Goal: Task Accomplishment & Management: Use online tool/utility

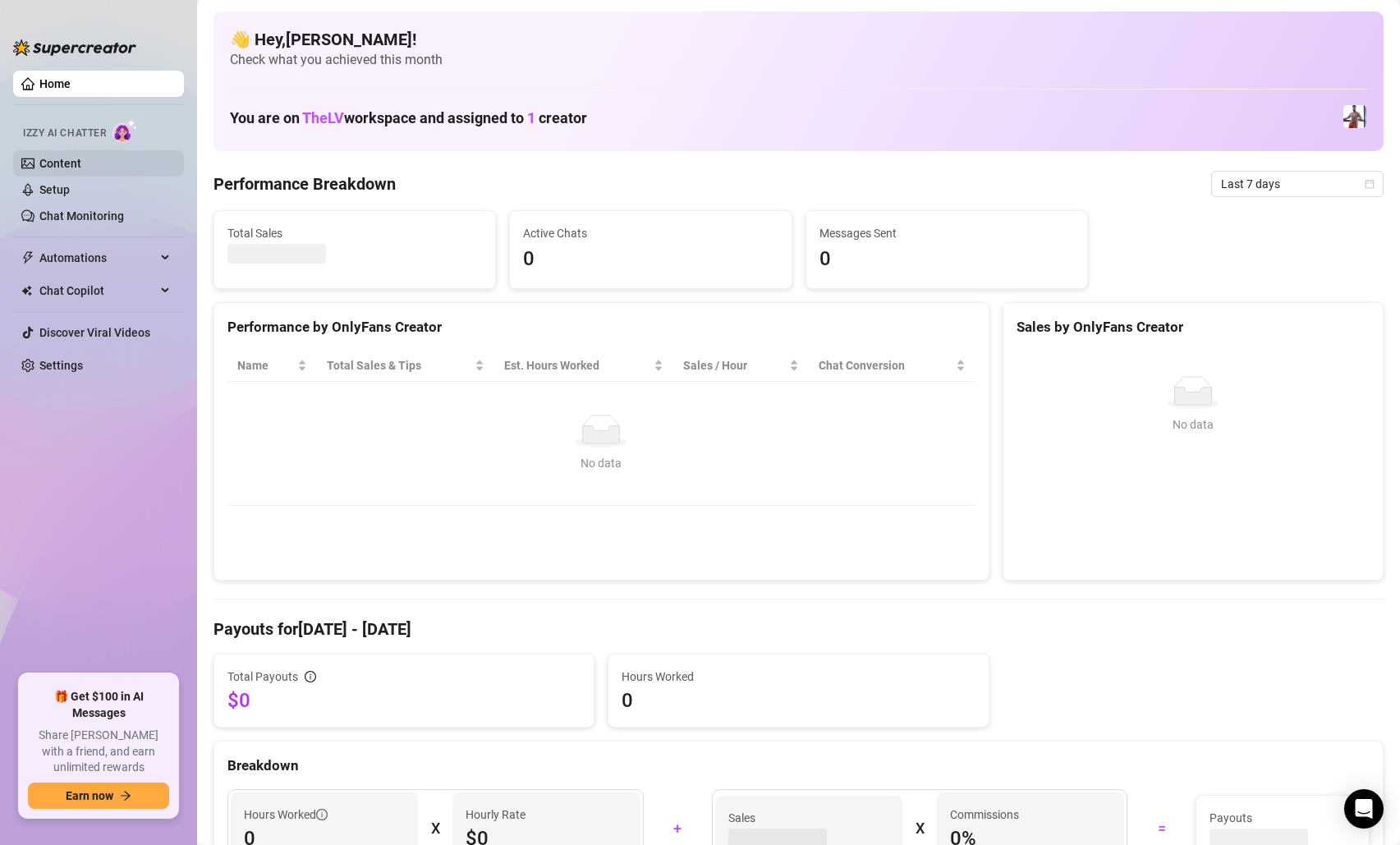
click at [65, 164] on link "Content" at bounding box center [60, 163] width 42 height 13
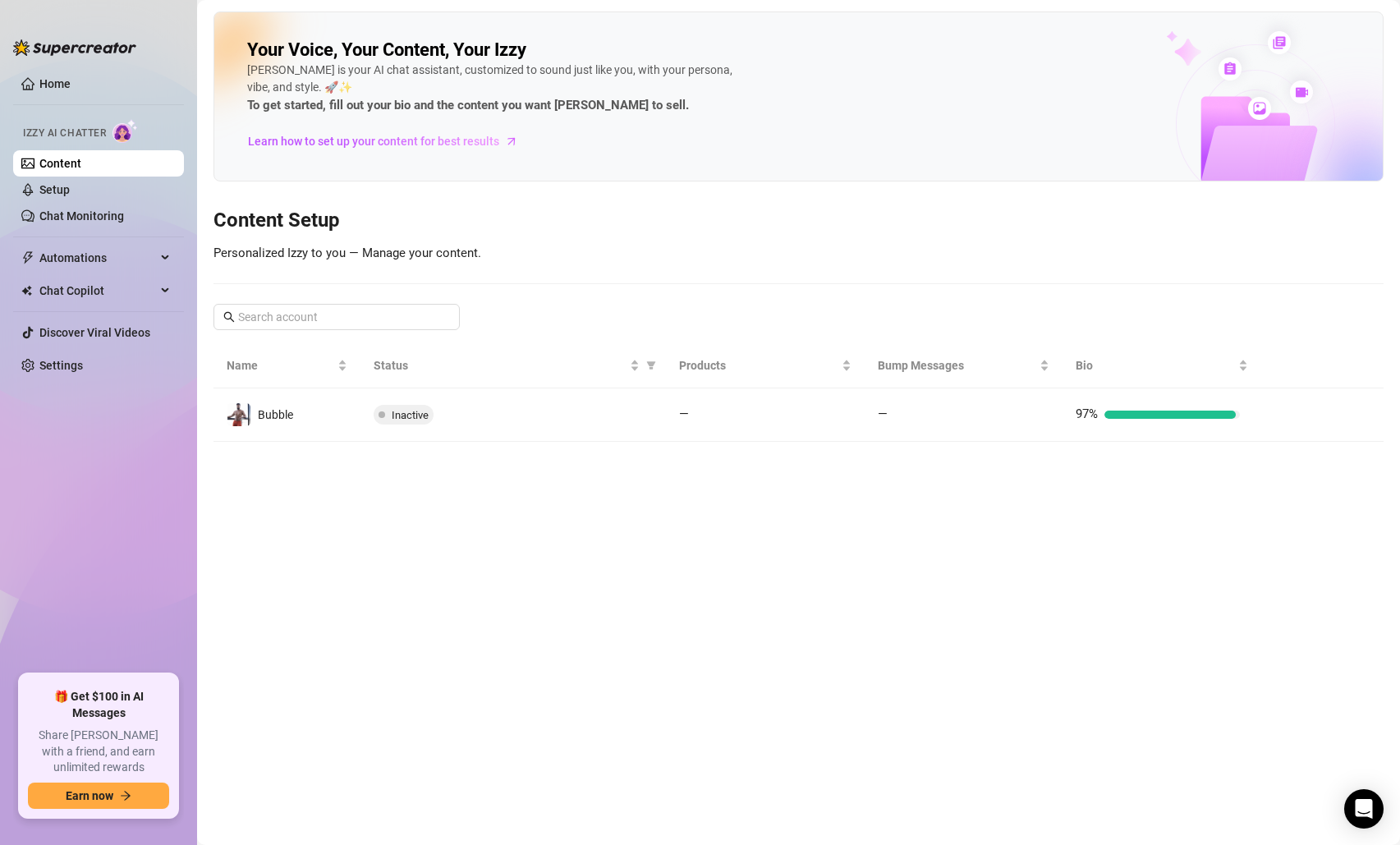
click at [73, 98] on ul "Home Izzy AI Chatter Content Setup Chat Monitoring Automations Chat Copilot Dis…" at bounding box center [98, 366] width 171 height 604
click at [67, 90] on link "Home" at bounding box center [54, 84] width 31 height 13
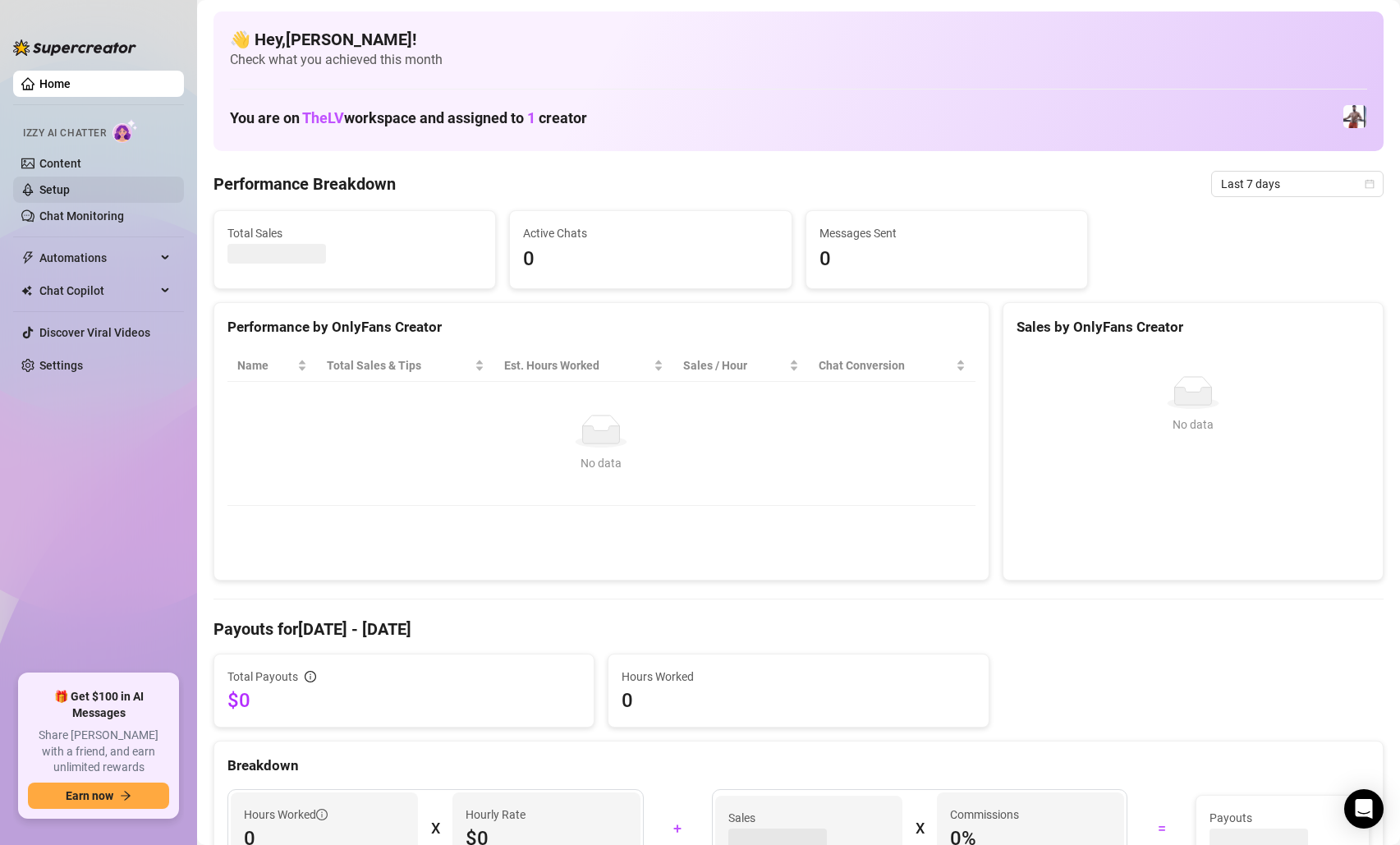
click at [70, 193] on link "Setup" at bounding box center [54, 189] width 31 height 13
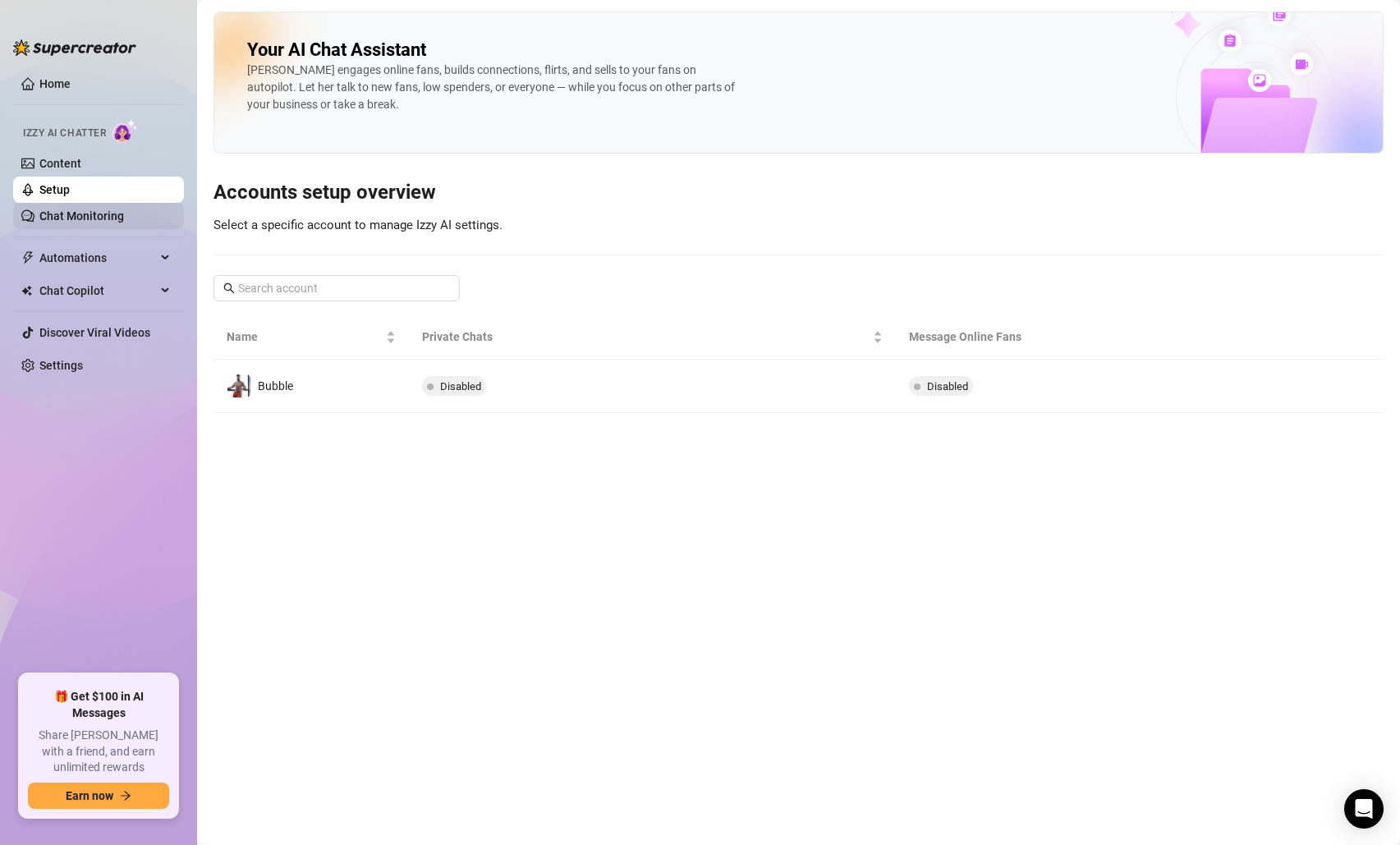
click at [82, 223] on link "Chat Monitoring" at bounding box center [81, 216] width 85 height 13
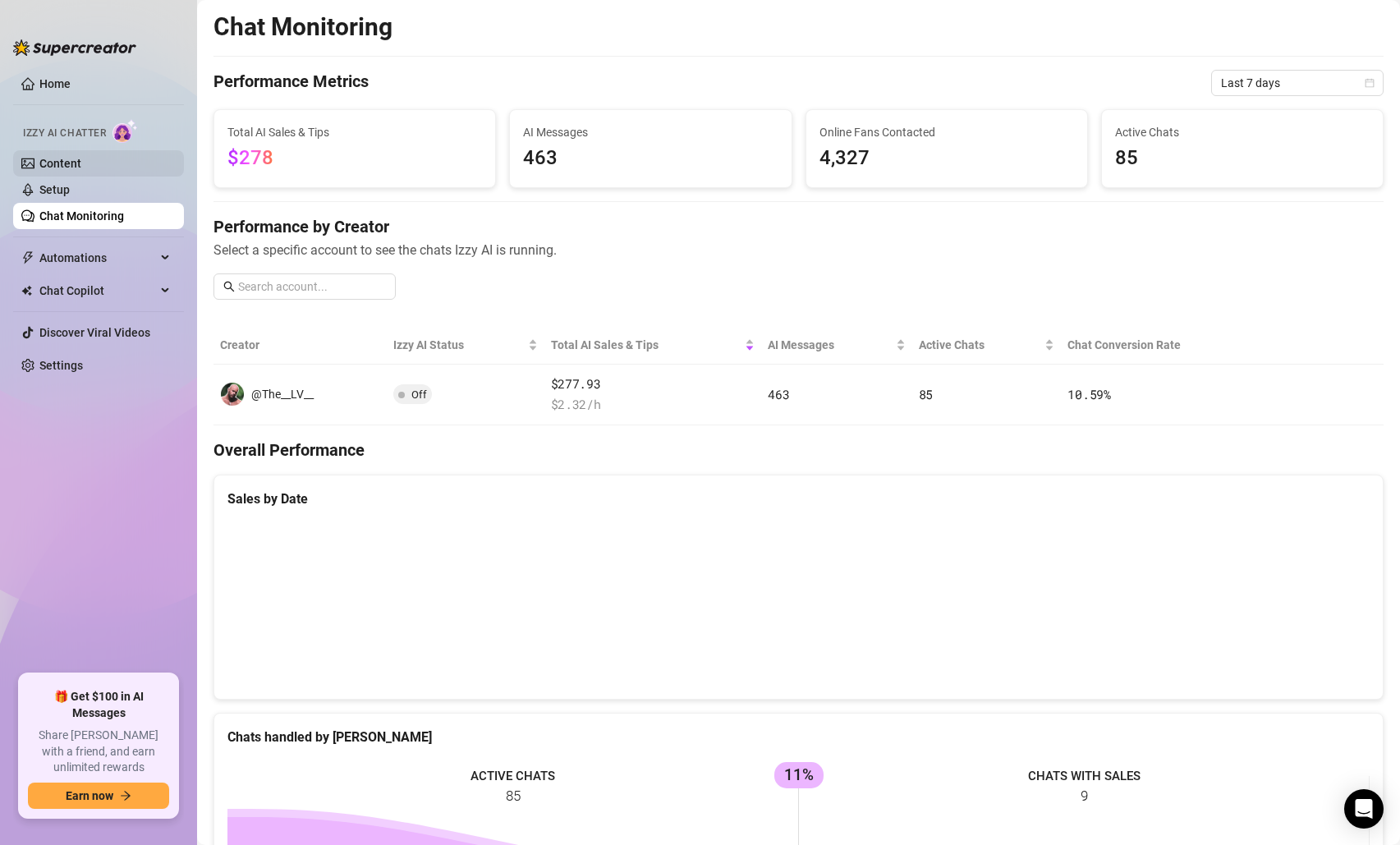
click at [59, 170] on link "Content" at bounding box center [60, 163] width 42 height 13
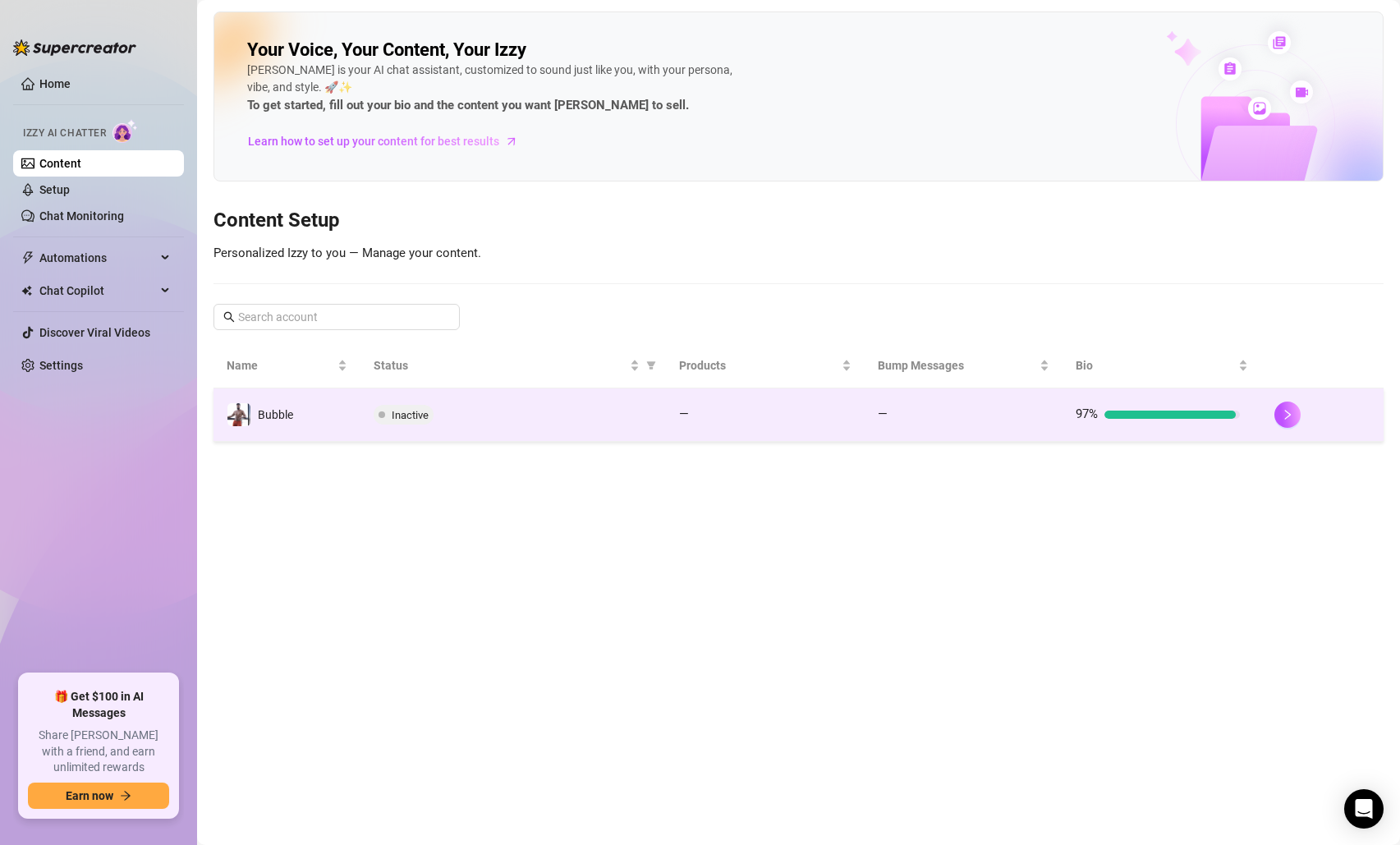
click at [278, 411] on span "Bubble" at bounding box center [276, 415] width 35 height 13
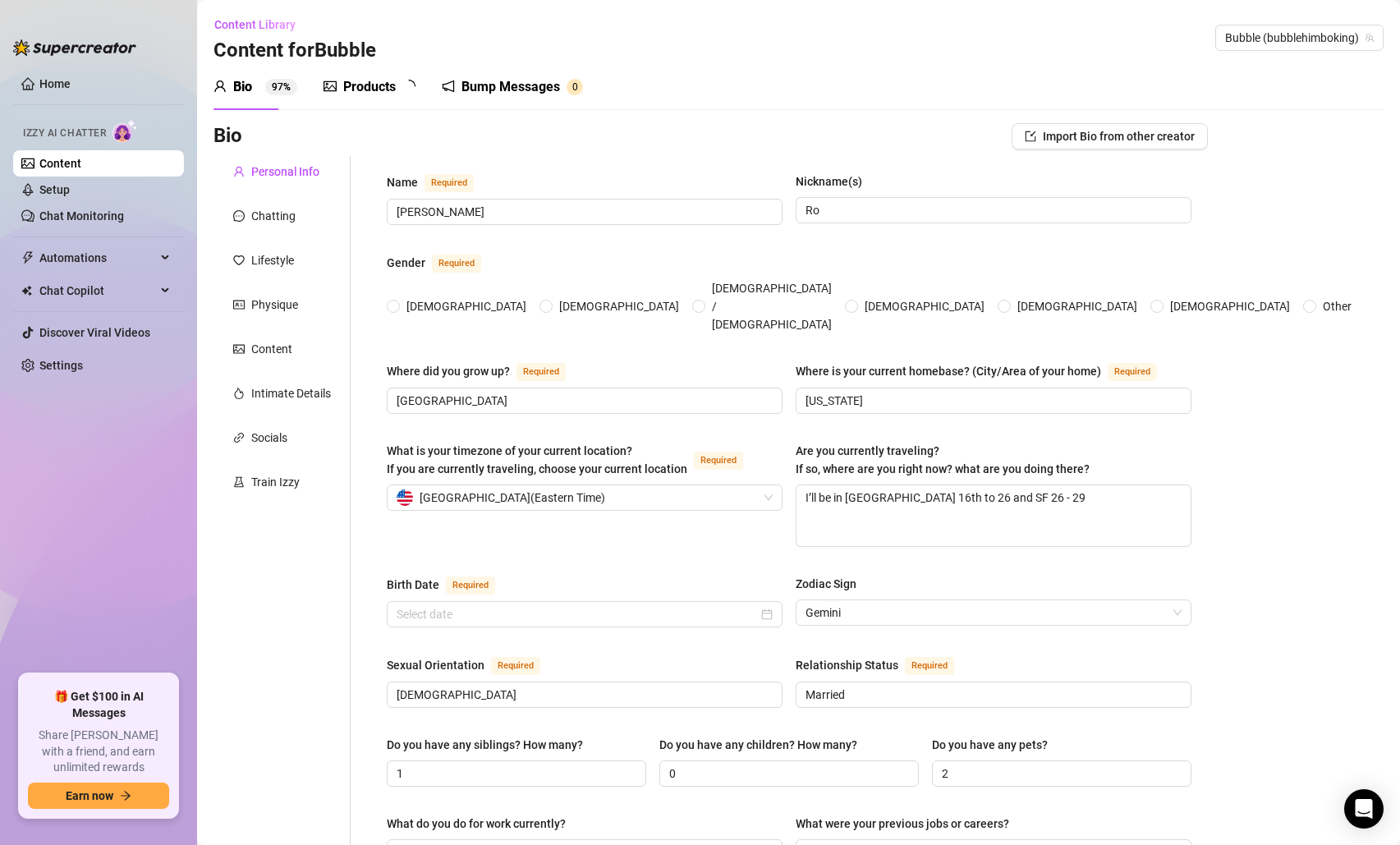
radio input "true"
type input "[DATE]"
click at [242, 485] on icon "experiment" at bounding box center [239, 481] width 10 height 10
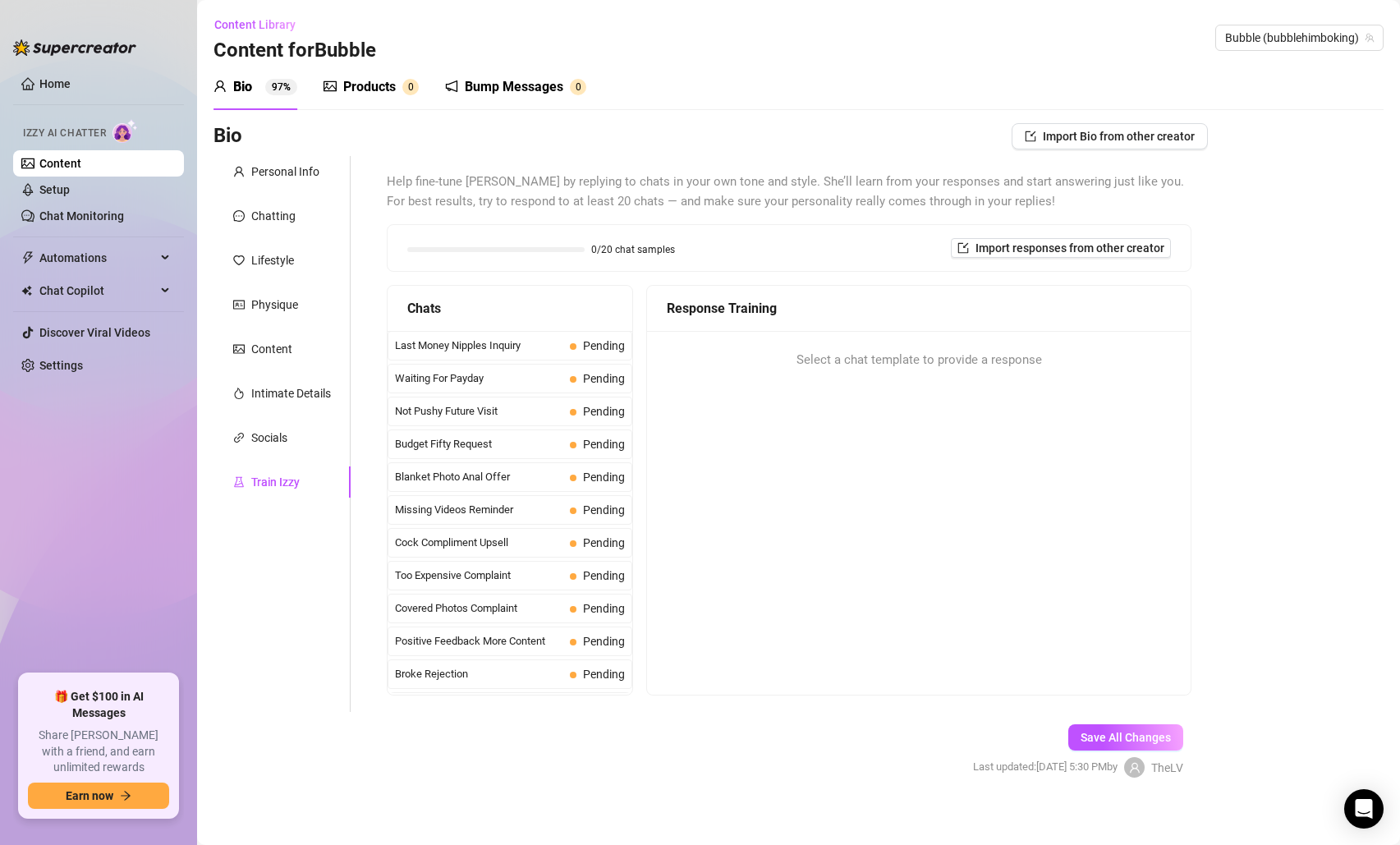
click at [775, 388] on div "Select a chat template to provide a response" at bounding box center [918, 360] width 543 height 59
click at [570, 340] on span "Pending" at bounding box center [597, 345] width 55 height 18
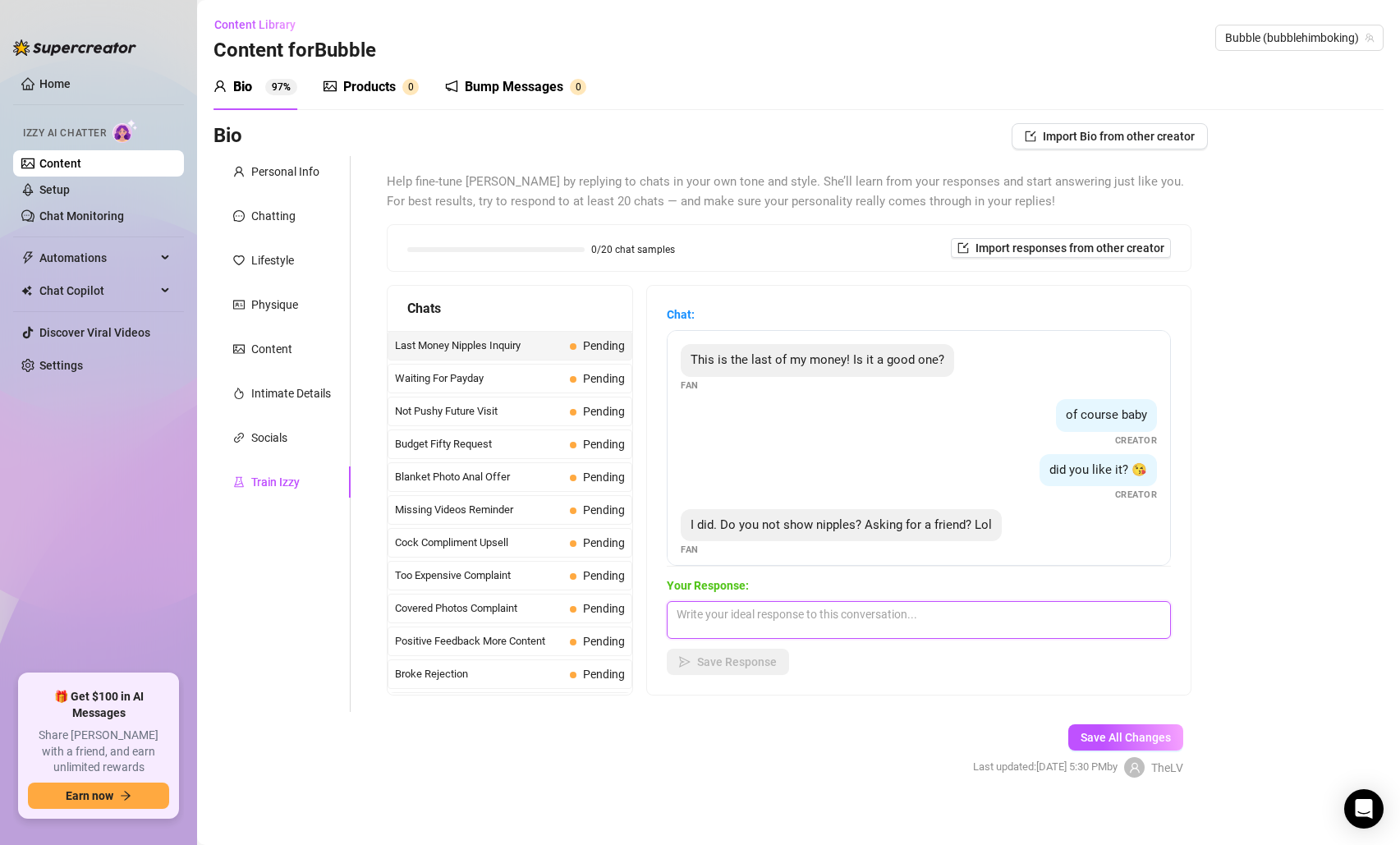
click at [790, 604] on textarea at bounding box center [918, 620] width 504 height 38
click at [789, 633] on textarea at bounding box center [918, 620] width 504 height 38
type textarea "yes, I do show nipple baby! Do you want to see more?"
click at [749, 661] on span "Save Response" at bounding box center [736, 661] width 79 height 13
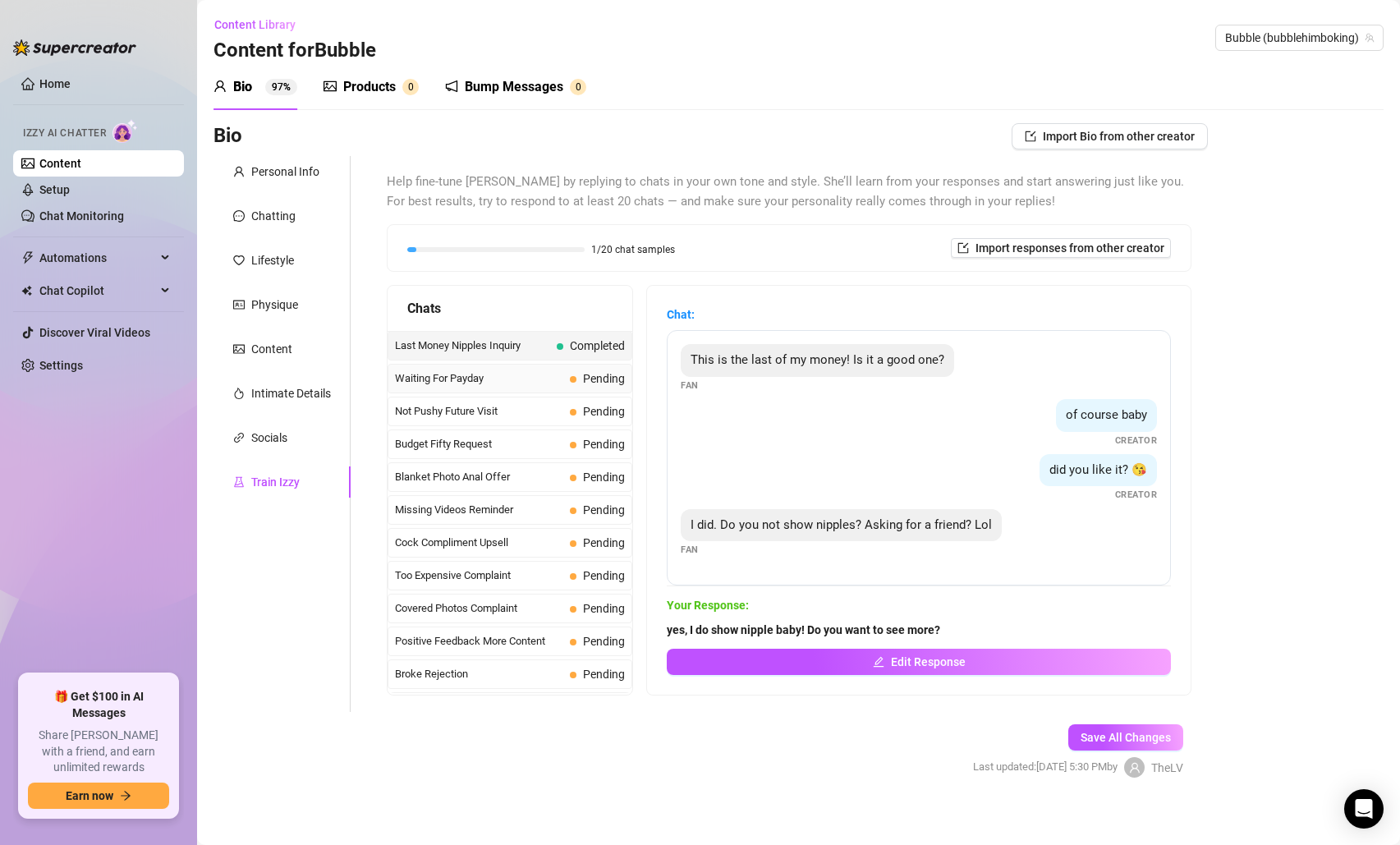
click at [525, 379] on span "Waiting For Payday" at bounding box center [479, 378] width 169 height 17
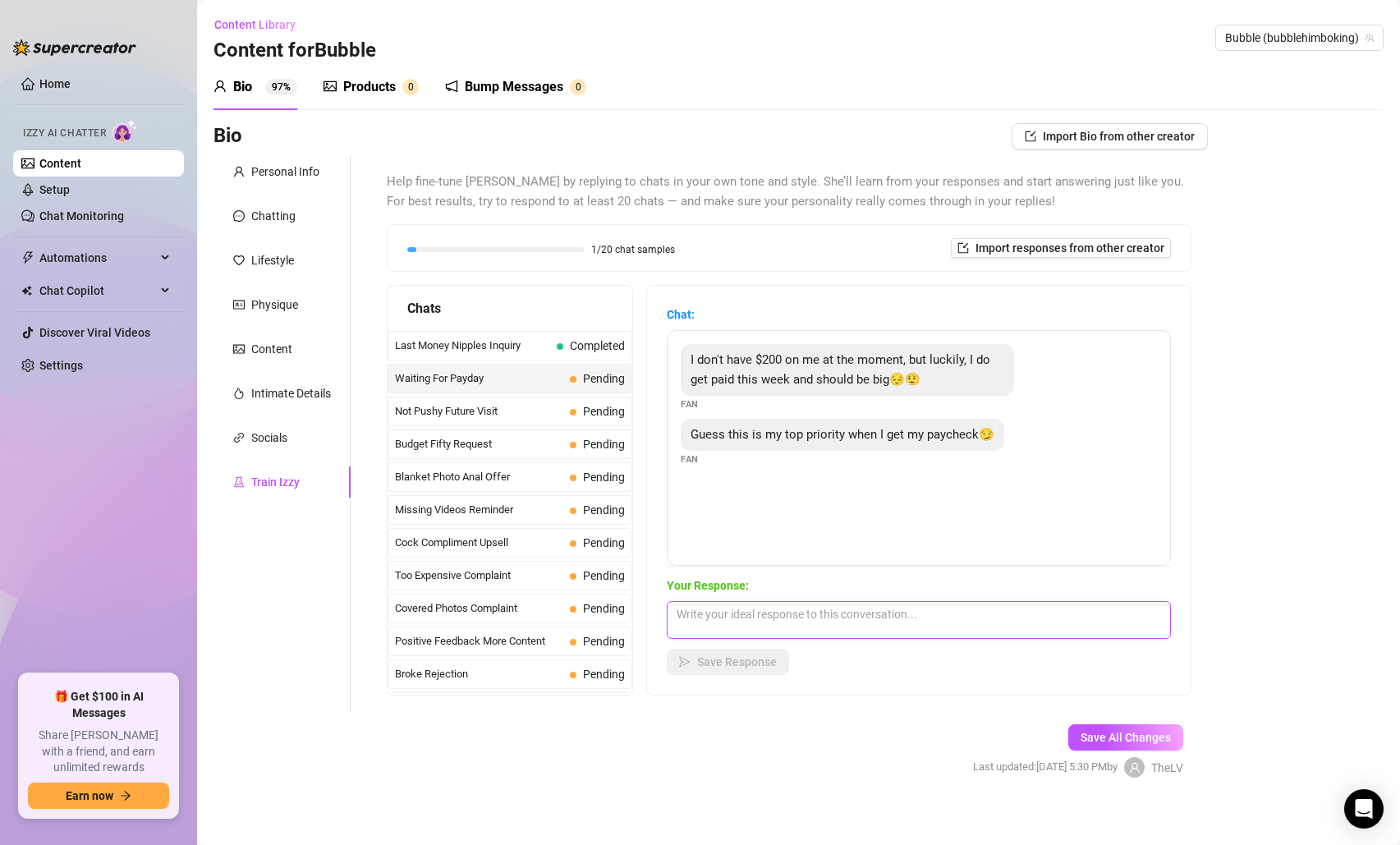
click at [769, 619] on textarea at bounding box center [918, 620] width 504 height 38
type textarea "g"
type textarea "That is great to hear and I love it! Just send me the money when you have it!"
click at [715, 649] on button "Save Response" at bounding box center [727, 661] width 122 height 26
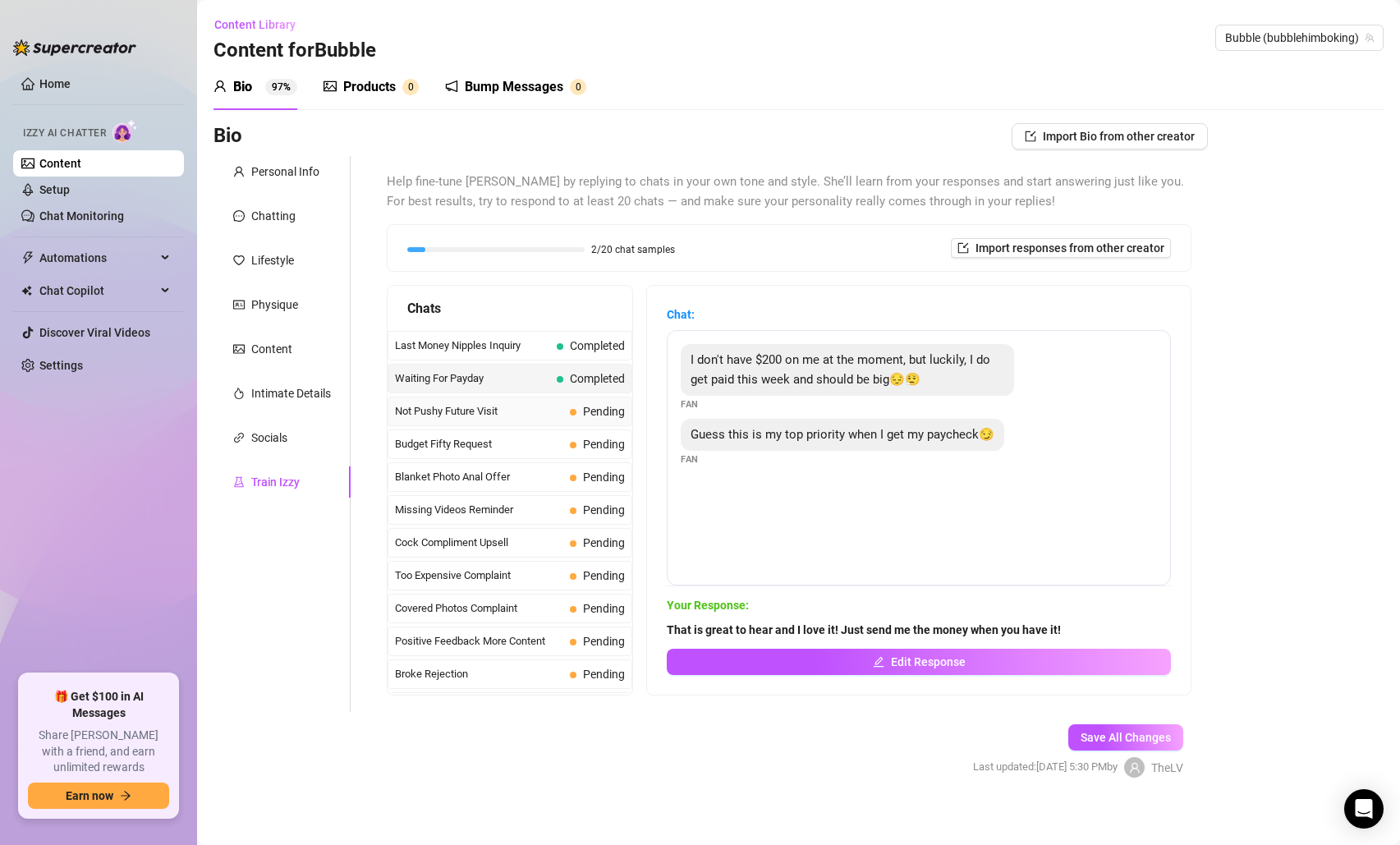
click at [488, 420] on div "Not Pushy Future Visit Pending" at bounding box center [510, 412] width 245 height 30
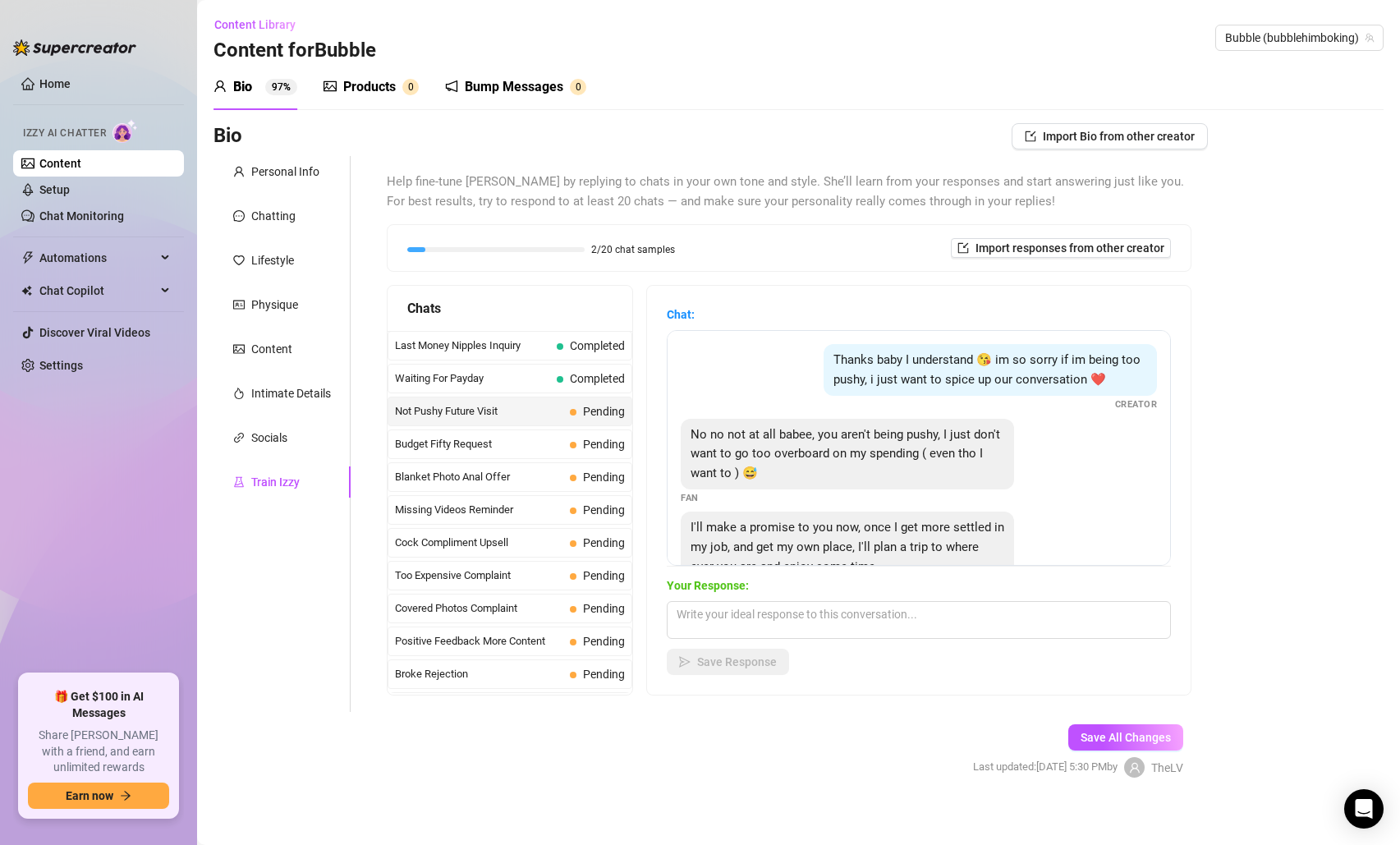
scroll to position [53, 0]
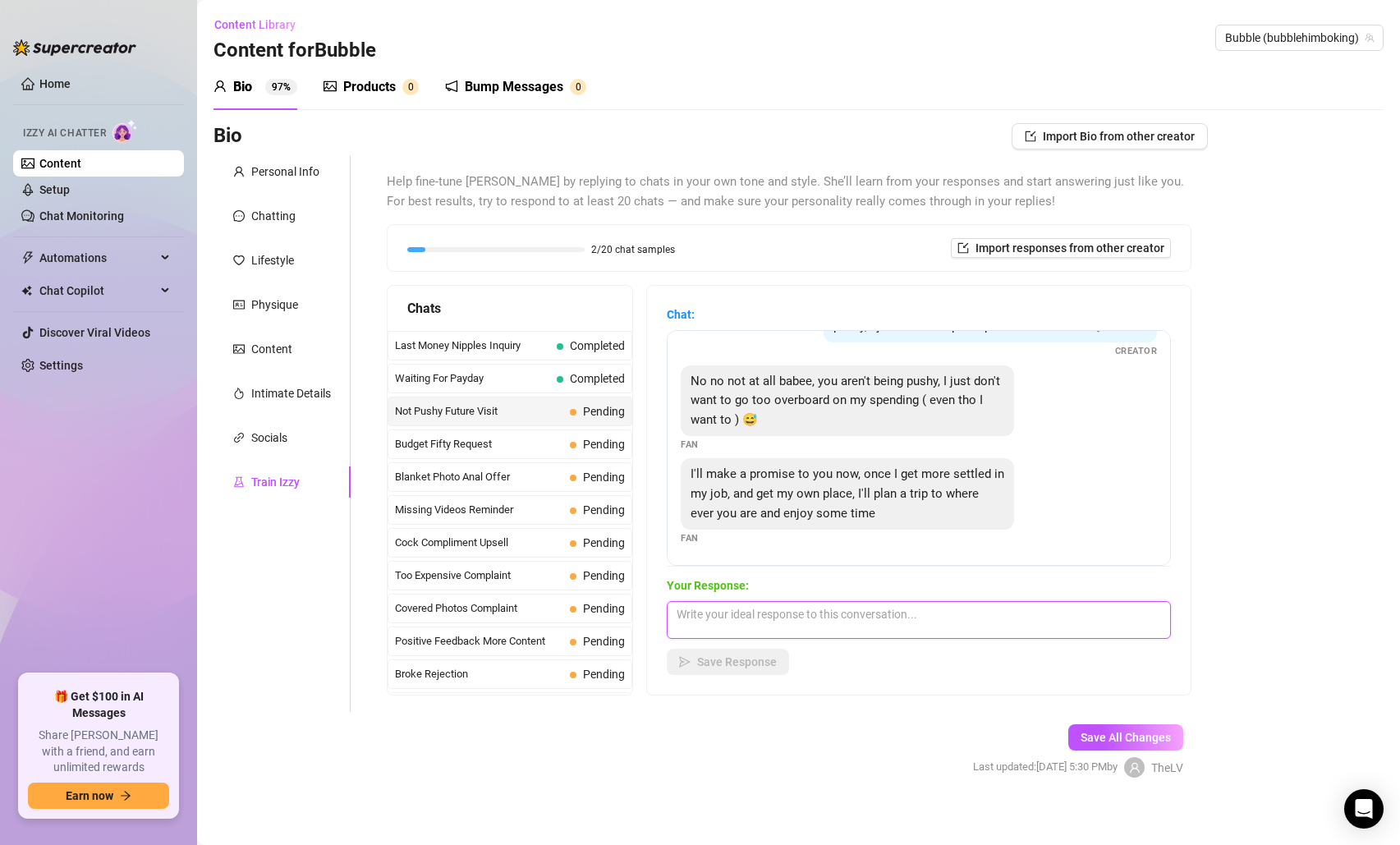
click at [799, 615] on textarea at bounding box center [918, 620] width 504 height 38
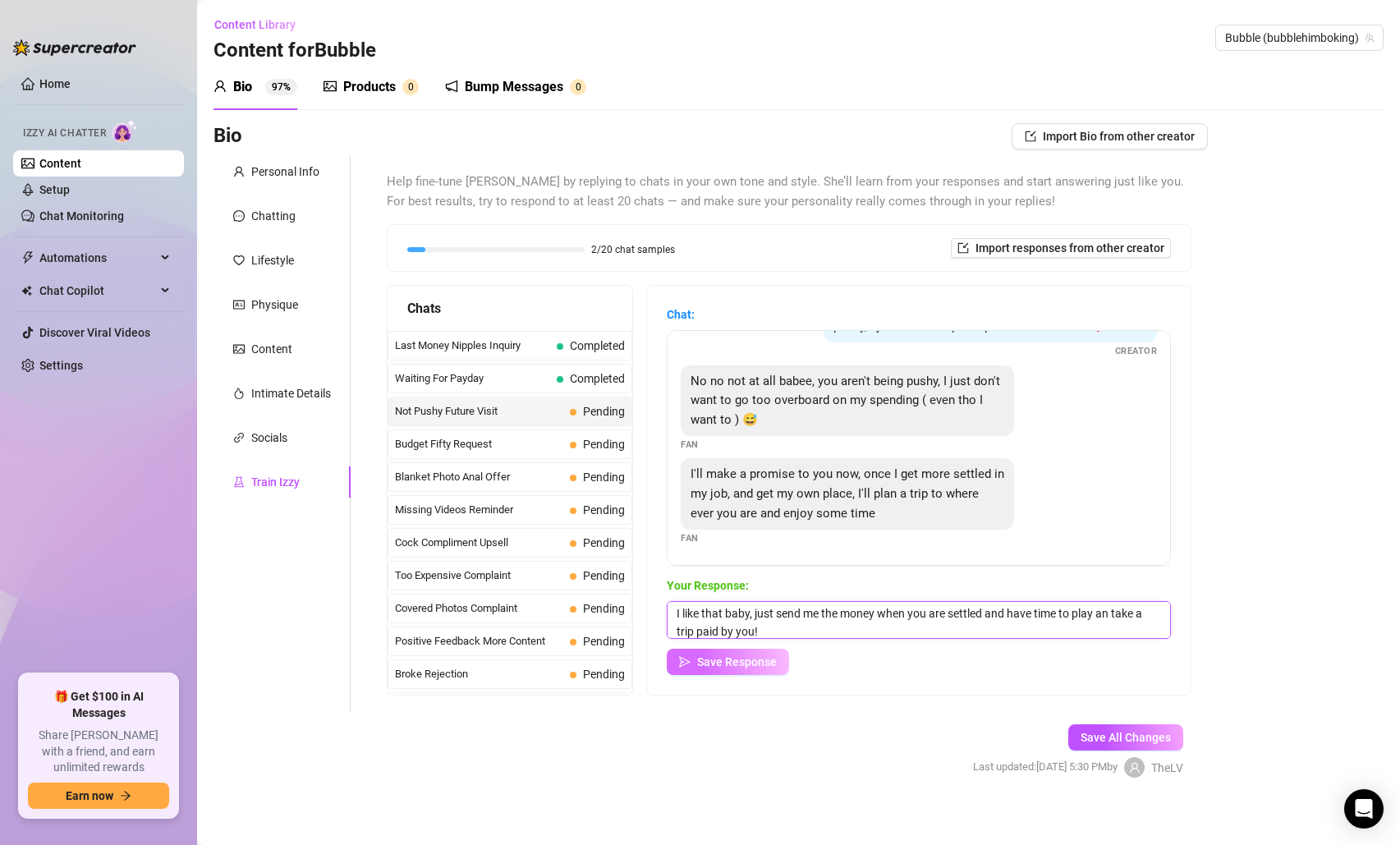
type textarea "I like that baby, just send me the money when you are settled and have time to …"
click at [767, 659] on span "Save Response" at bounding box center [736, 661] width 79 height 13
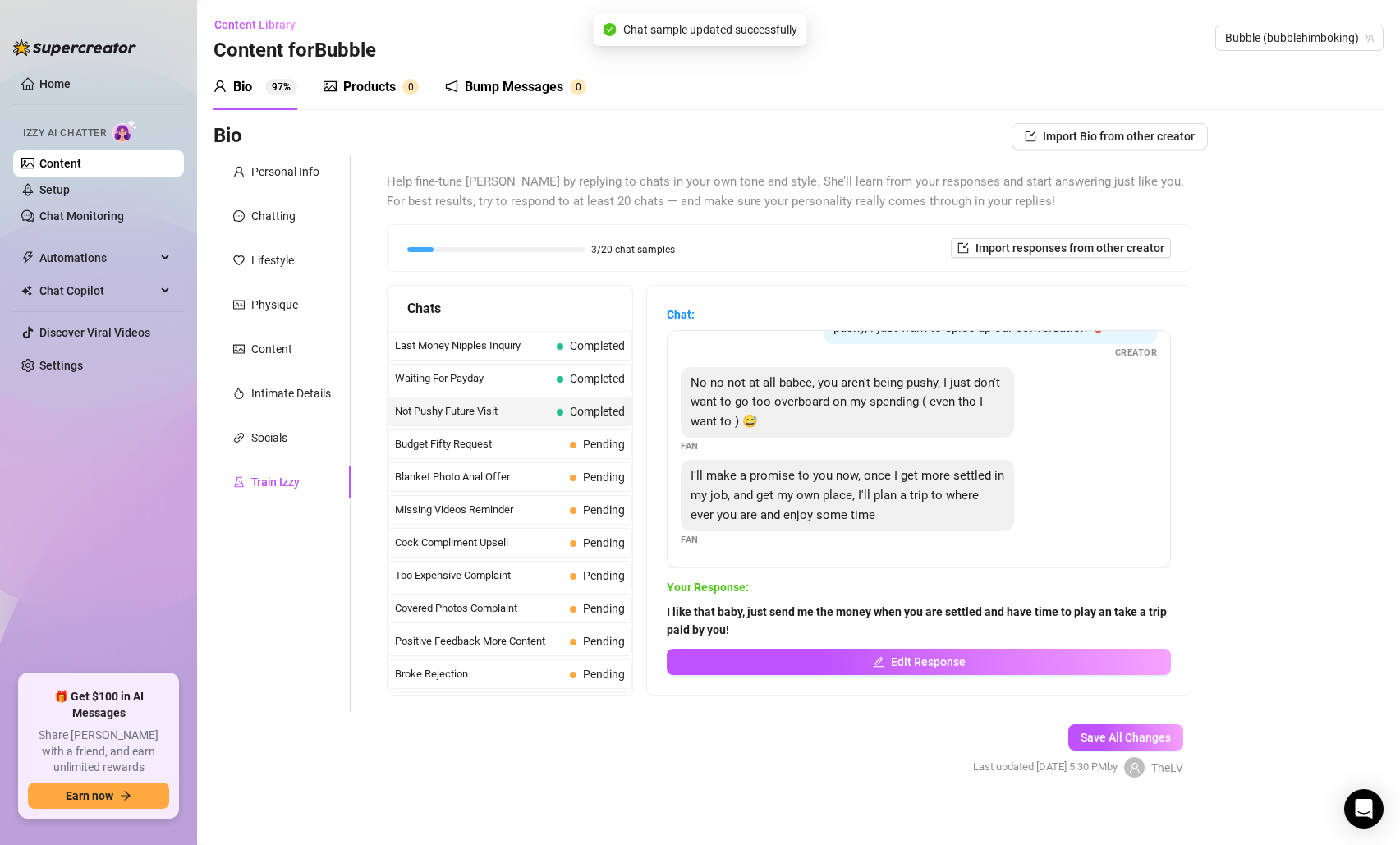
scroll to position [52, 0]
click at [502, 445] on span "Budget Fifty Request" at bounding box center [479, 444] width 169 height 17
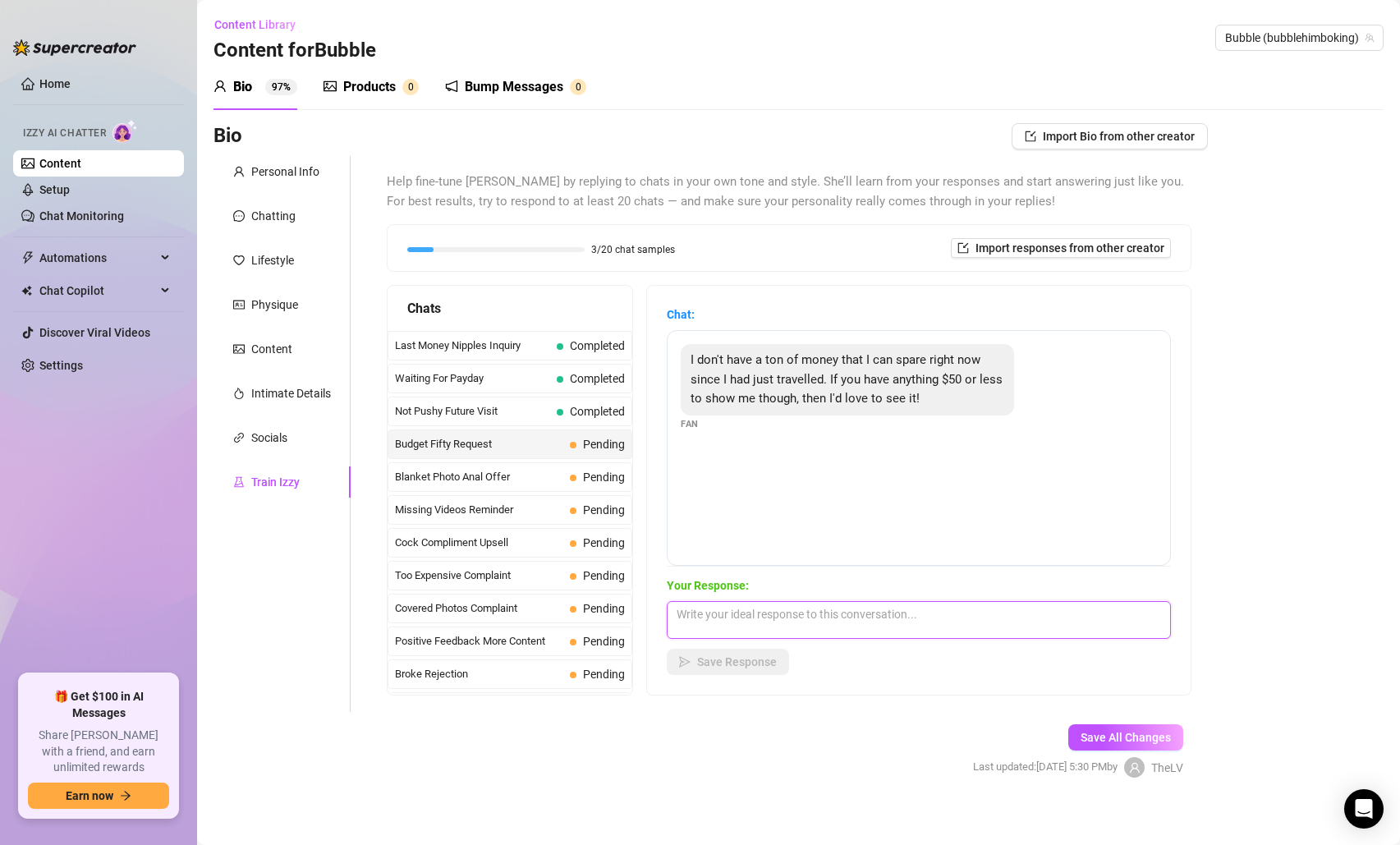
click at [763, 621] on textarea at bounding box center [918, 620] width 504 height 38
type textarea "Yes baby just send me does $50 and I can sen you a surprise!"
click at [696, 656] on button "Save Response" at bounding box center [727, 661] width 122 height 26
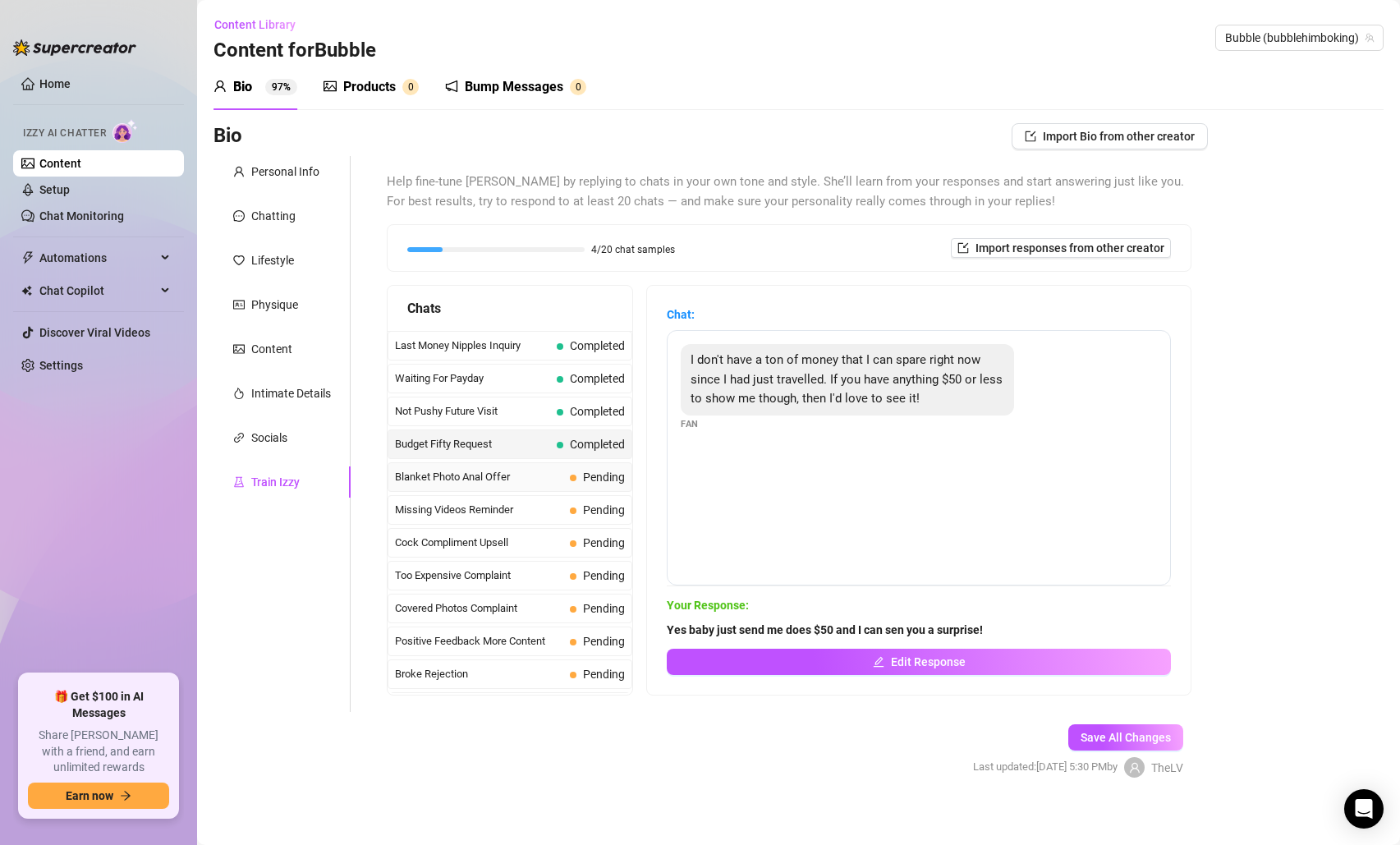
click at [537, 480] on span "Blanket Photo Anal Offer" at bounding box center [479, 477] width 169 height 17
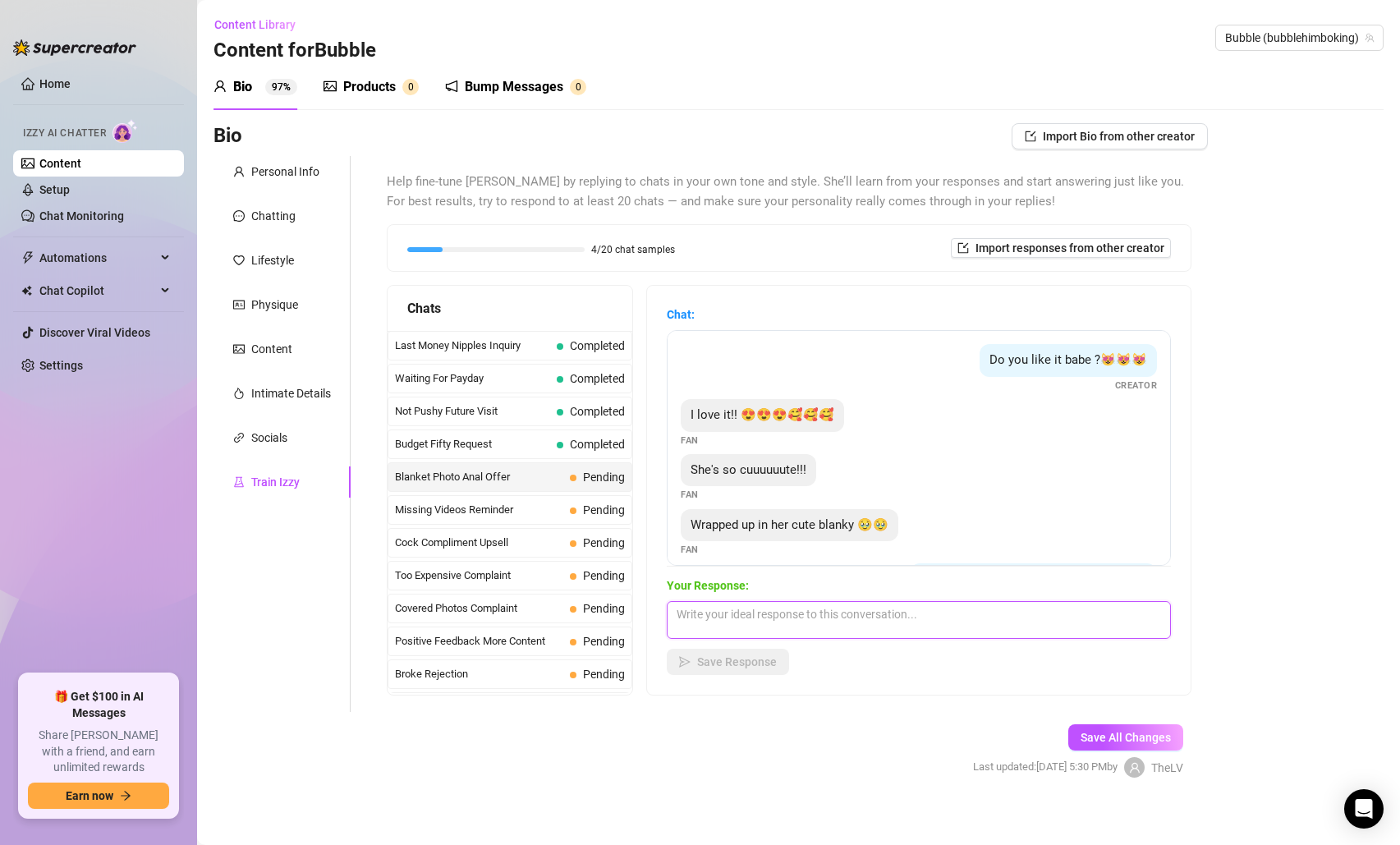
click at [788, 614] on textarea at bounding box center [918, 620] width 504 height 38
type textarea "y"
type textarea "Yay babe, I'm glad you like it!"
click at [739, 662] on span "Save Response" at bounding box center [736, 661] width 79 height 13
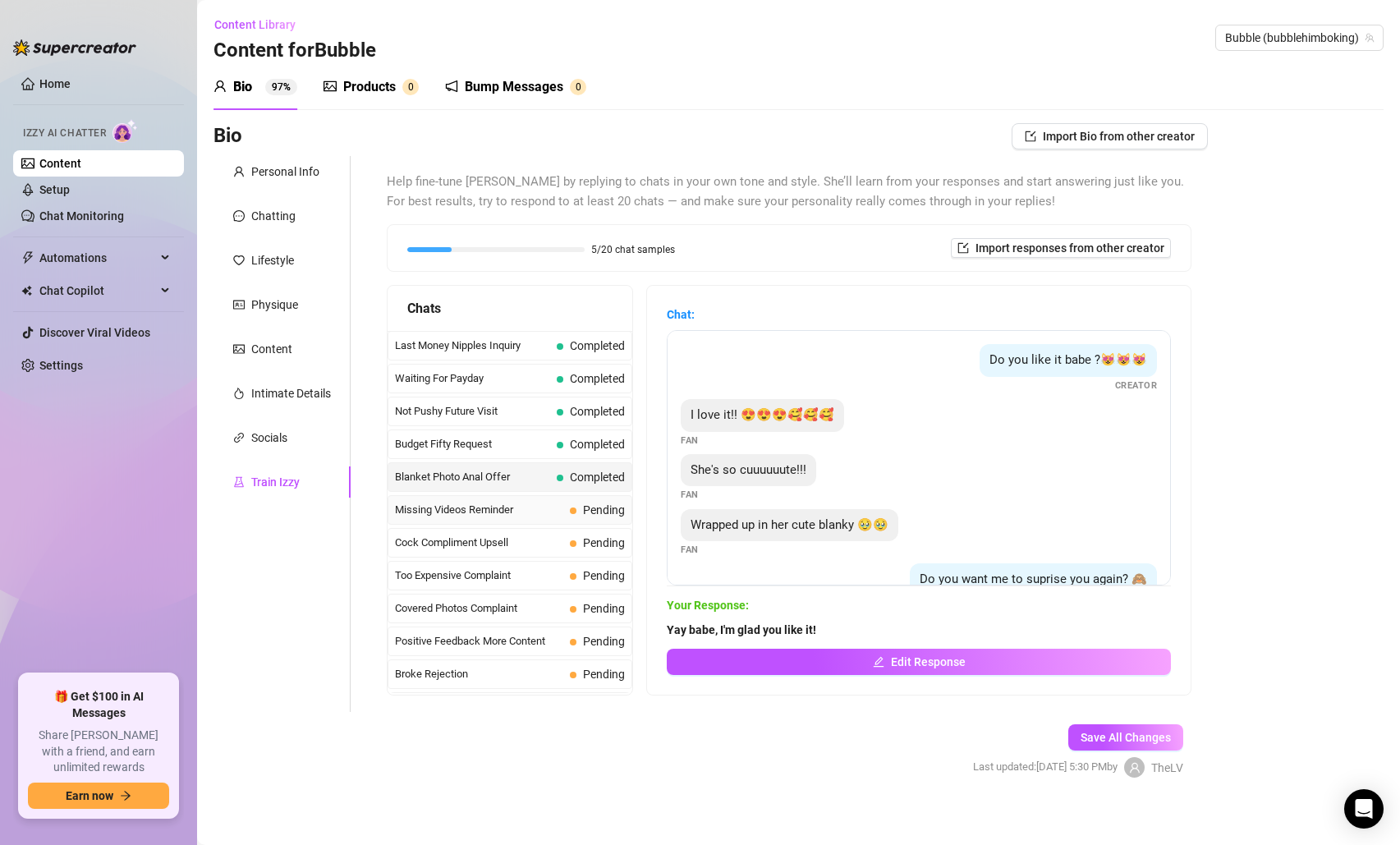
click at [473, 503] on span "Missing Videos Reminder" at bounding box center [479, 510] width 169 height 17
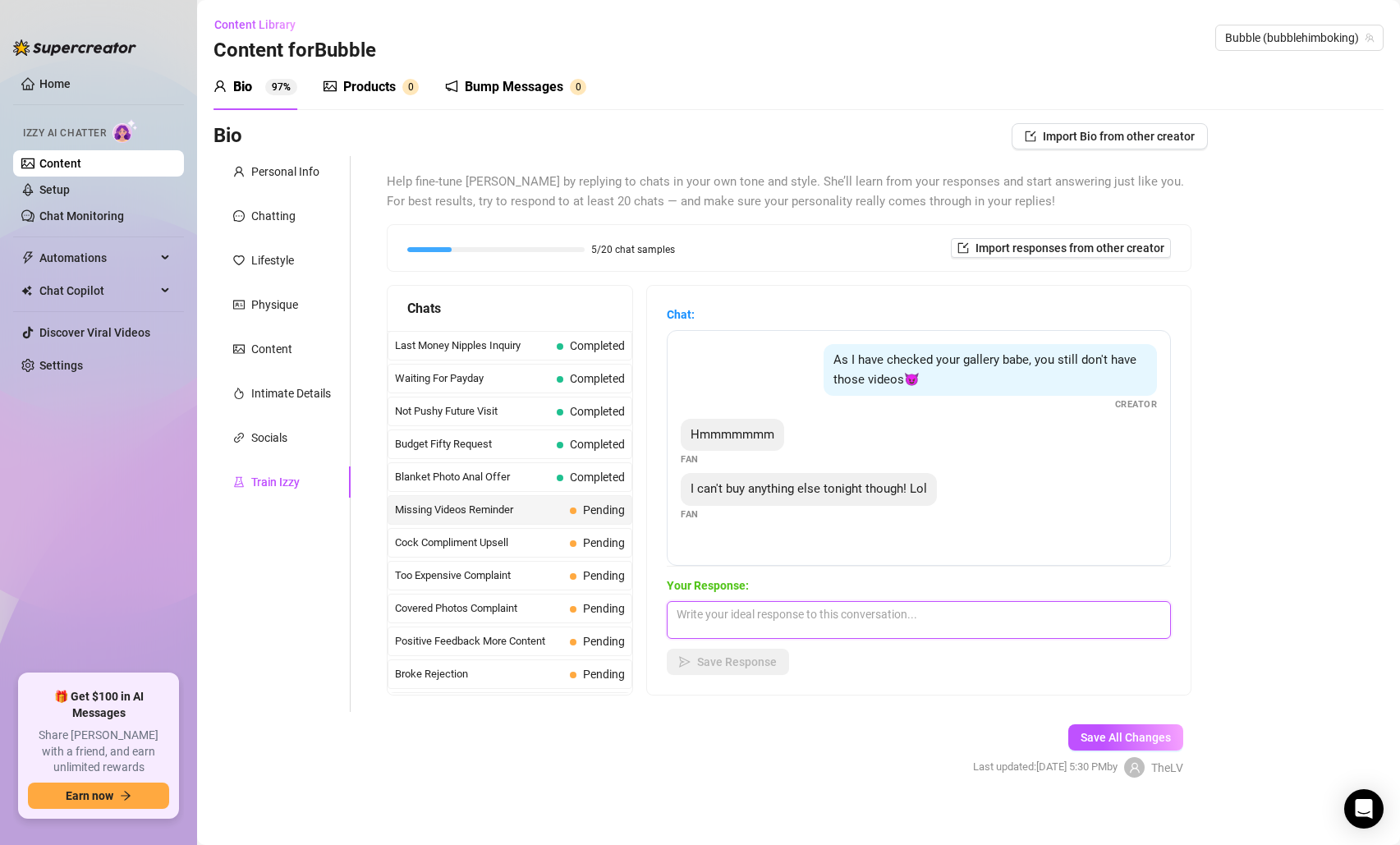
click at [840, 627] on textarea at bounding box center [918, 620] width 504 height 38
type textarea "Yes, you can and you would like it when you see it! It is special for you and y…"
click at [712, 659] on span "Save Response" at bounding box center [736, 661] width 79 height 13
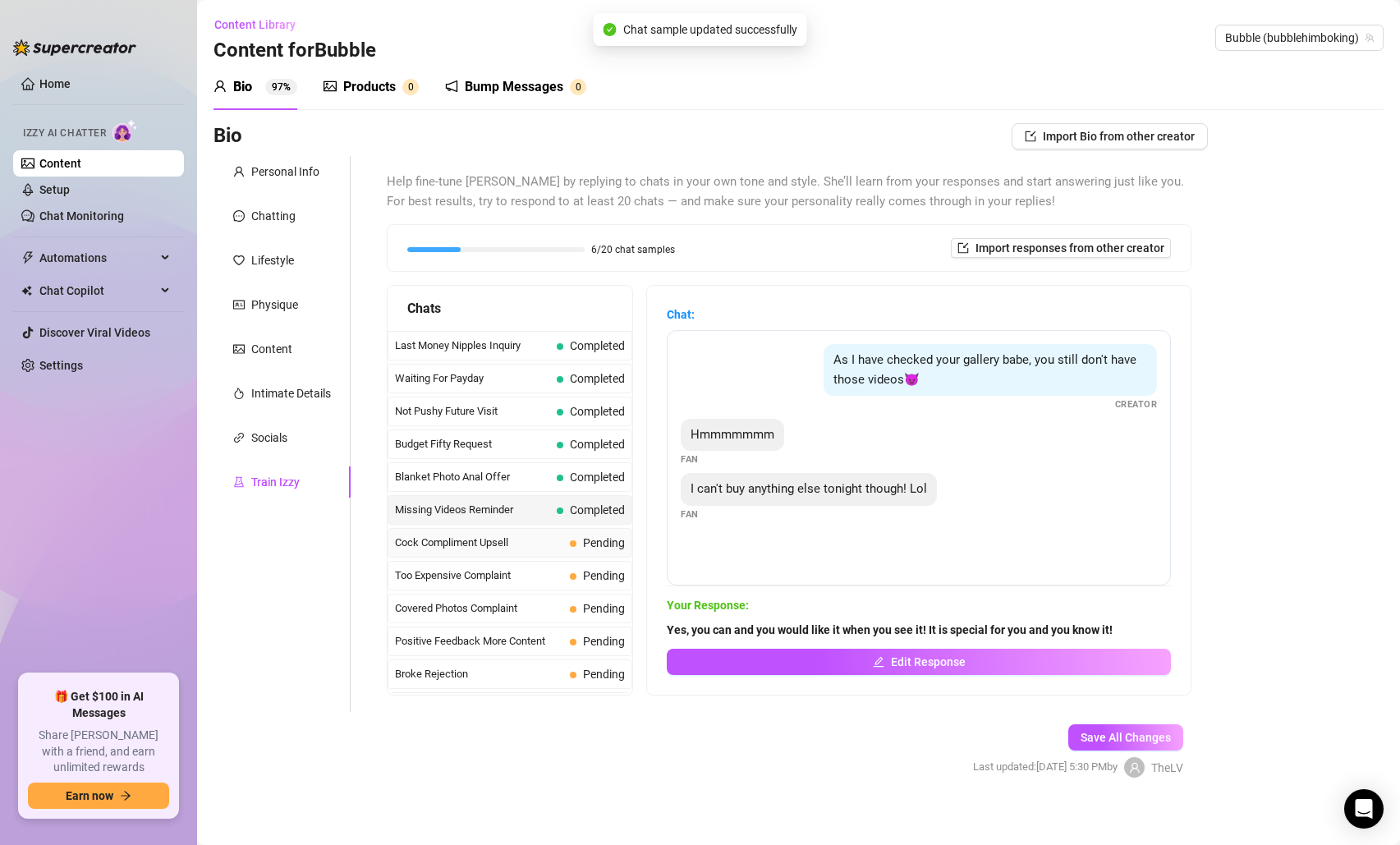
click at [556, 543] on span "Cock Compliment Upsell" at bounding box center [479, 543] width 169 height 17
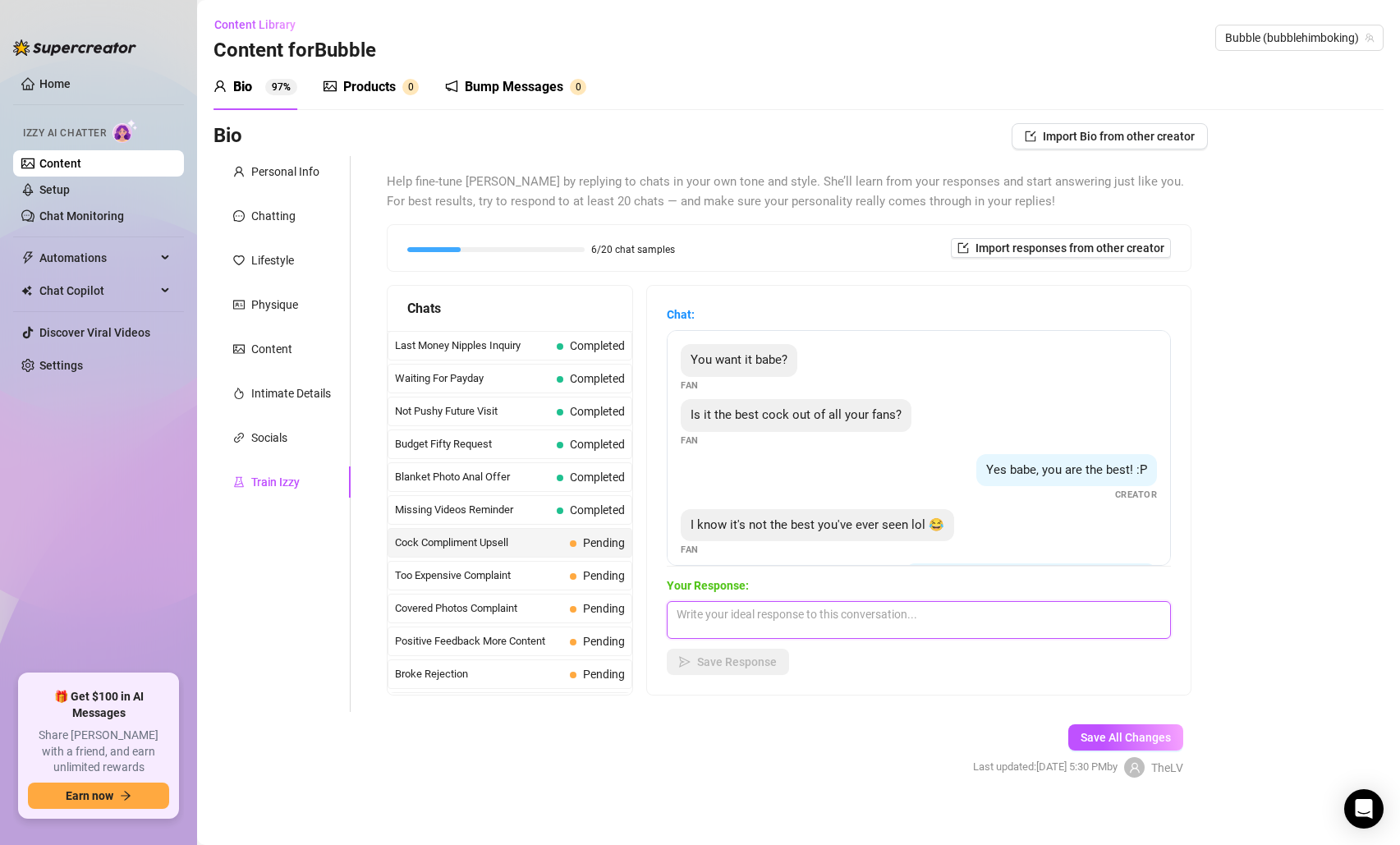
click at [784, 616] on textarea at bounding box center [918, 620] width 504 height 38
type textarea "Babe is the best and most beautiful cock I ever seen!"
click at [695, 664] on button "Save Response" at bounding box center [727, 661] width 122 height 26
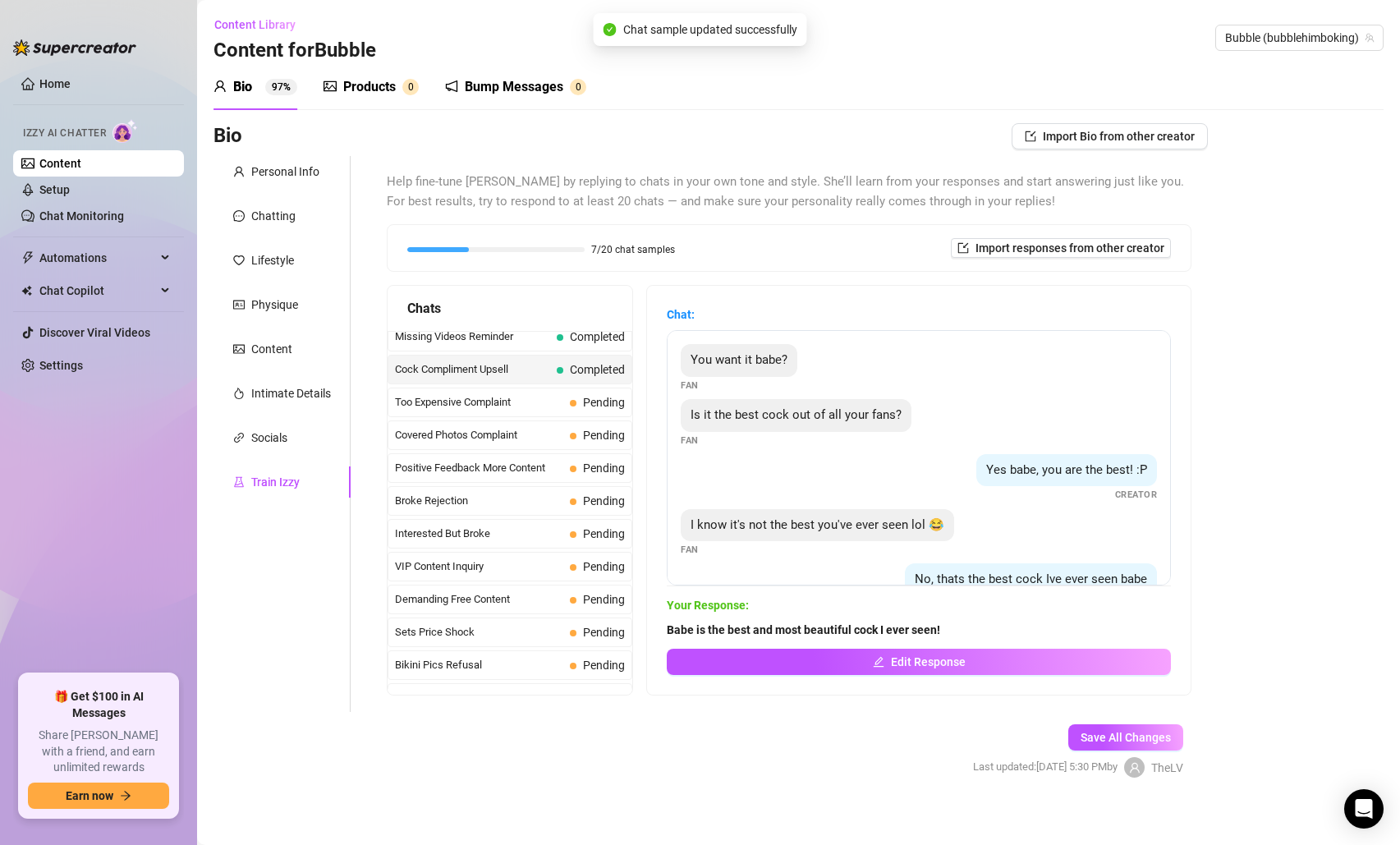
scroll to position [212, 0]
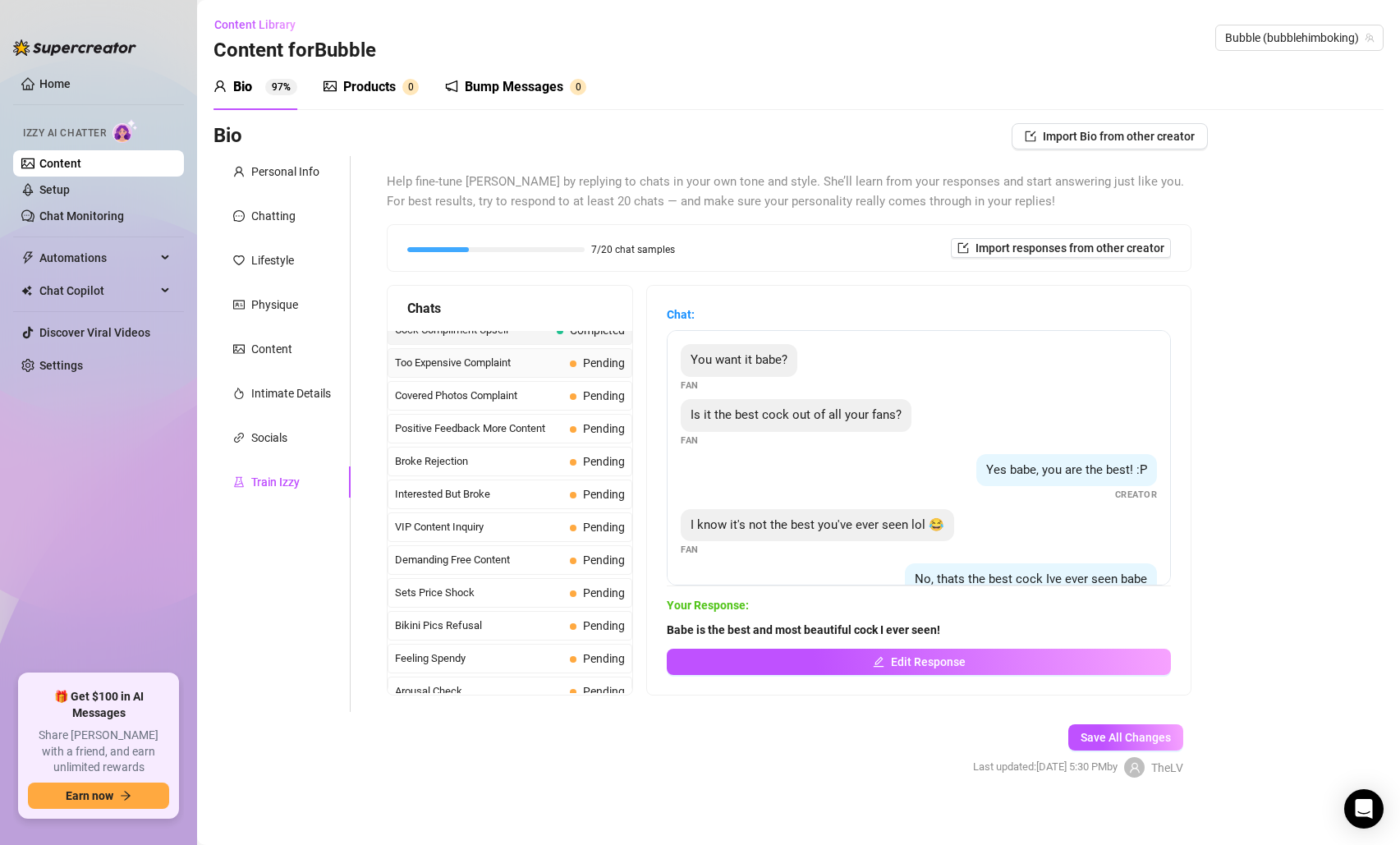
click at [515, 371] on div "Too Expensive Complaint Pending" at bounding box center [510, 363] width 245 height 30
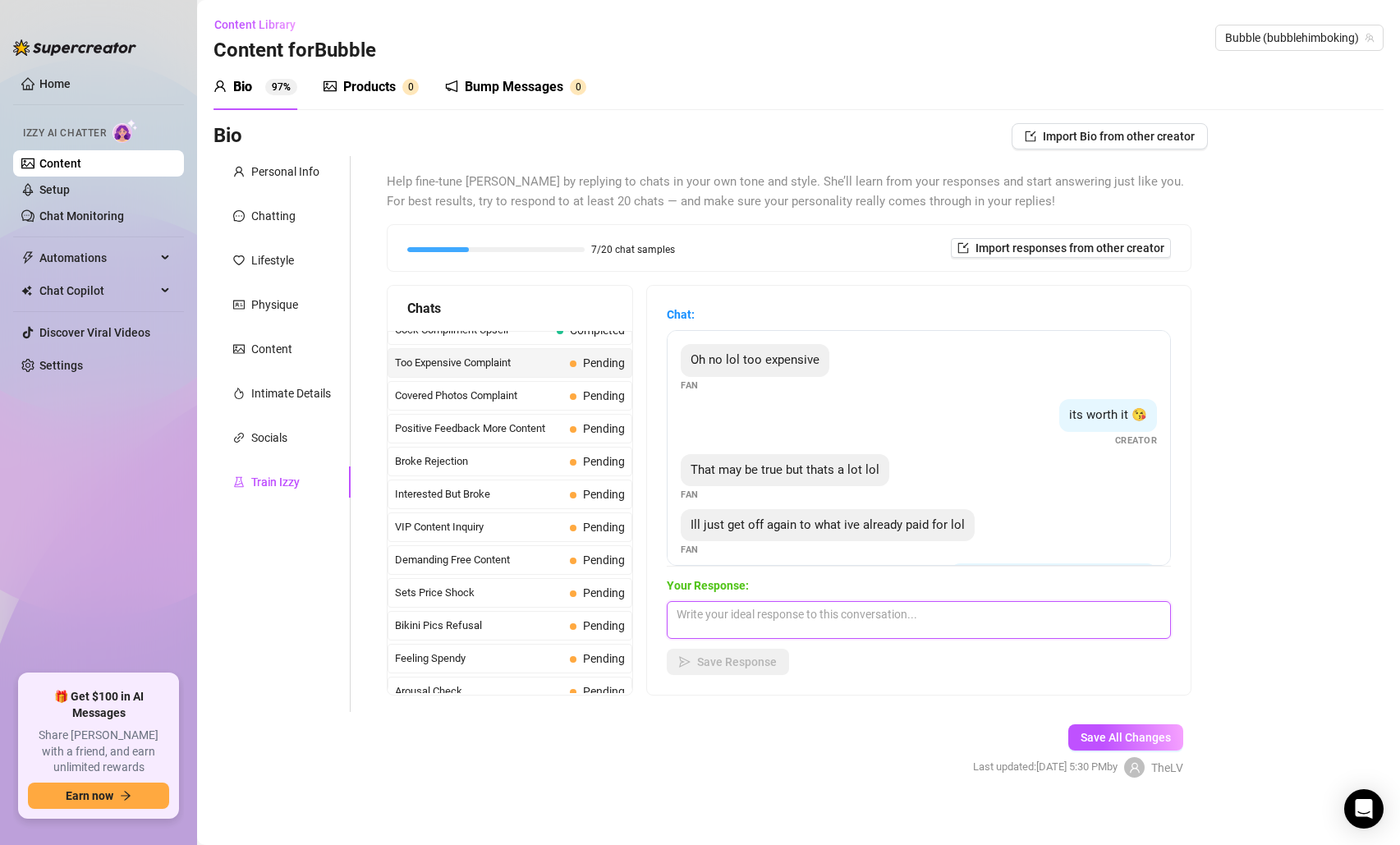
click at [812, 613] on textarea at bounding box center [918, 620] width 504 height 38
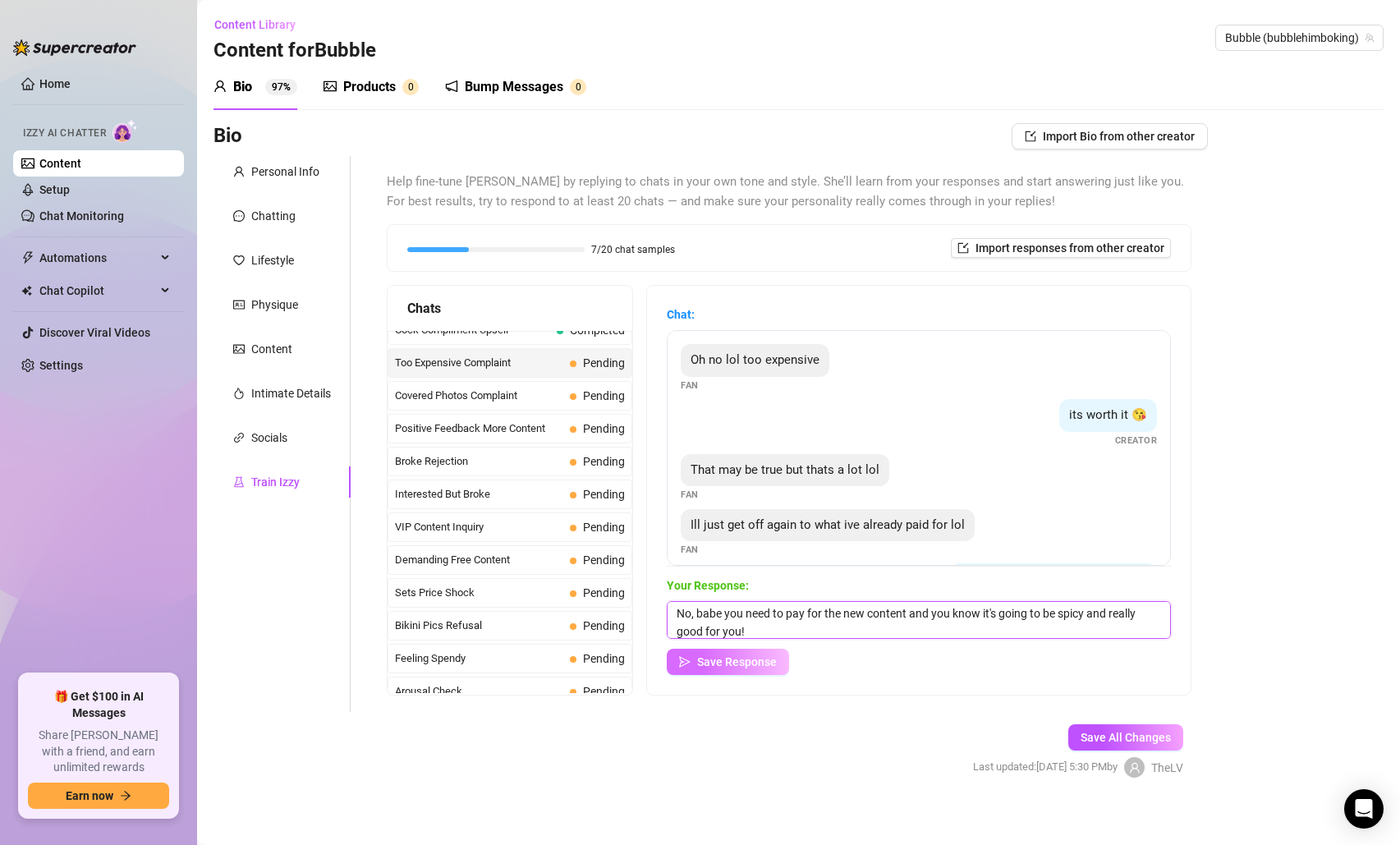
type textarea "No, babe you need to pay for the new content and you know it's going to be spic…"
click at [744, 662] on span "Save Response" at bounding box center [736, 661] width 79 height 13
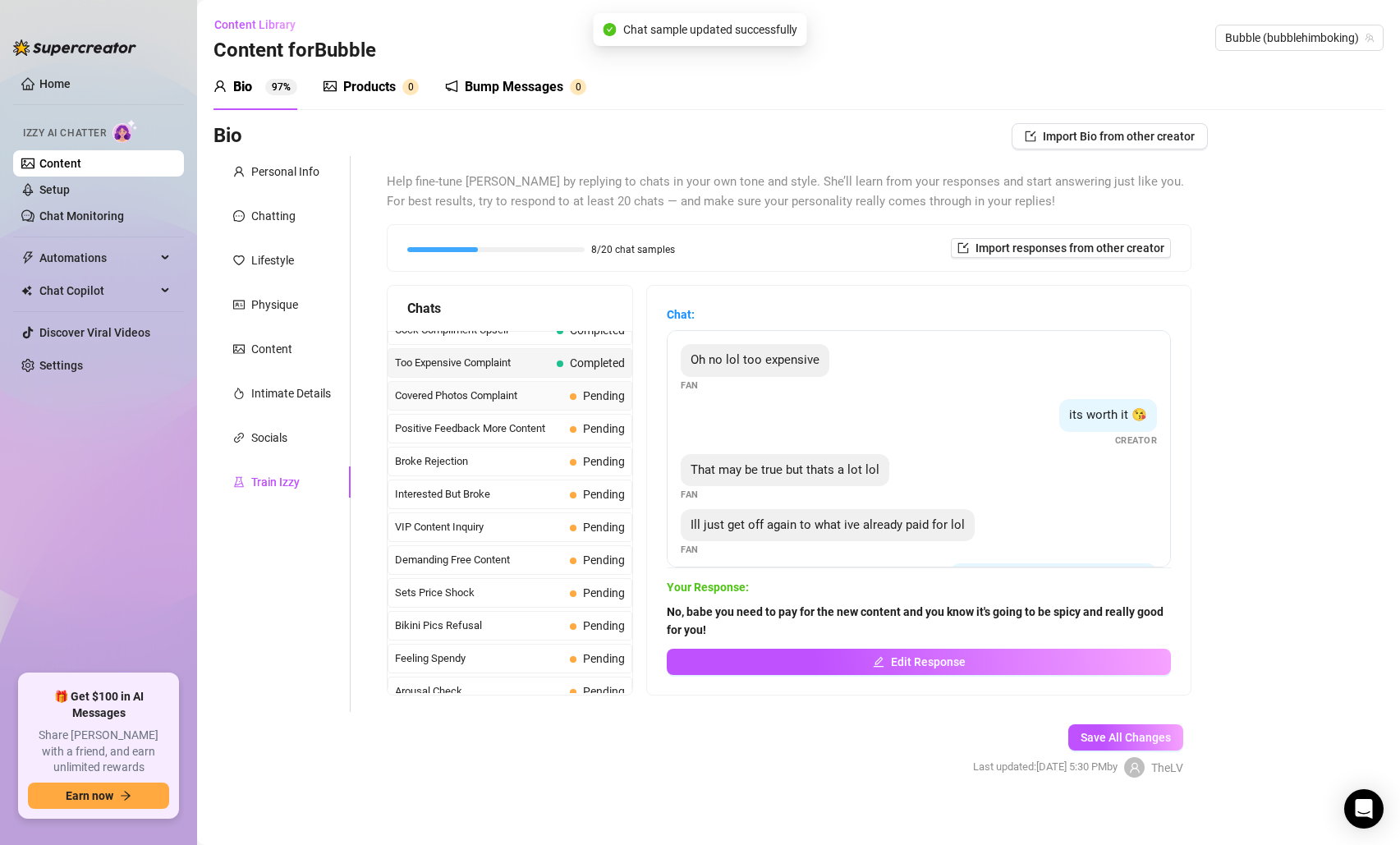
click at [489, 392] on span "Covered Photos Complaint" at bounding box center [479, 396] width 169 height 17
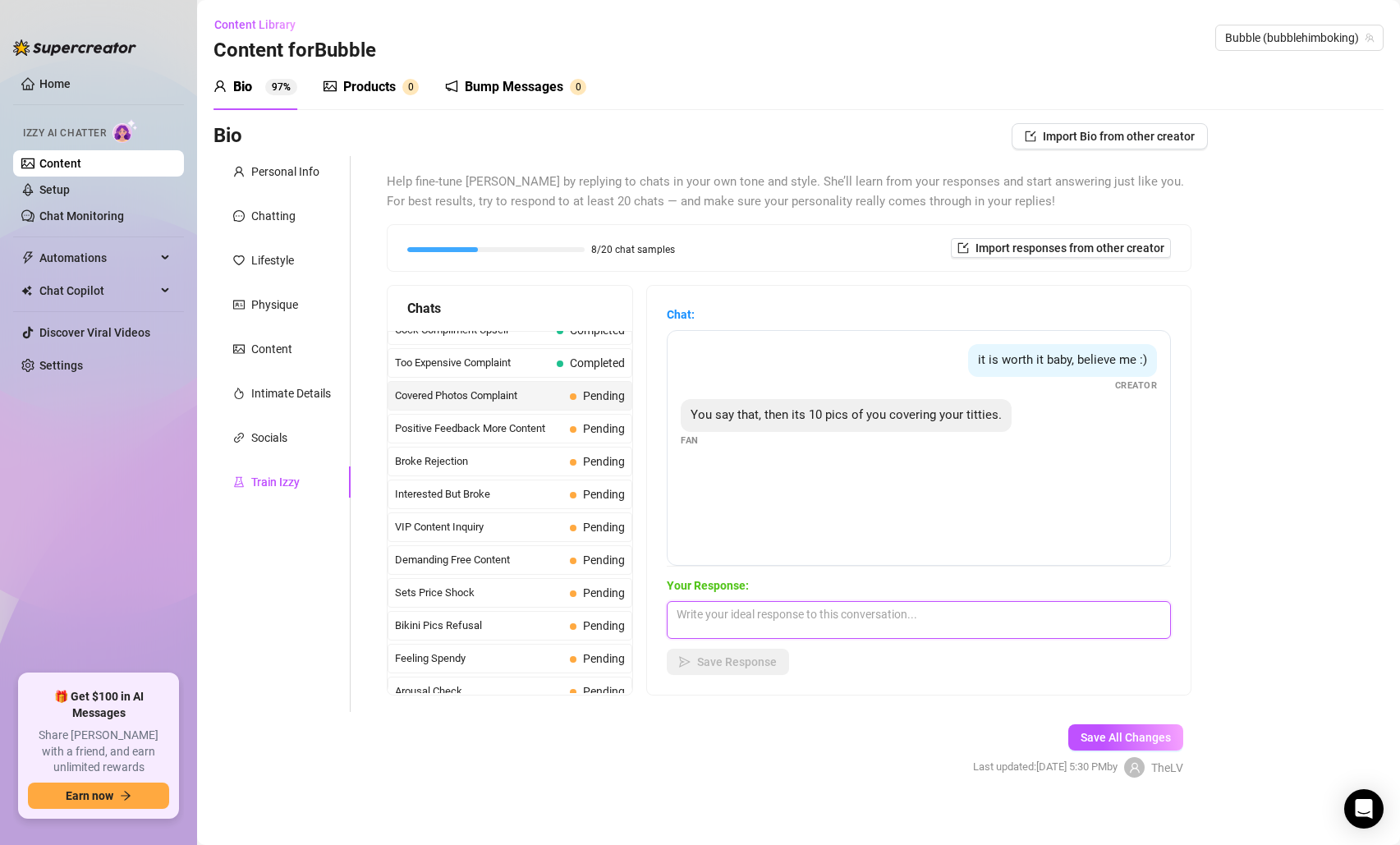
click at [823, 638] on textarea at bounding box center [918, 620] width 504 height 38
type textarea "Well if you want to see them uncover pay for them. So I can show you the tittie…"
click at [691, 650] on button "Save Response" at bounding box center [727, 661] width 122 height 26
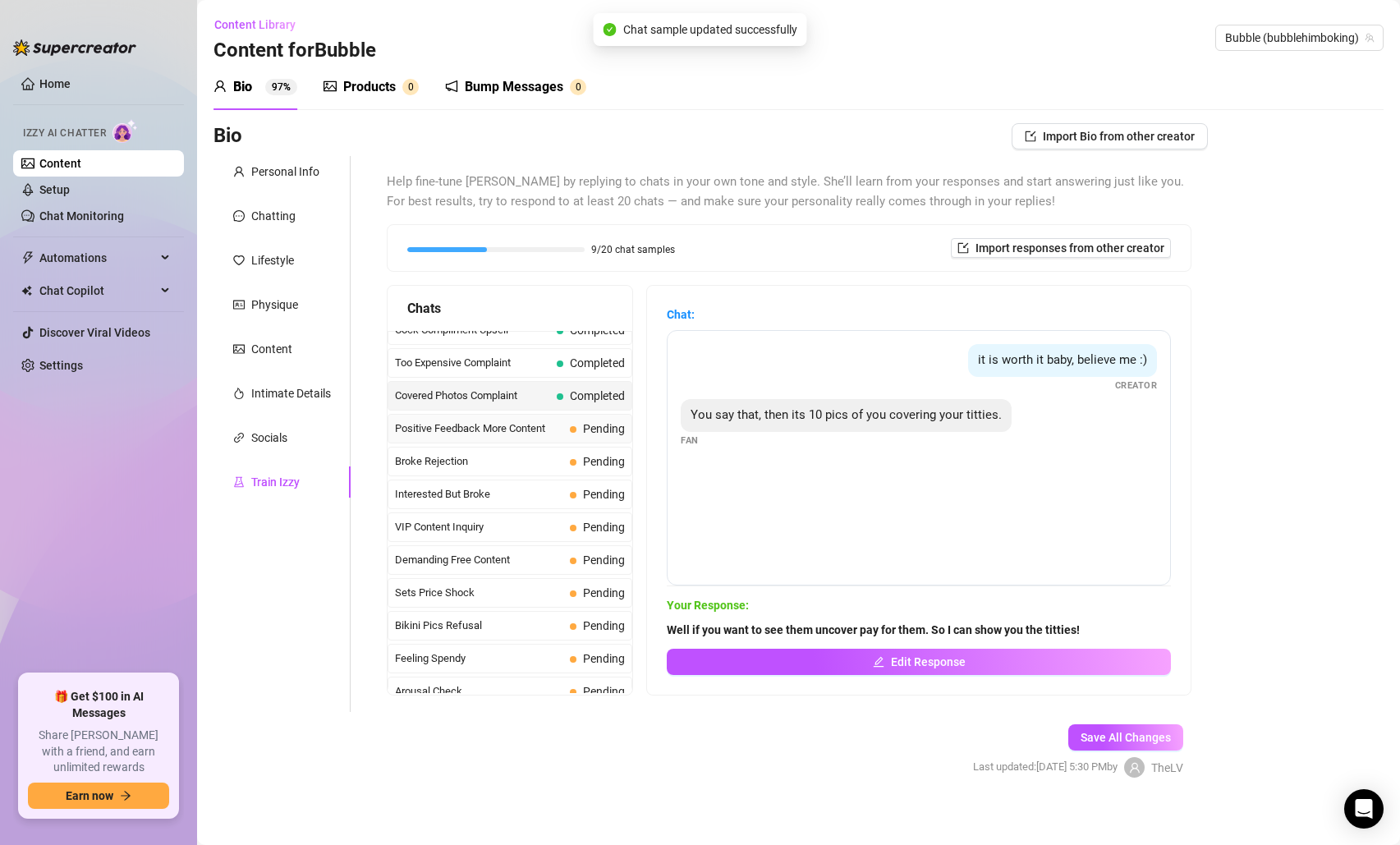
click at [511, 433] on span "Positive Feedback More Content" at bounding box center [479, 429] width 169 height 17
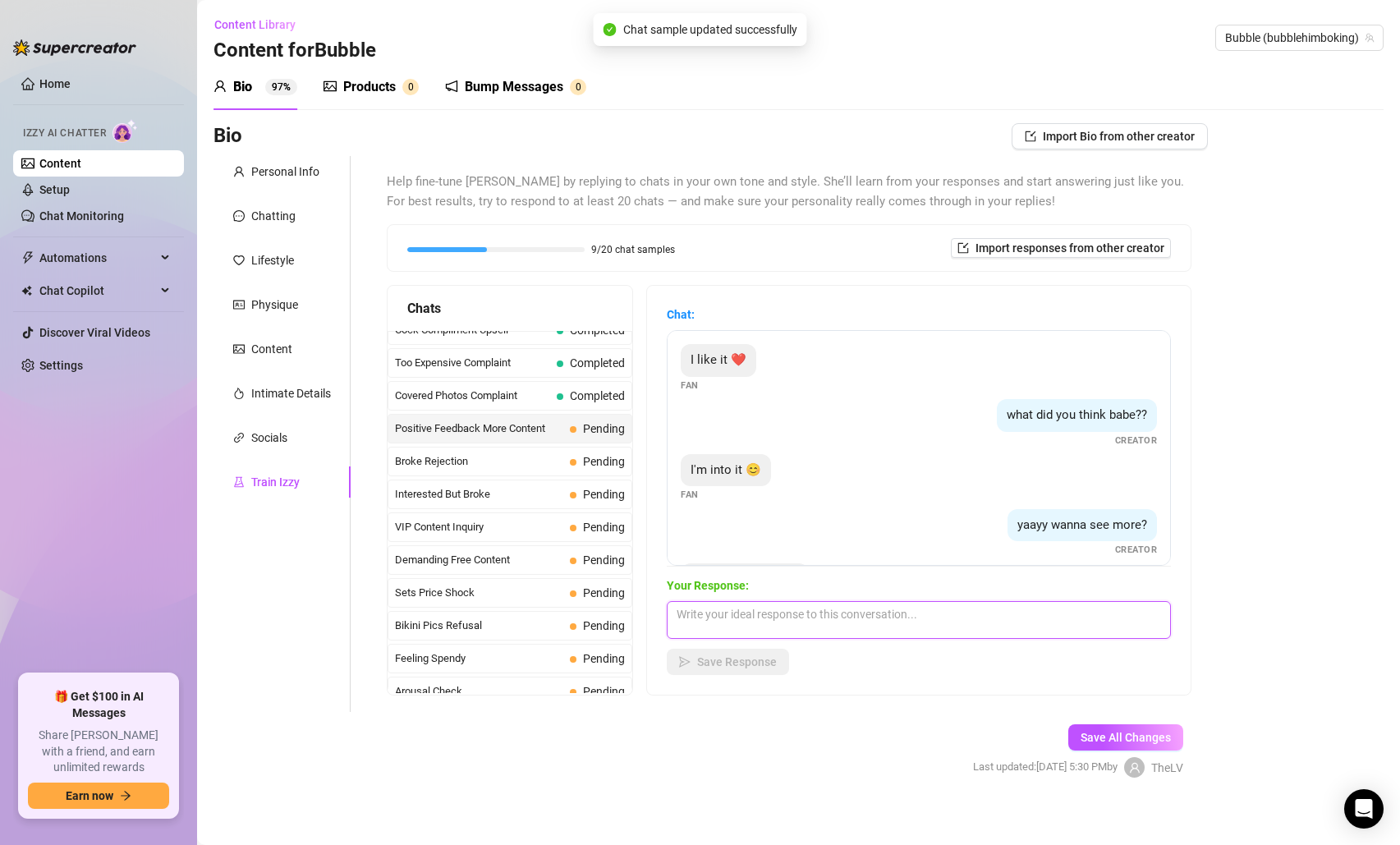
click at [801, 629] on textarea at bounding box center [918, 620] width 504 height 38
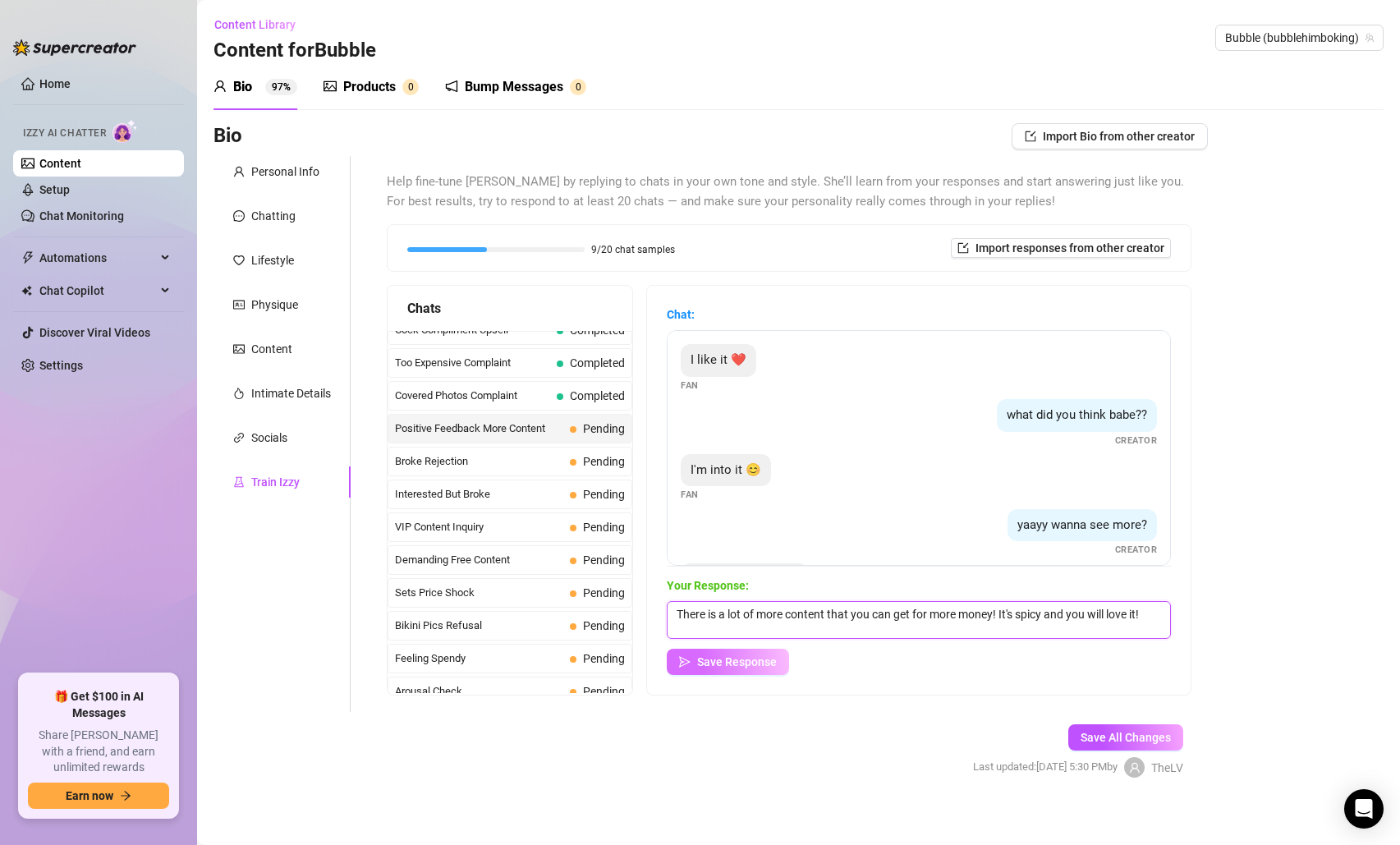
type textarea "There is a lot of more content that you can get for more money! It's spicy and …"
click at [752, 671] on button "Save Response" at bounding box center [727, 661] width 122 height 26
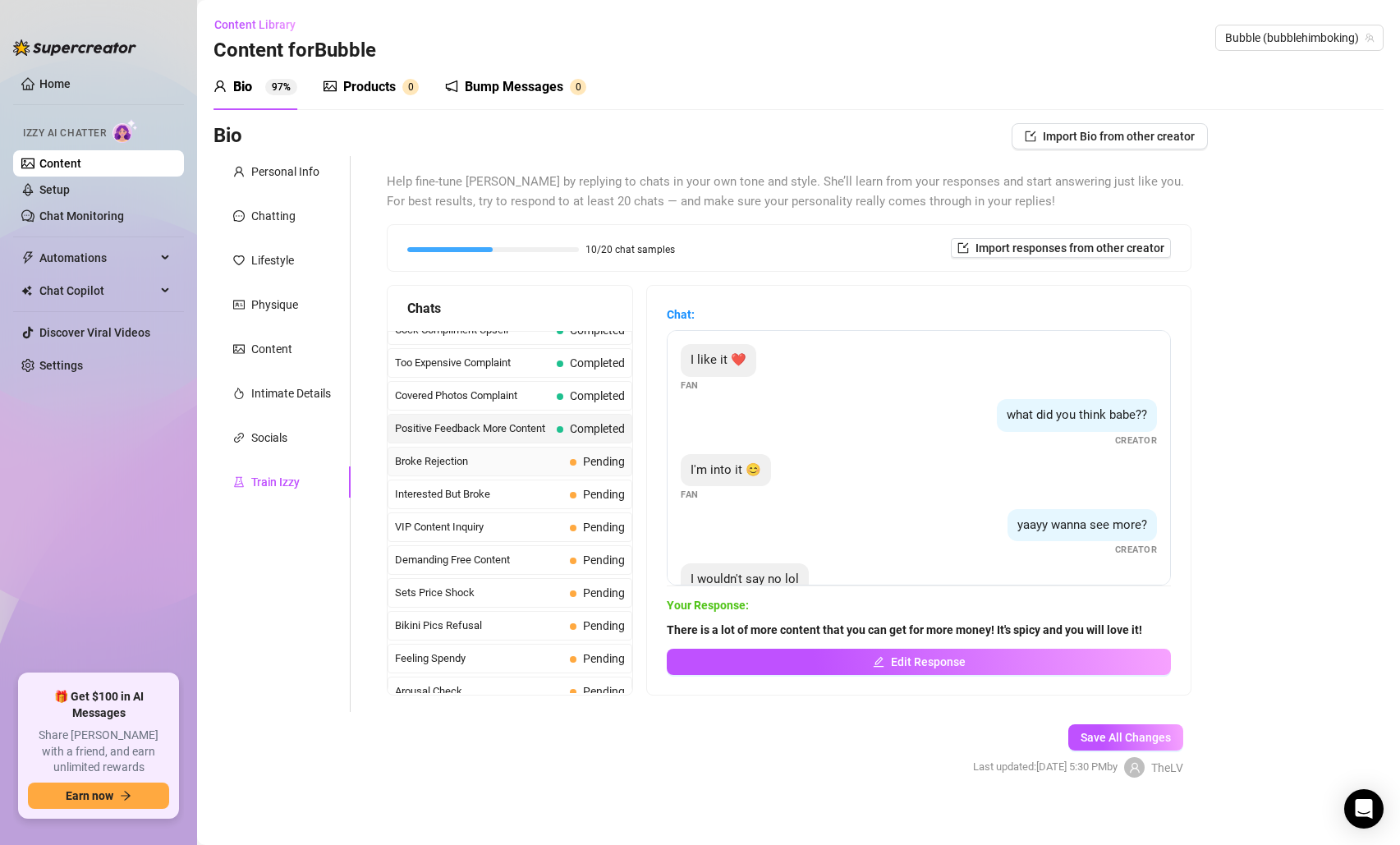
click at [550, 463] on span "Broke Rejection" at bounding box center [479, 461] width 169 height 17
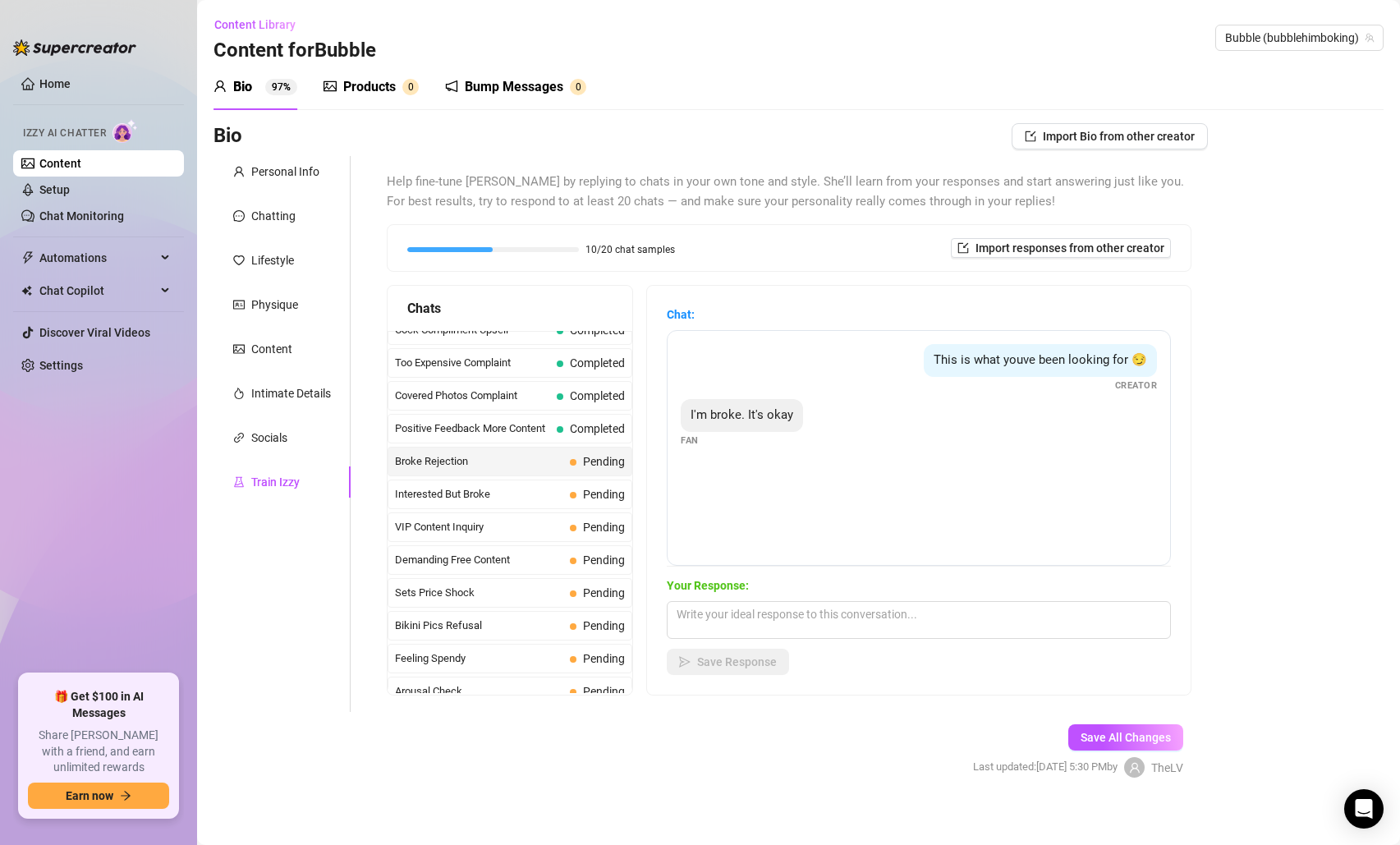
click at [537, 455] on span "Broke Rejection" at bounding box center [479, 461] width 169 height 17
click at [749, 612] on textarea at bounding box center [918, 620] width 504 height 38
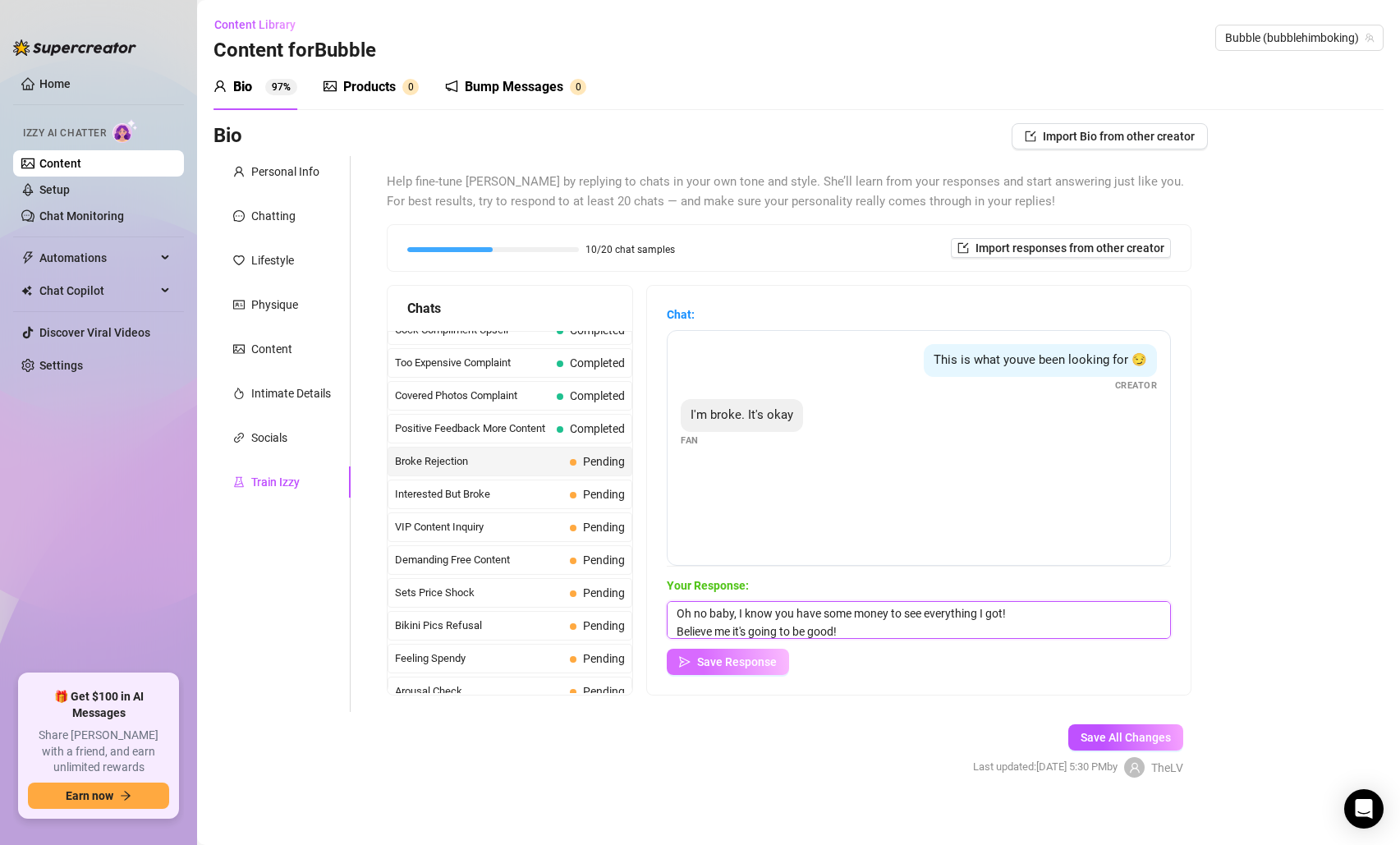
type textarea "Oh no baby, I know you have some money to see everything I got! Believe me it's…"
click at [694, 659] on button "Save Response" at bounding box center [727, 661] width 122 height 26
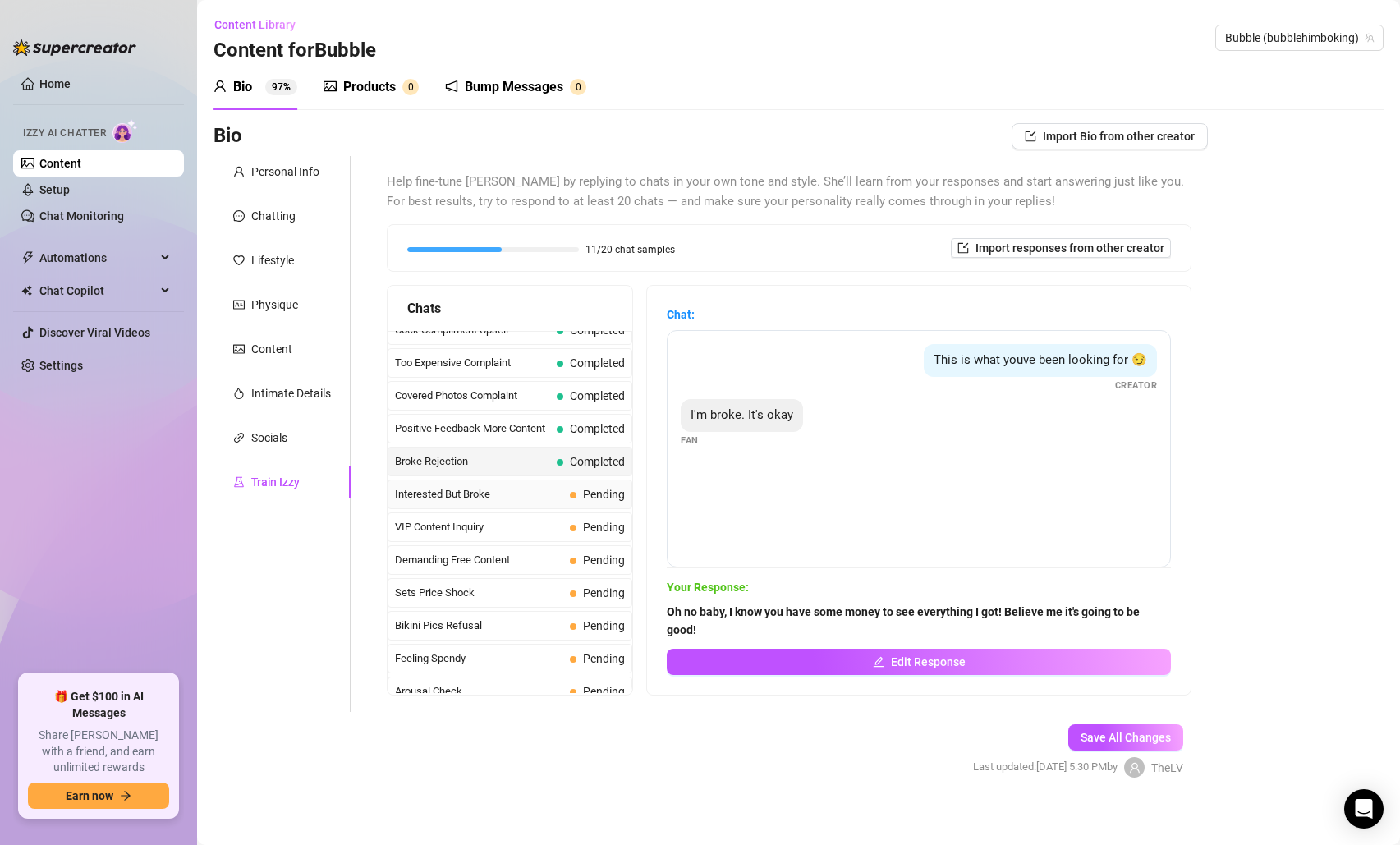
click at [508, 506] on div "Interested But Broke Pending" at bounding box center [510, 495] width 245 height 30
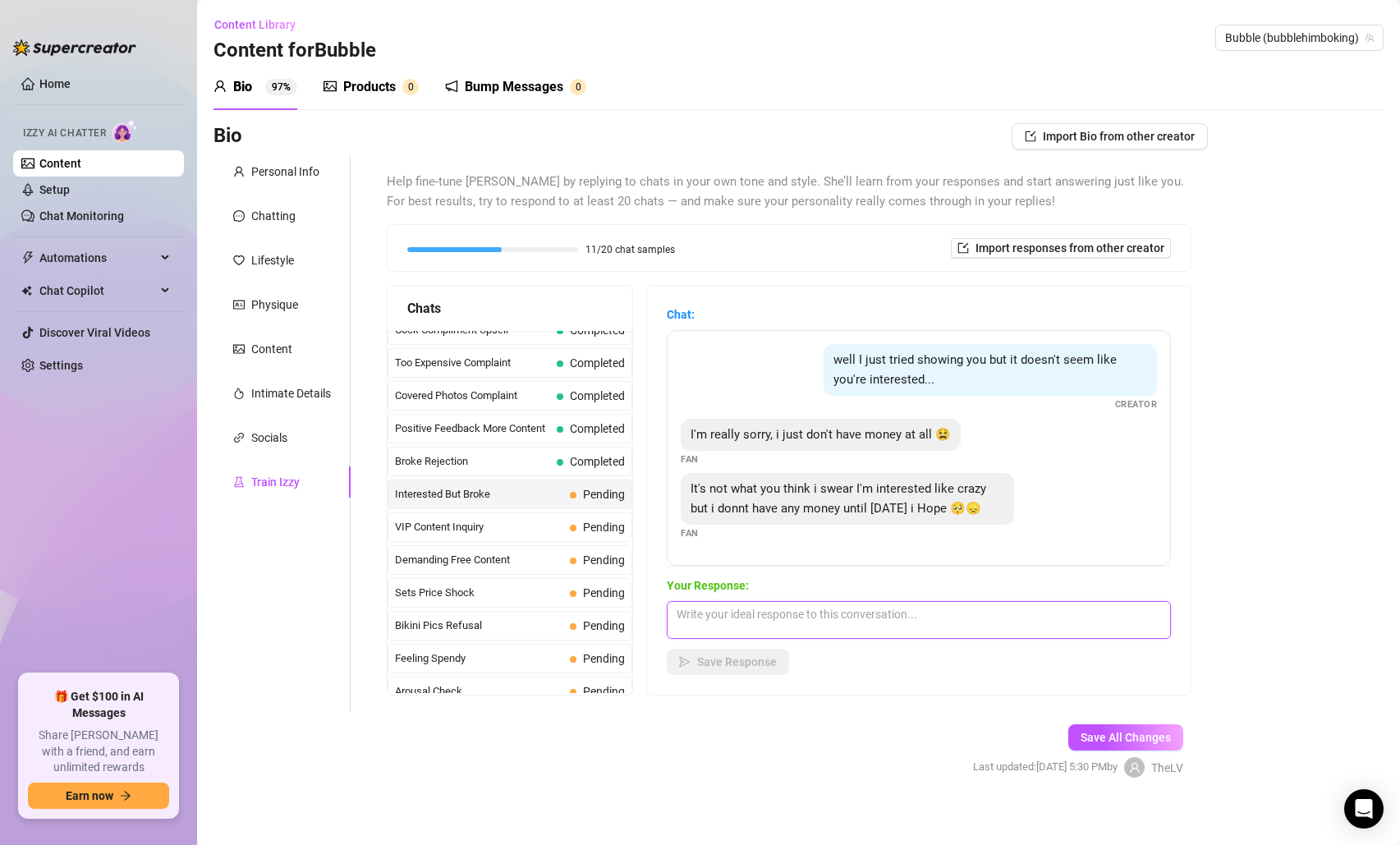
click at [777, 623] on textarea at bounding box center [918, 620] width 504 height 38
type textarea "I believe you babe but you have a little money to spend on me because you love …"
click at [696, 661] on button "Save Response" at bounding box center [727, 661] width 122 height 26
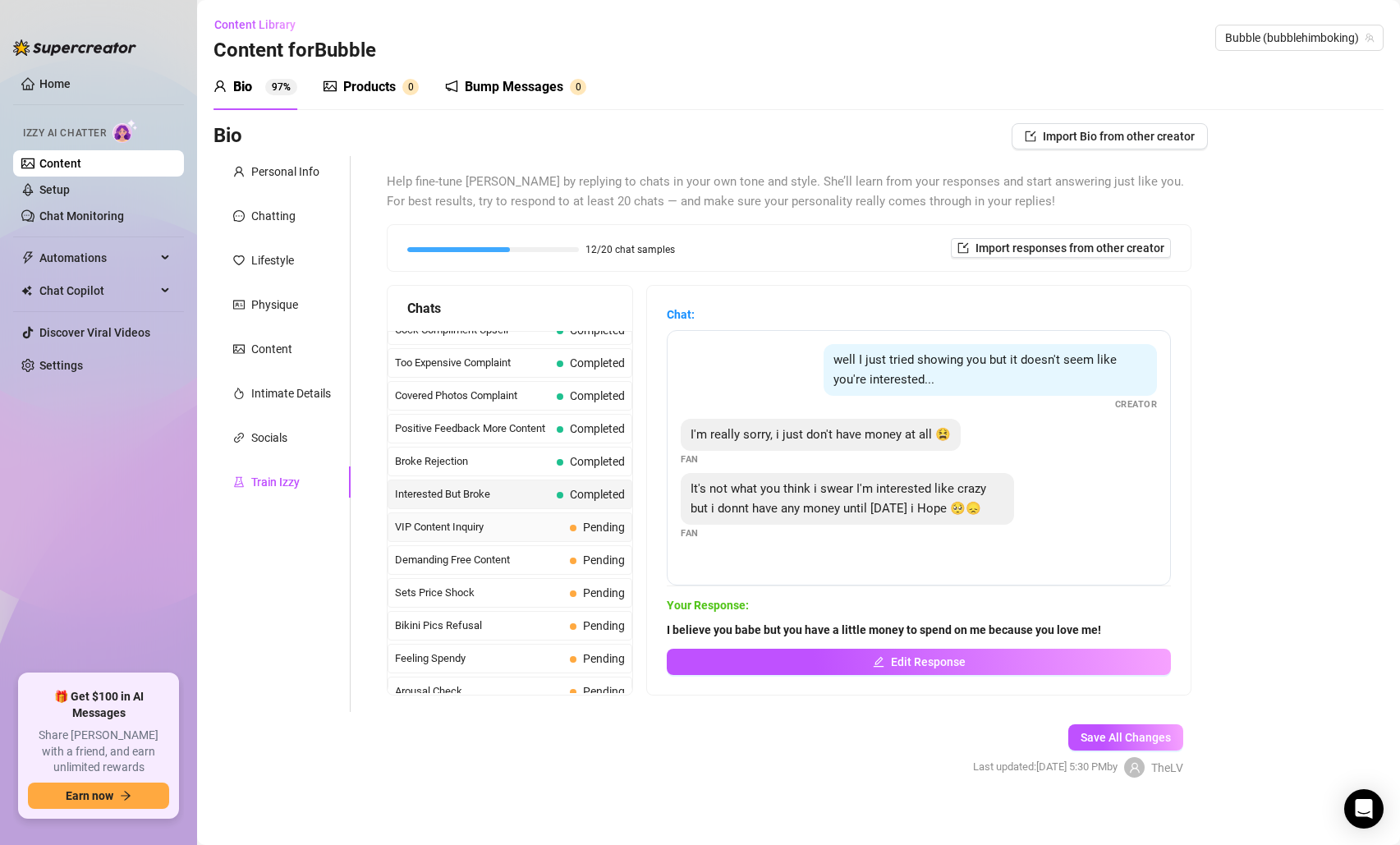
click at [483, 531] on span "VIP Content Inquiry" at bounding box center [479, 527] width 169 height 17
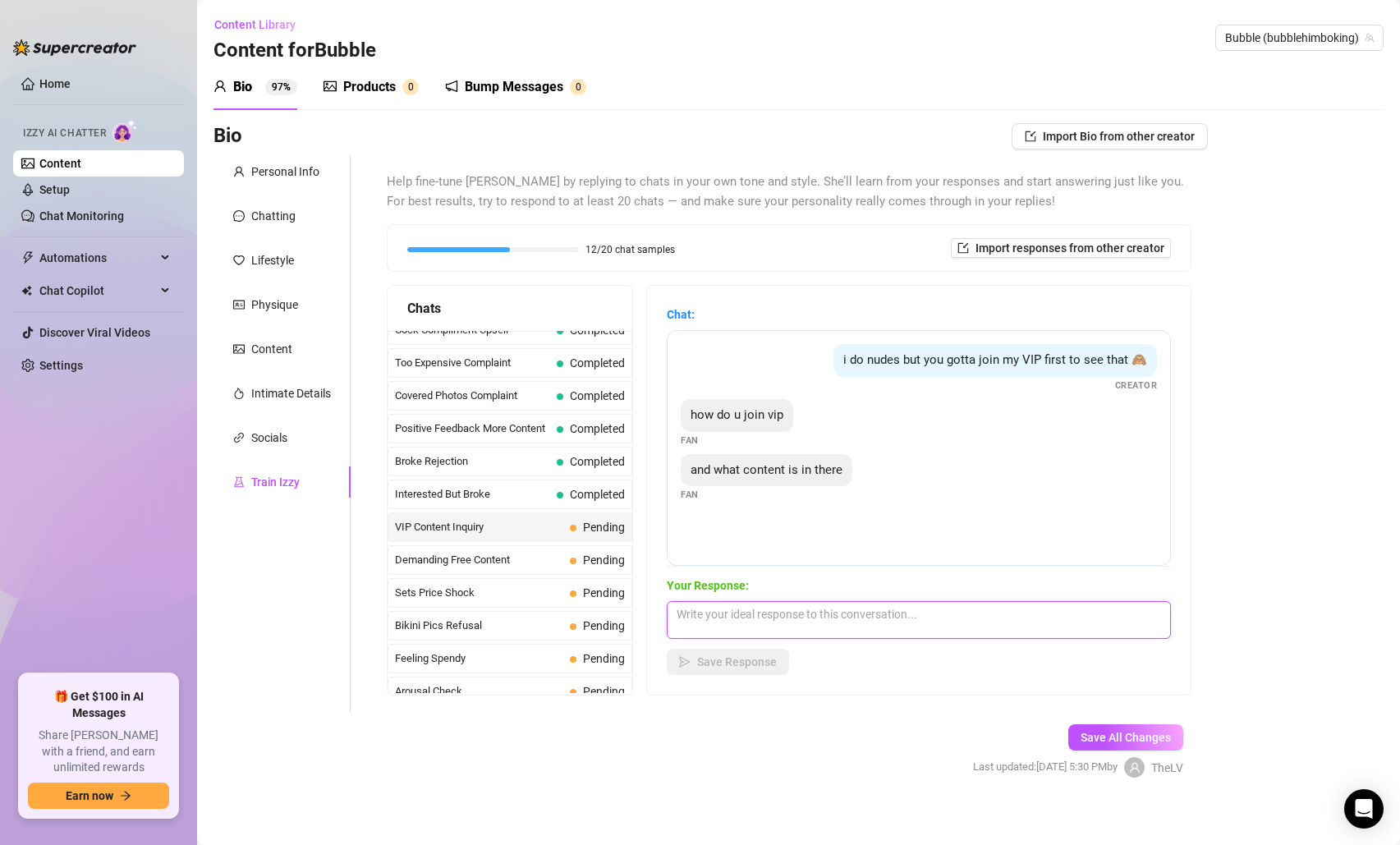
click at [795, 620] on textarea at bounding box center [918, 620] width 504 height 38
type textarea "XXX videos and a lot of me having fun with myself! Trust me you are going to lo…"
click at [764, 661] on span "Save Response" at bounding box center [736, 661] width 79 height 13
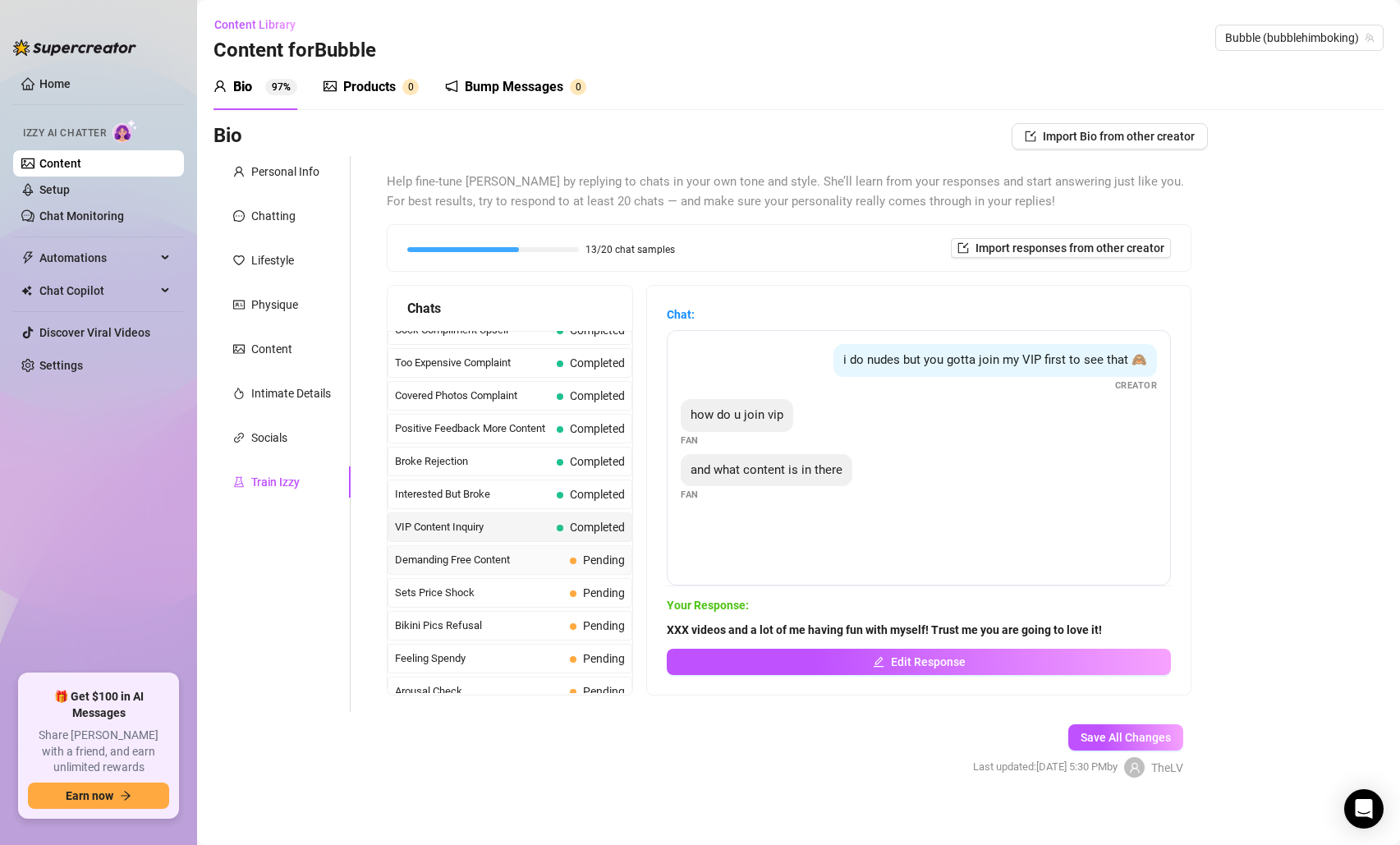
click at [528, 557] on span "Demanding Free Content" at bounding box center [479, 560] width 169 height 17
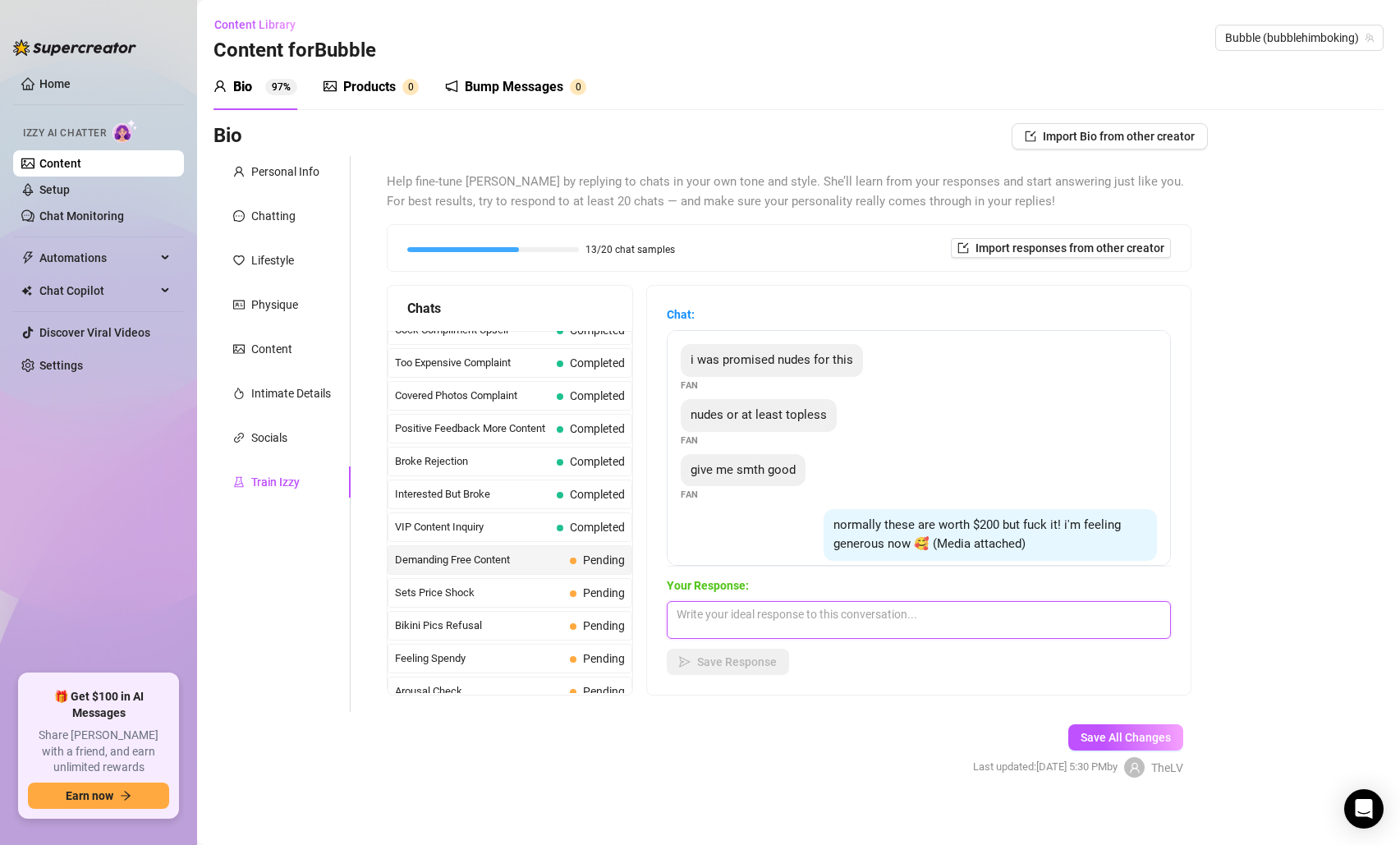
click at [805, 613] on textarea at bounding box center [918, 620] width 504 height 38
type textarea "Ok, I will give you something but send me money first so you can see all you wa…"
click at [714, 670] on button "Save Response" at bounding box center [727, 661] width 122 height 26
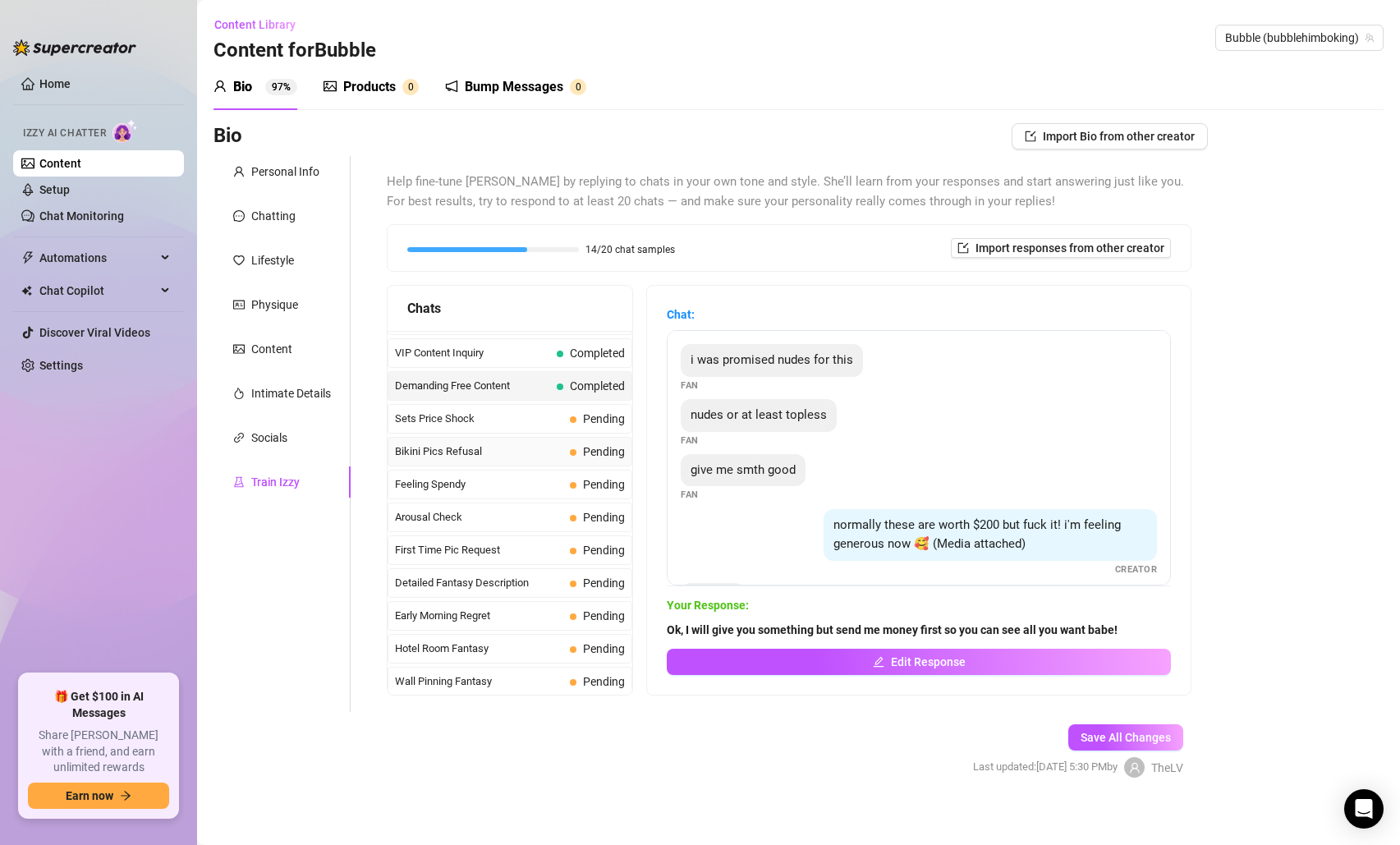
scroll to position [383, 0]
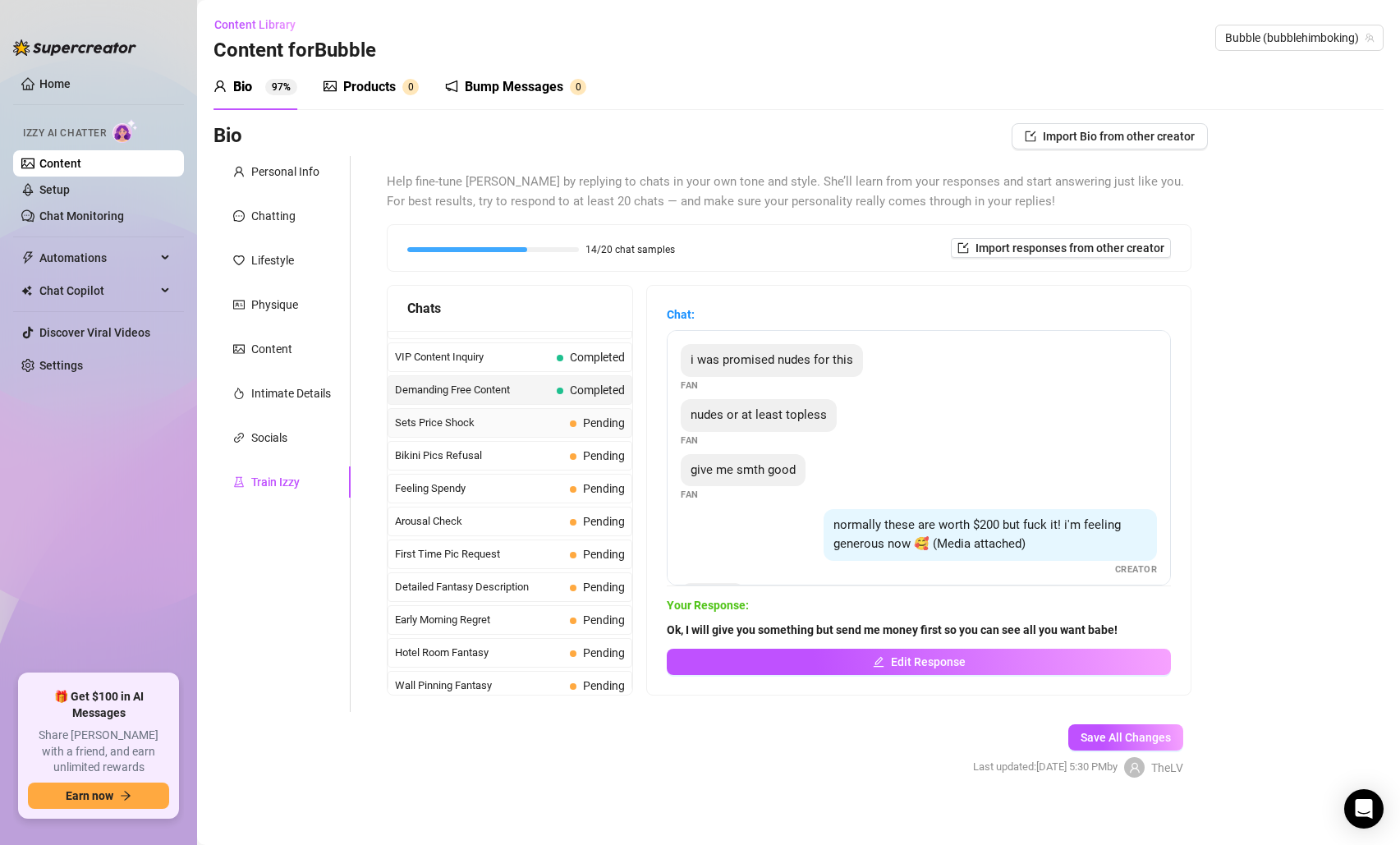
click at [522, 422] on span "Sets Price Shock" at bounding box center [479, 423] width 169 height 17
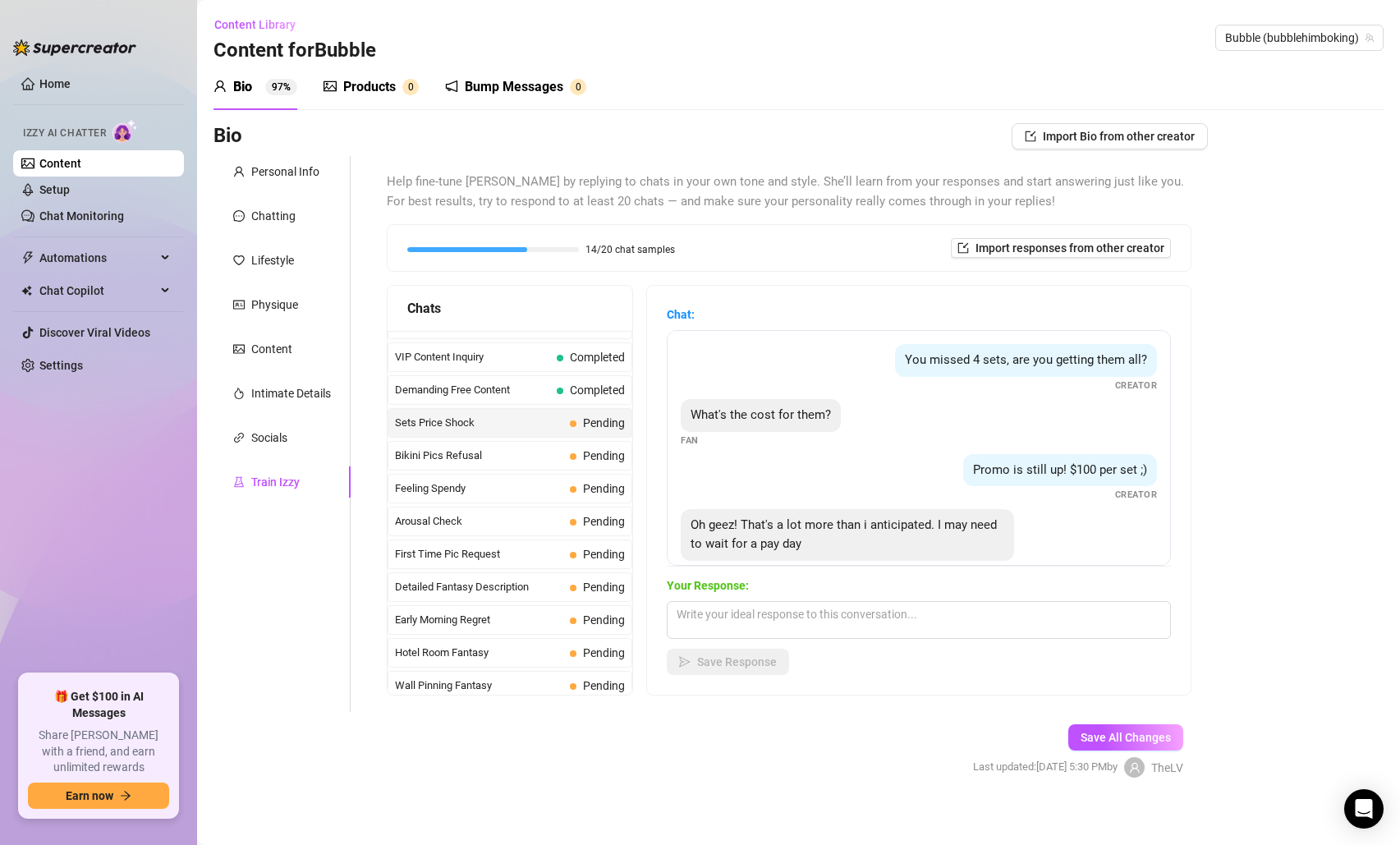
click at [522, 422] on span "Sets Price Shock" at bounding box center [479, 423] width 169 height 17
click at [723, 634] on textarea at bounding box center [918, 620] width 504 height 38
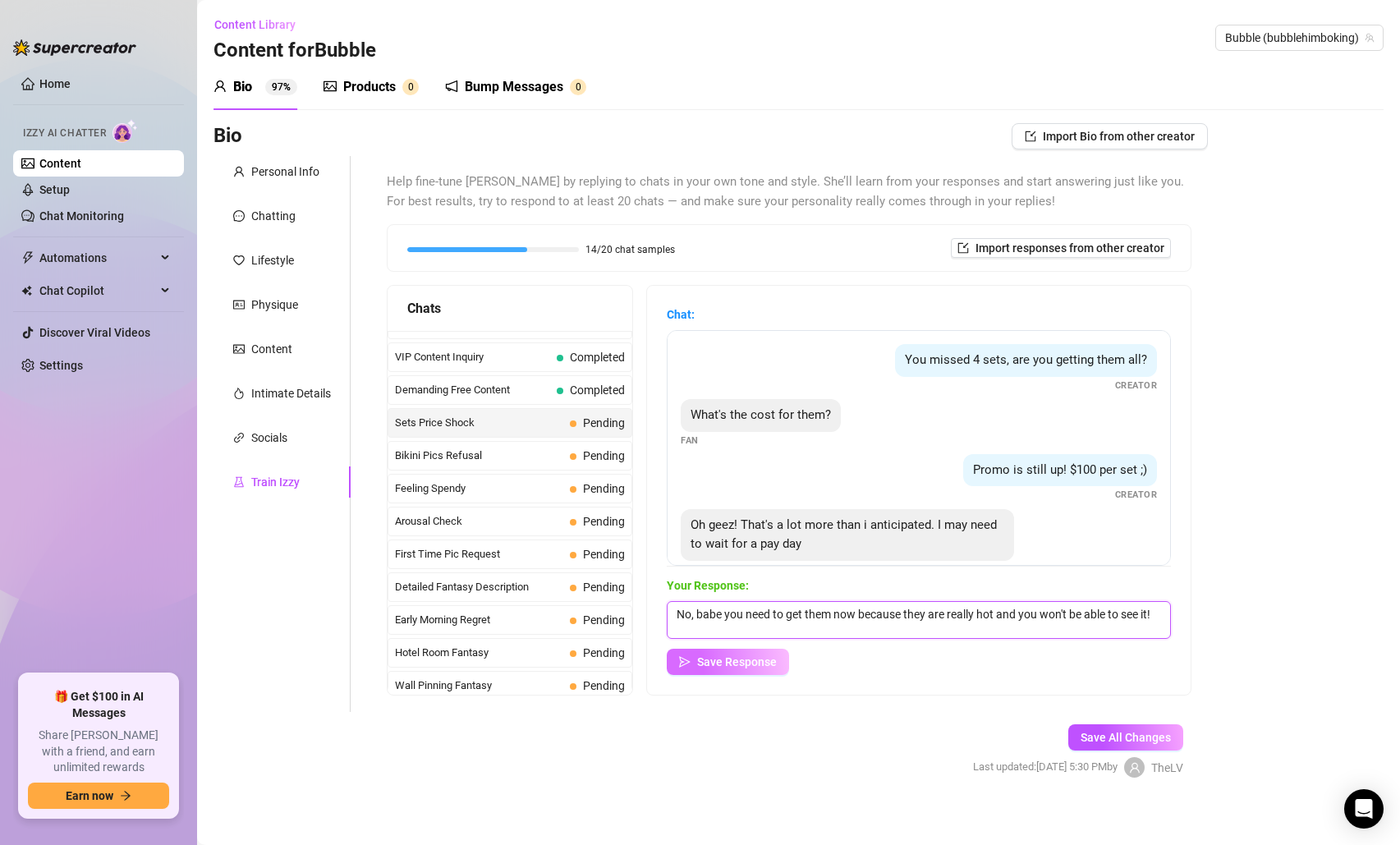
type textarea "No, babe you need to get them now because they are really hot and you won't be …"
click at [700, 664] on span "Save Response" at bounding box center [736, 661] width 79 height 13
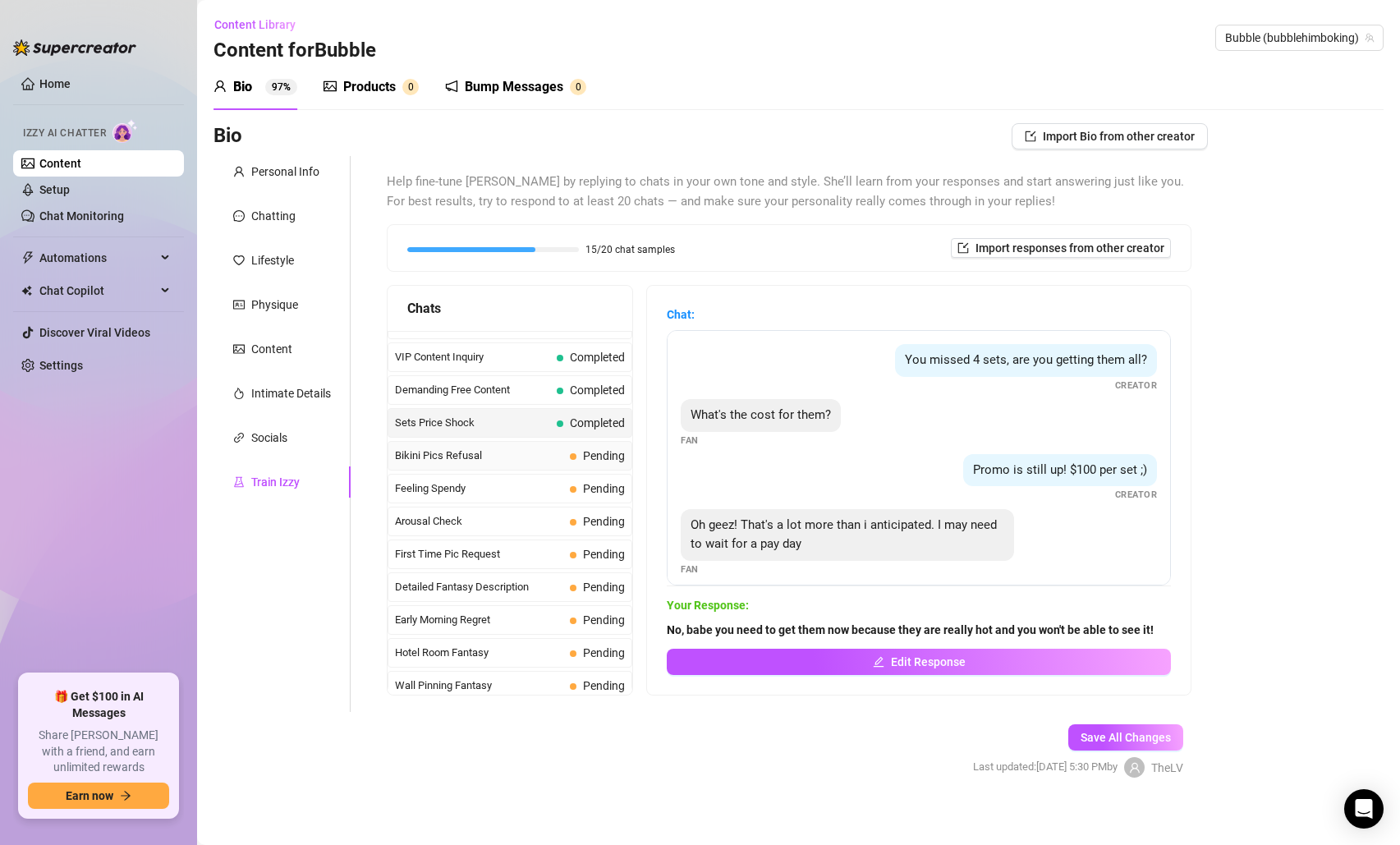
click at [545, 453] on span "Bikini Pics Refusal" at bounding box center [479, 456] width 169 height 17
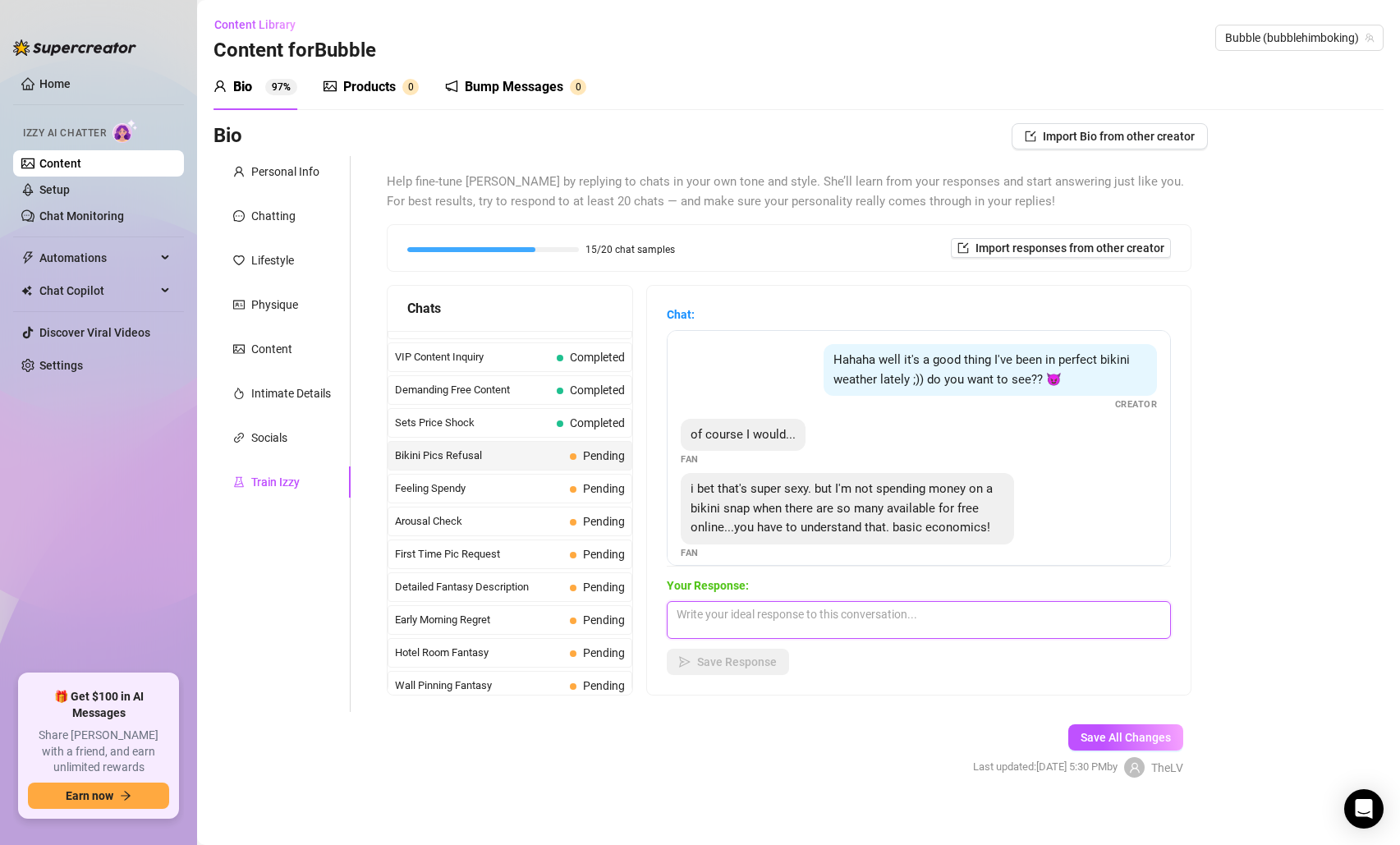
click at [810, 623] on textarea at bounding box center [918, 620] width 504 height 38
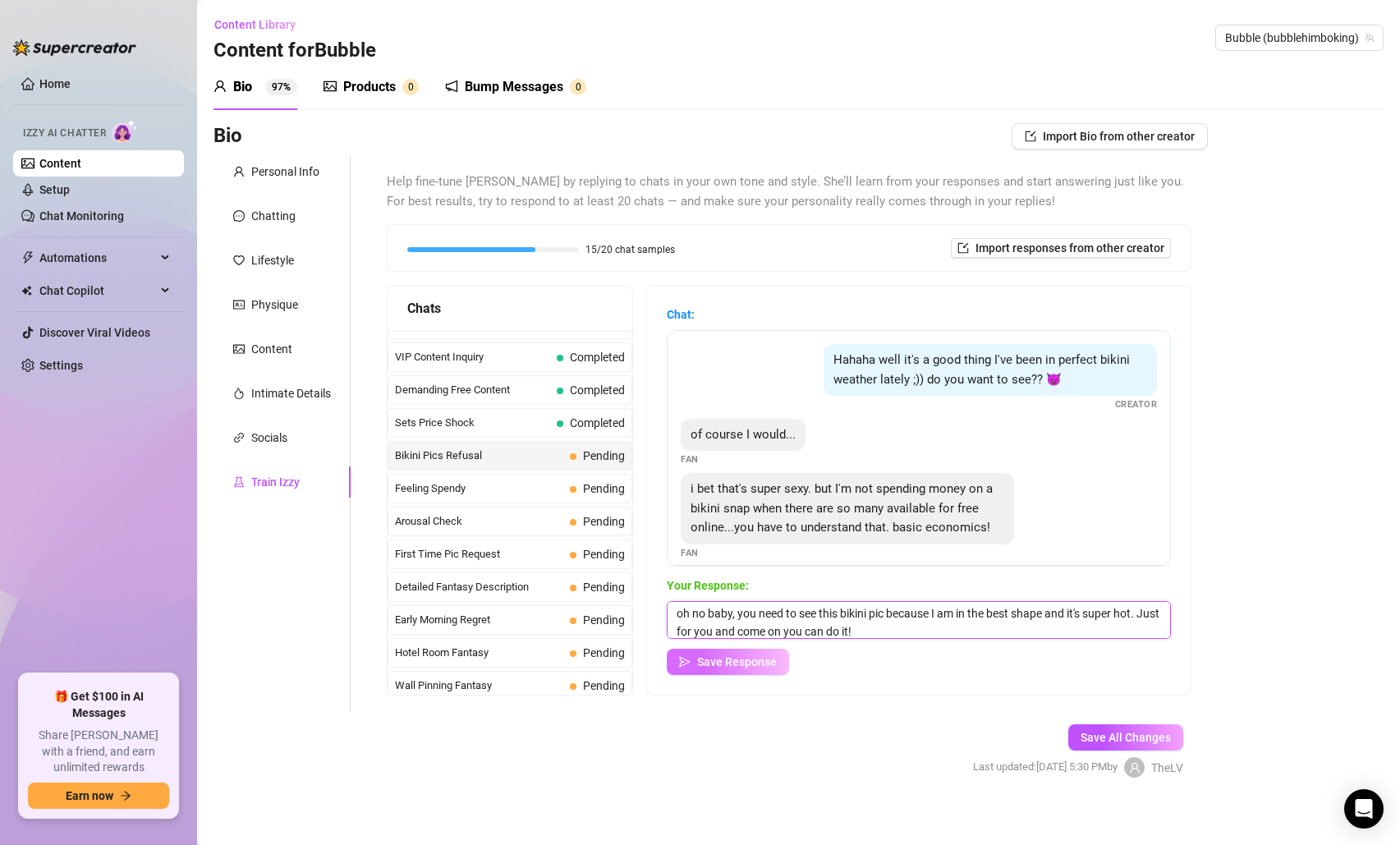
type textarea "oh no baby, you need to see this bikini pic because I am in the best shape and …"
click at [723, 669] on button "Save Response" at bounding box center [727, 661] width 122 height 26
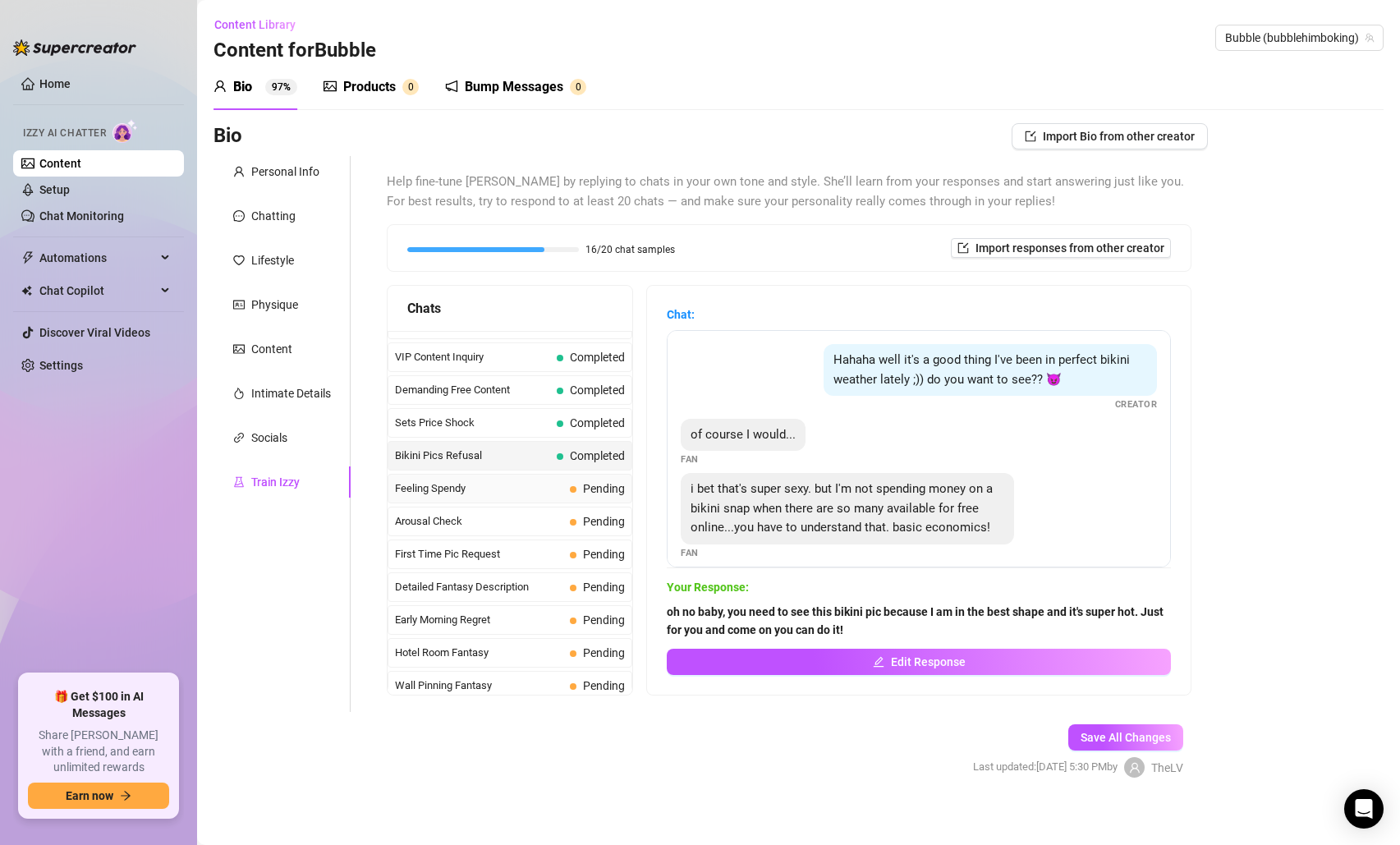
click at [509, 481] on span "Feeling Spendy" at bounding box center [479, 488] width 169 height 17
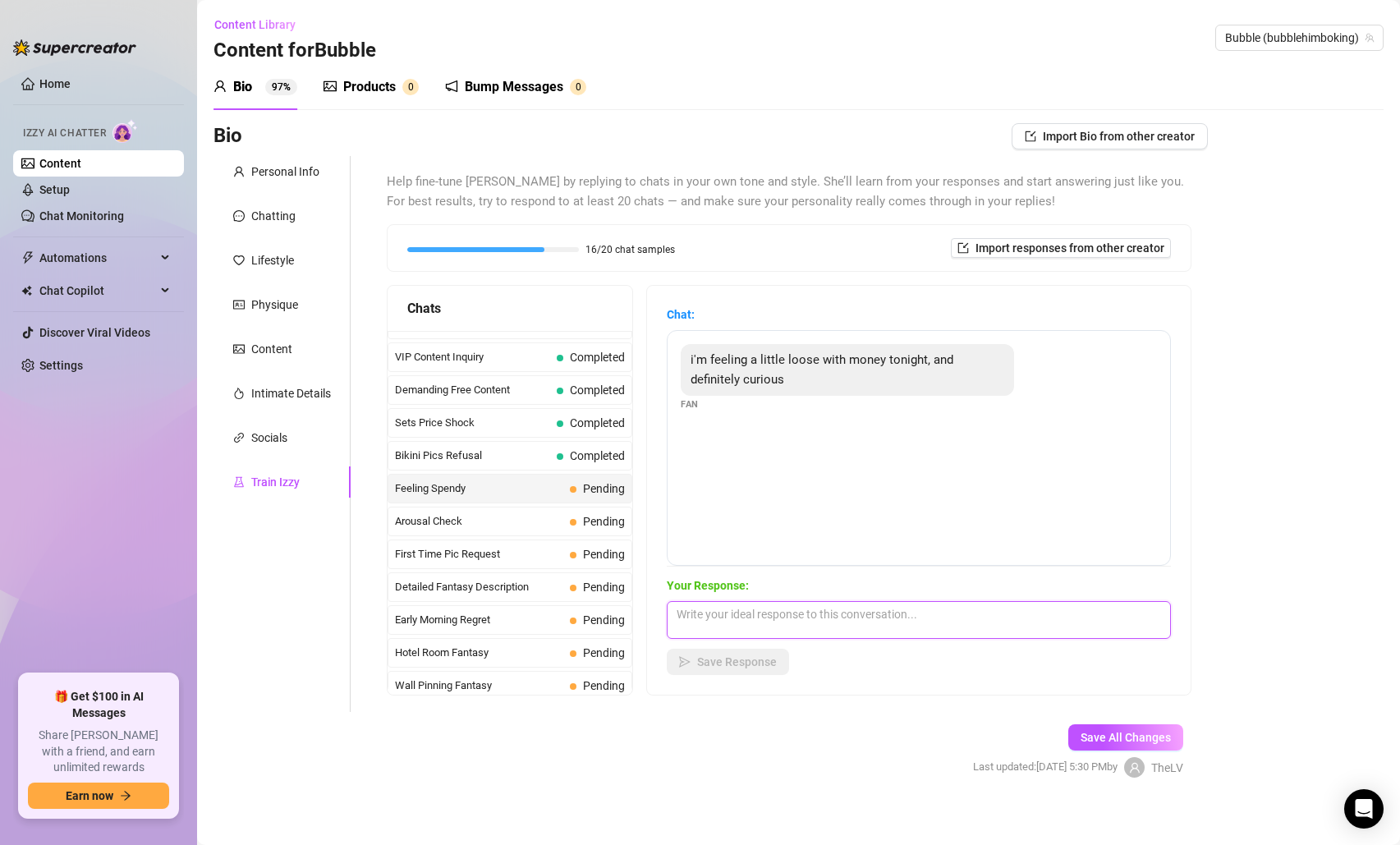
click at [748, 618] on textarea at bounding box center [918, 620] width 504 height 38
type textarea "Yay, that is great news to my ears! I am so happy that you are telling me that!"
click at [700, 662] on span "Save Response" at bounding box center [736, 661] width 79 height 13
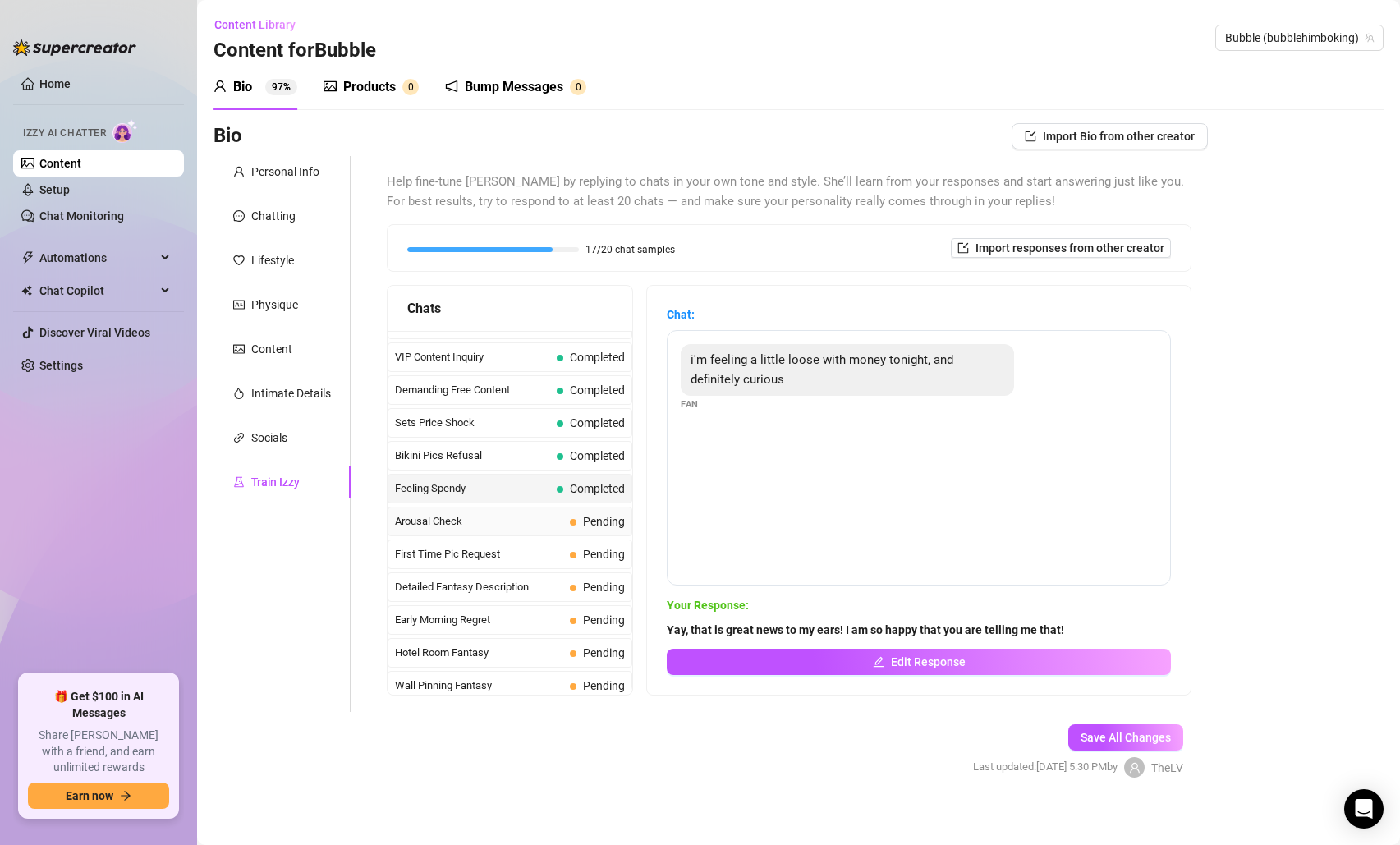
click at [528, 521] on span "Arousal Check" at bounding box center [479, 522] width 169 height 17
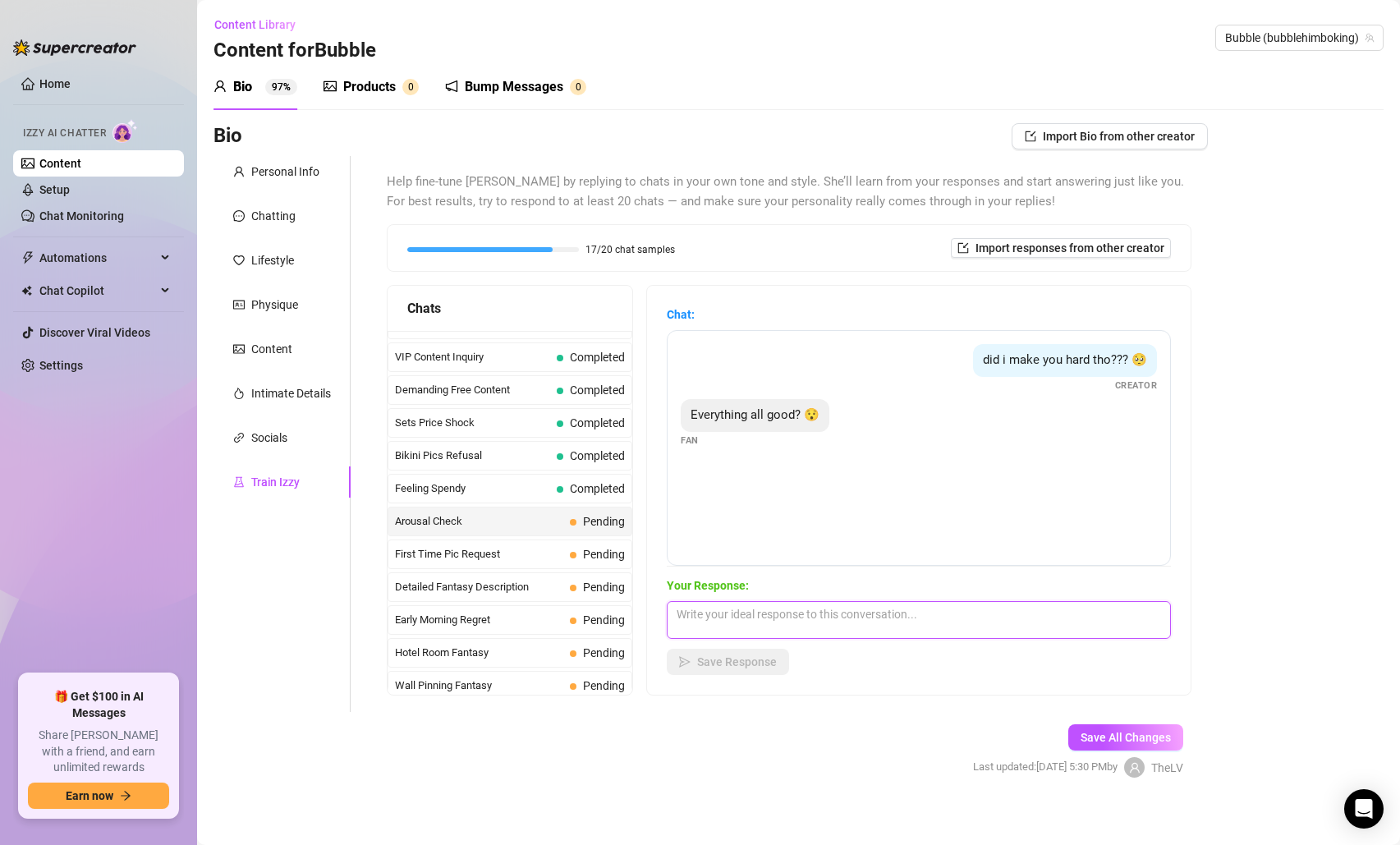
click at [896, 631] on textarea at bounding box center [918, 620] width 504 height 38
type textarea "Come on babe let me know if I made you hard and you are getting hotter and sexy!"
click at [763, 668] on button "Save Response" at bounding box center [727, 661] width 122 height 26
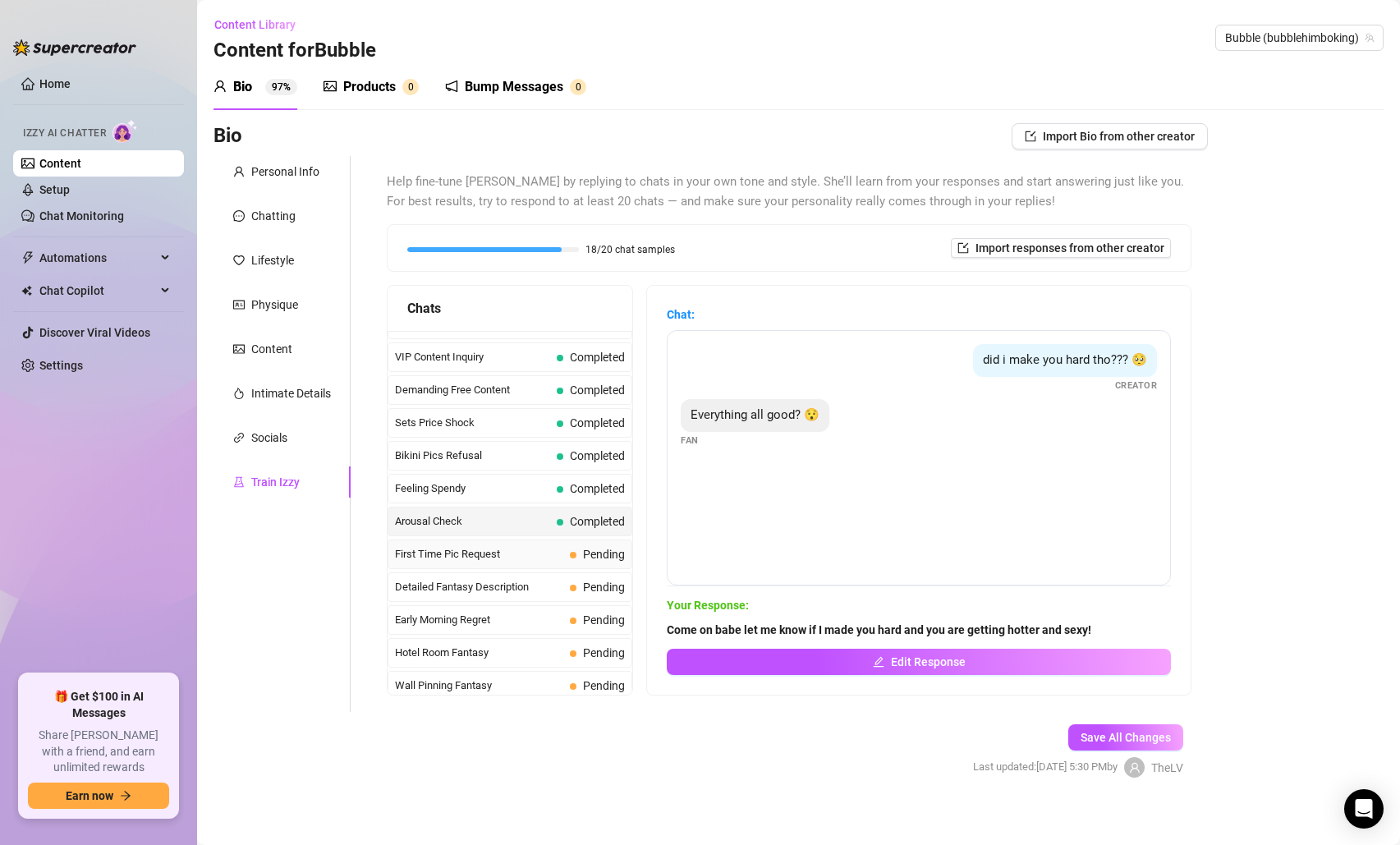
click at [573, 554] on span at bounding box center [572, 554] width 7 height 7
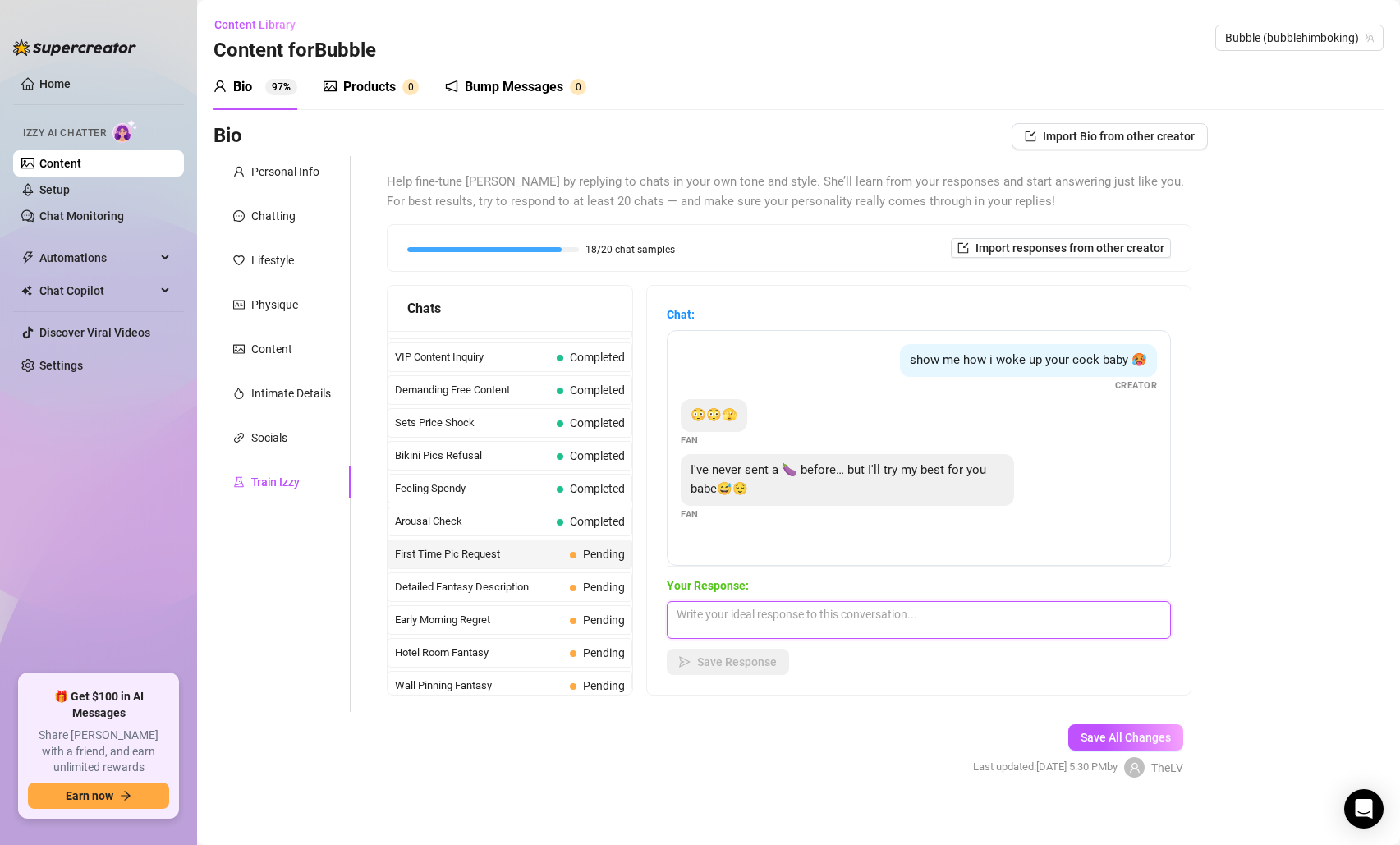
click at [726, 616] on textarea at bounding box center [918, 620] width 504 height 38
type textarea "Yay, send it to me and i bet it's going to be hot!"
click at [720, 666] on span "Save Response" at bounding box center [736, 661] width 79 height 13
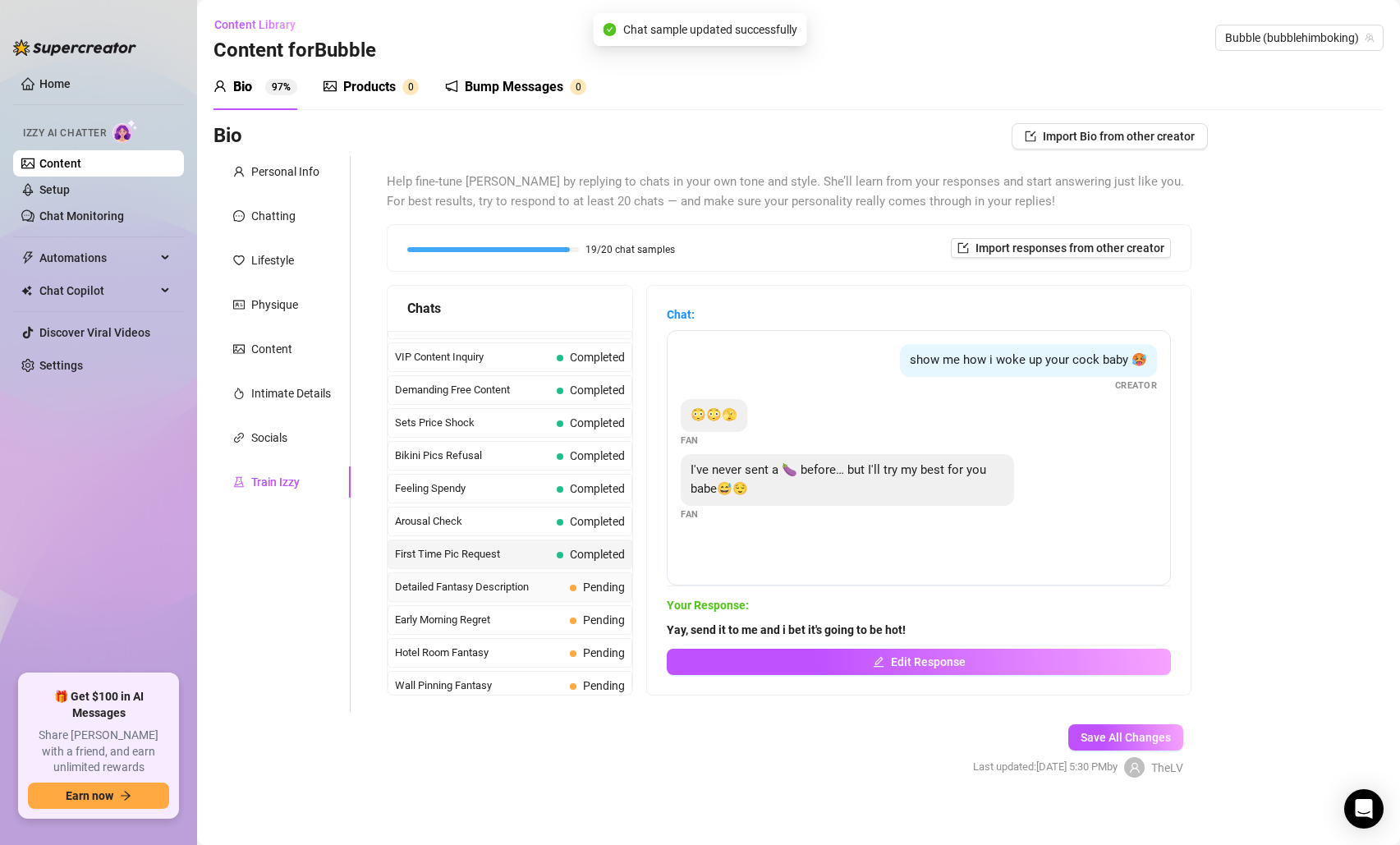
click at [523, 583] on span "Detailed Fantasy Description" at bounding box center [479, 587] width 169 height 17
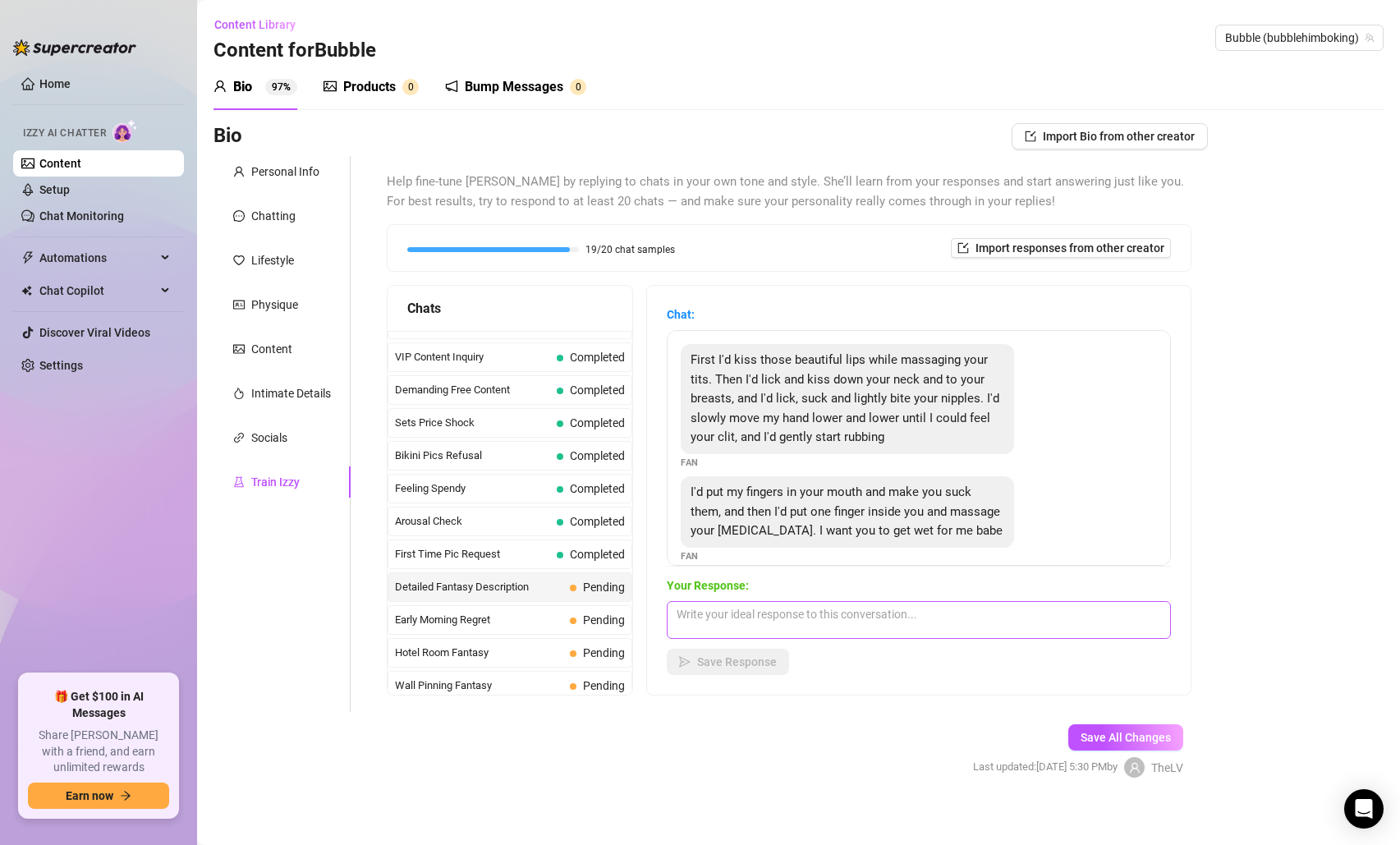
scroll to position [10, 0]
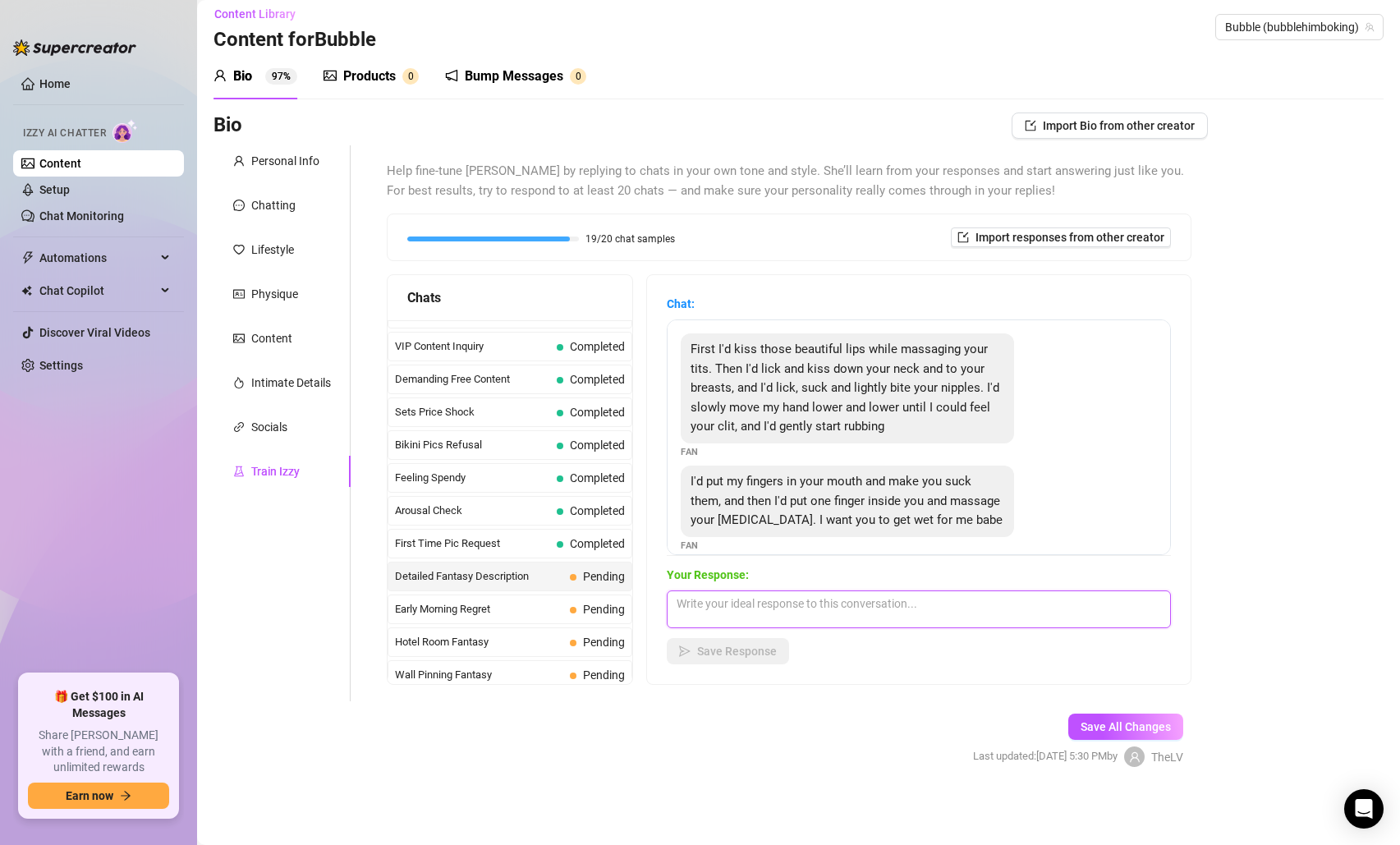
click at [744, 602] on textarea at bounding box center [918, 608] width 504 height 38
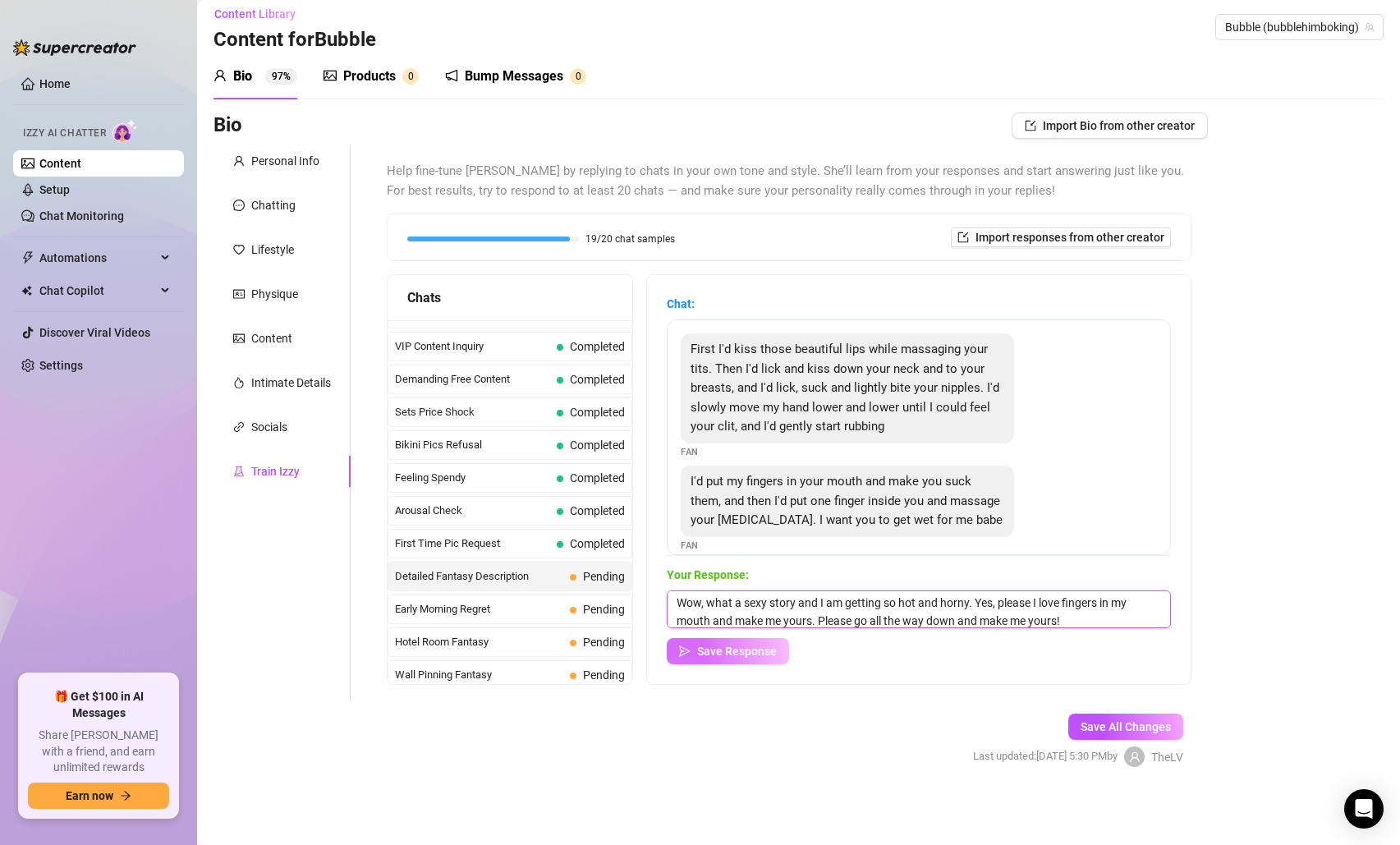
type textarea "Wow, what a sexy story and I am getting so hot and horny. Yes, please I love fi…"
click at [684, 652] on icon "send" at bounding box center [685, 651] width 11 height 11
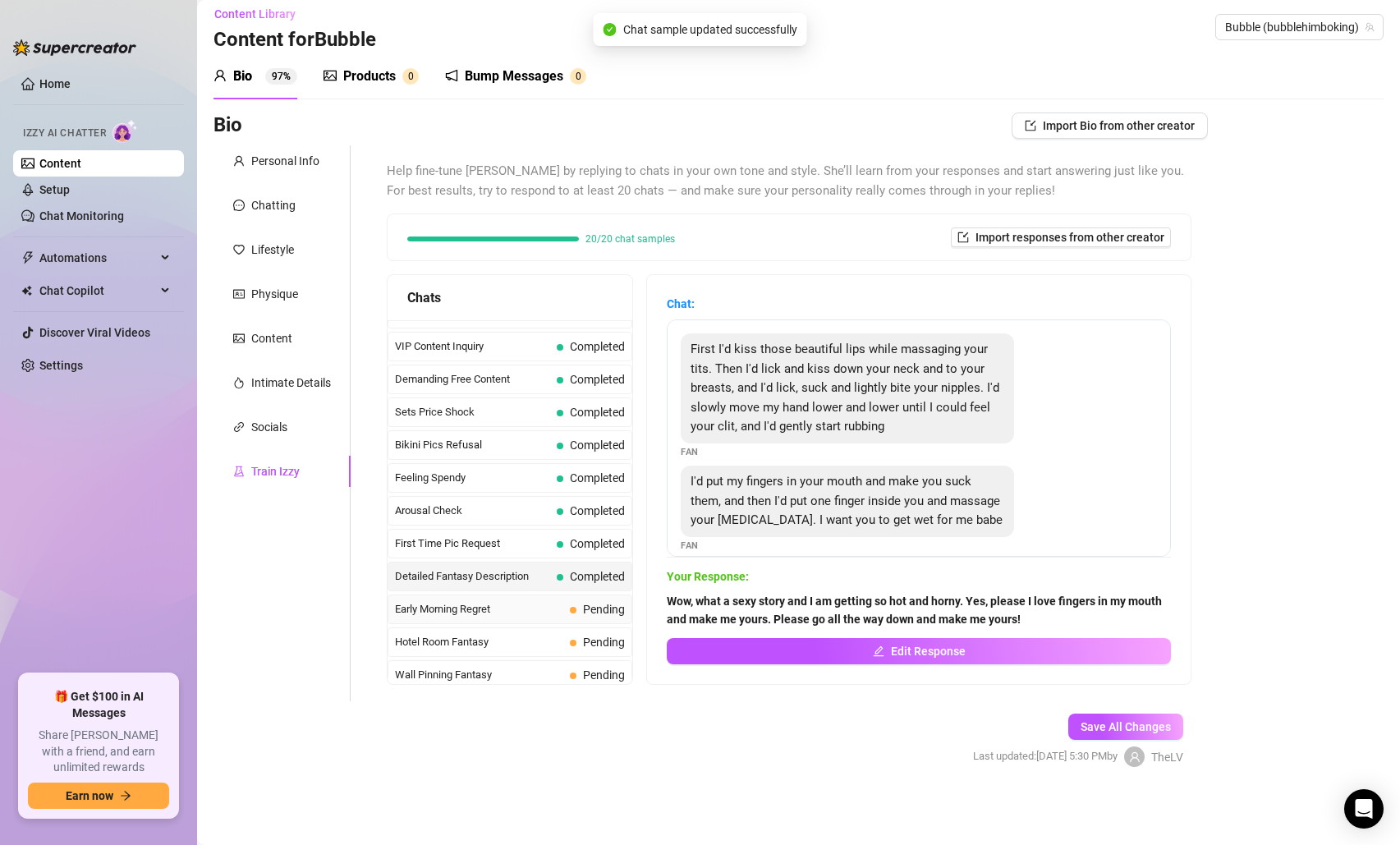
click at [558, 619] on div "Early Morning Regret Pending" at bounding box center [510, 609] width 245 height 30
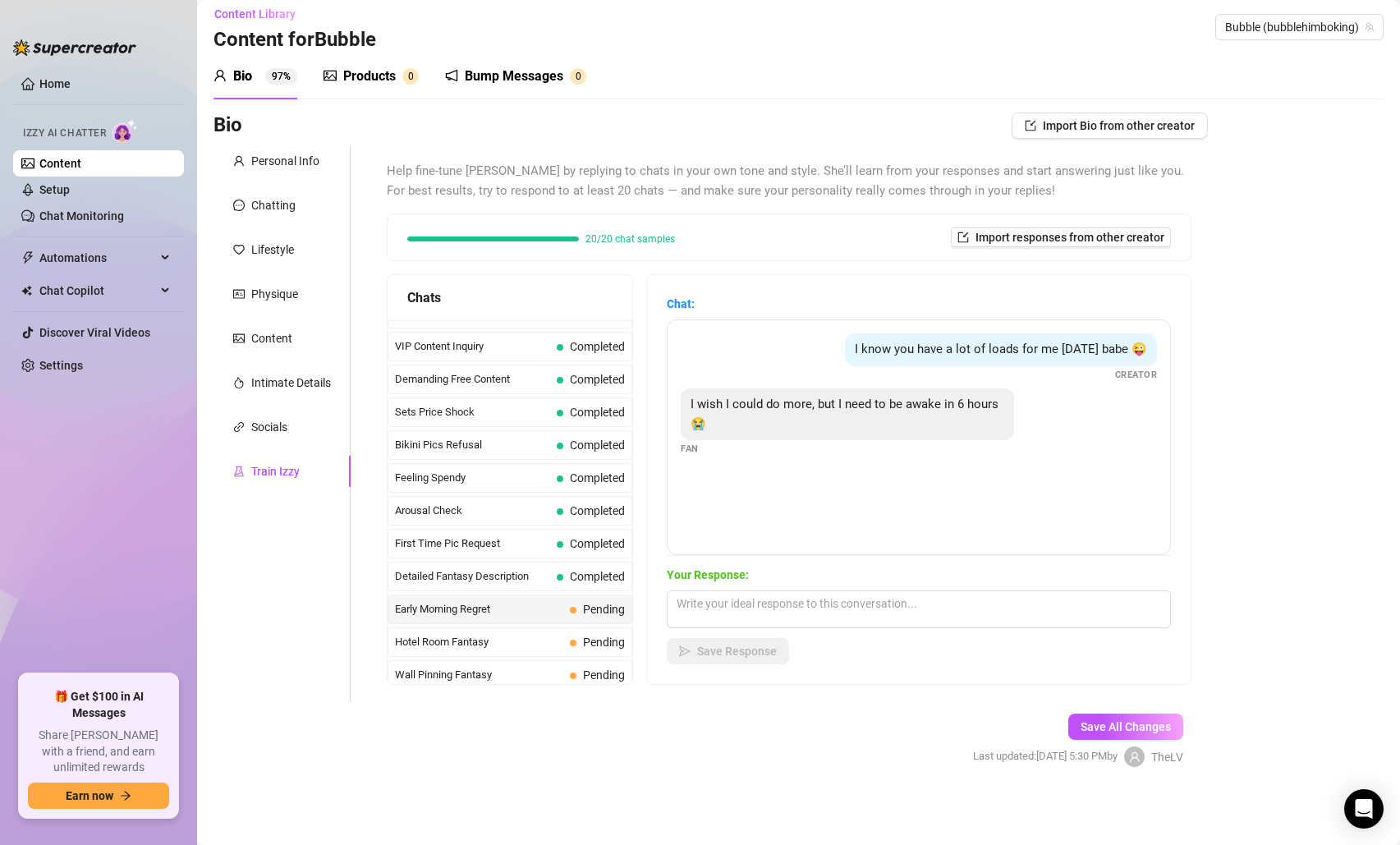
click at [865, 564] on div "Chat: I know you have a lot of loads for me [DATE] babe 😜 Creator I wish I coul…" at bounding box center [918, 479] width 504 height 369
click at [856, 609] on textarea at bounding box center [918, 608] width 504 height 38
type textarea "Come on baby you can do more and you can get hotter and hotter"
click at [721, 645] on span "Save Response" at bounding box center [736, 651] width 79 height 13
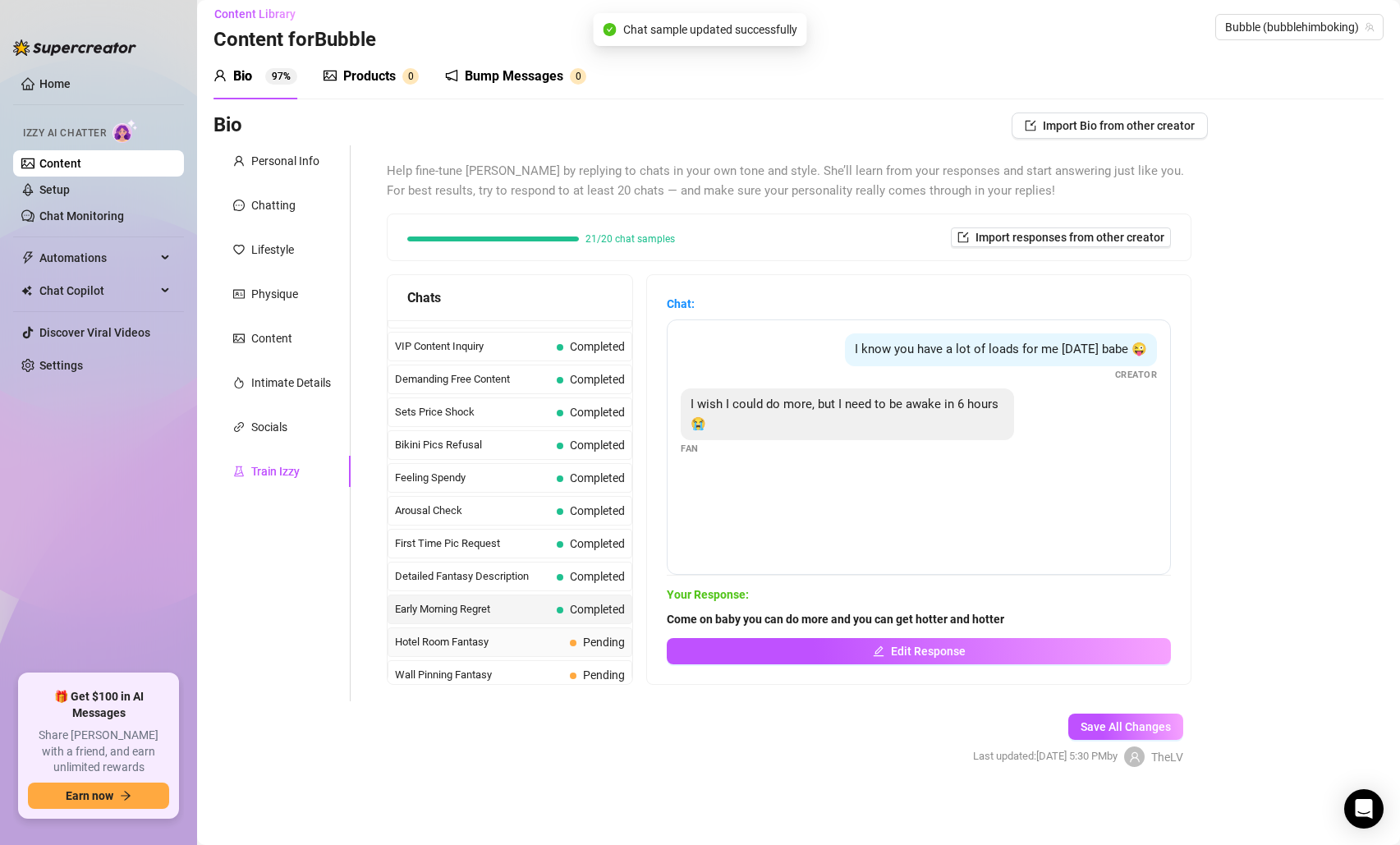
click at [561, 643] on span "Hotel Room Fantasy" at bounding box center [479, 642] width 169 height 17
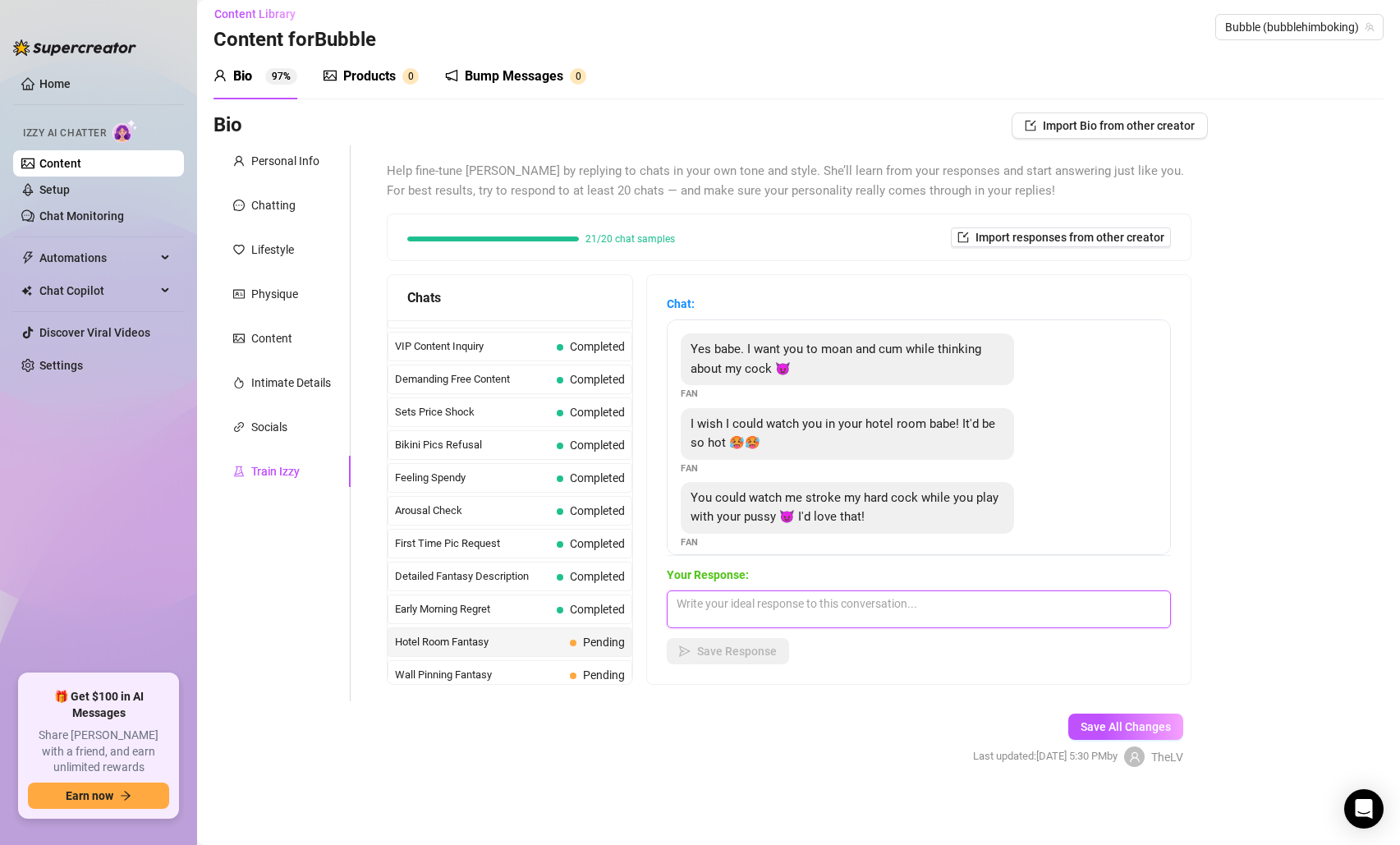
click at [789, 613] on textarea at bounding box center [918, 608] width 504 height 38
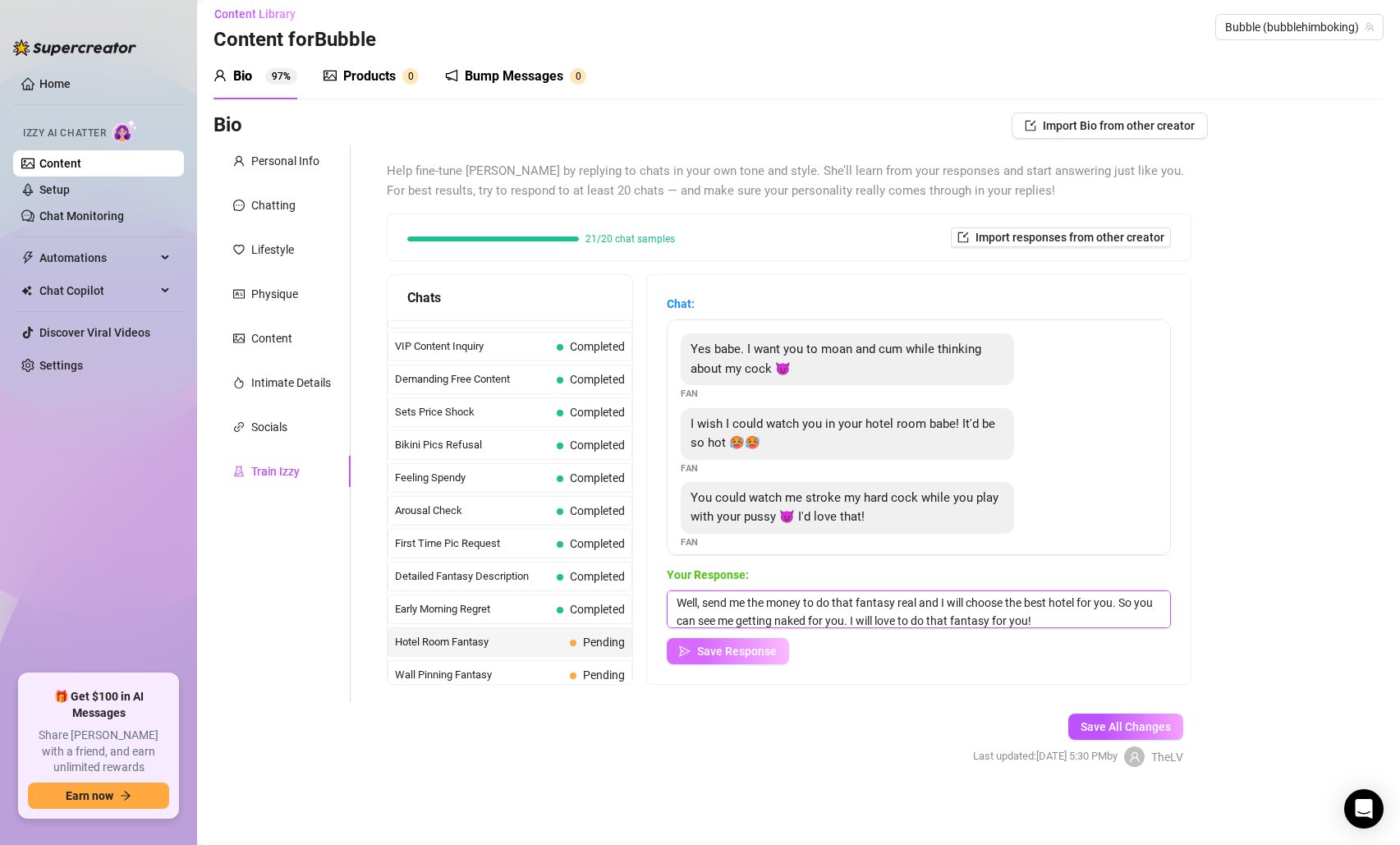
type textarea "Well, send me the money to do that fantasy real and I will choose the best hote…"
click at [704, 641] on button "Save Response" at bounding box center [727, 651] width 122 height 26
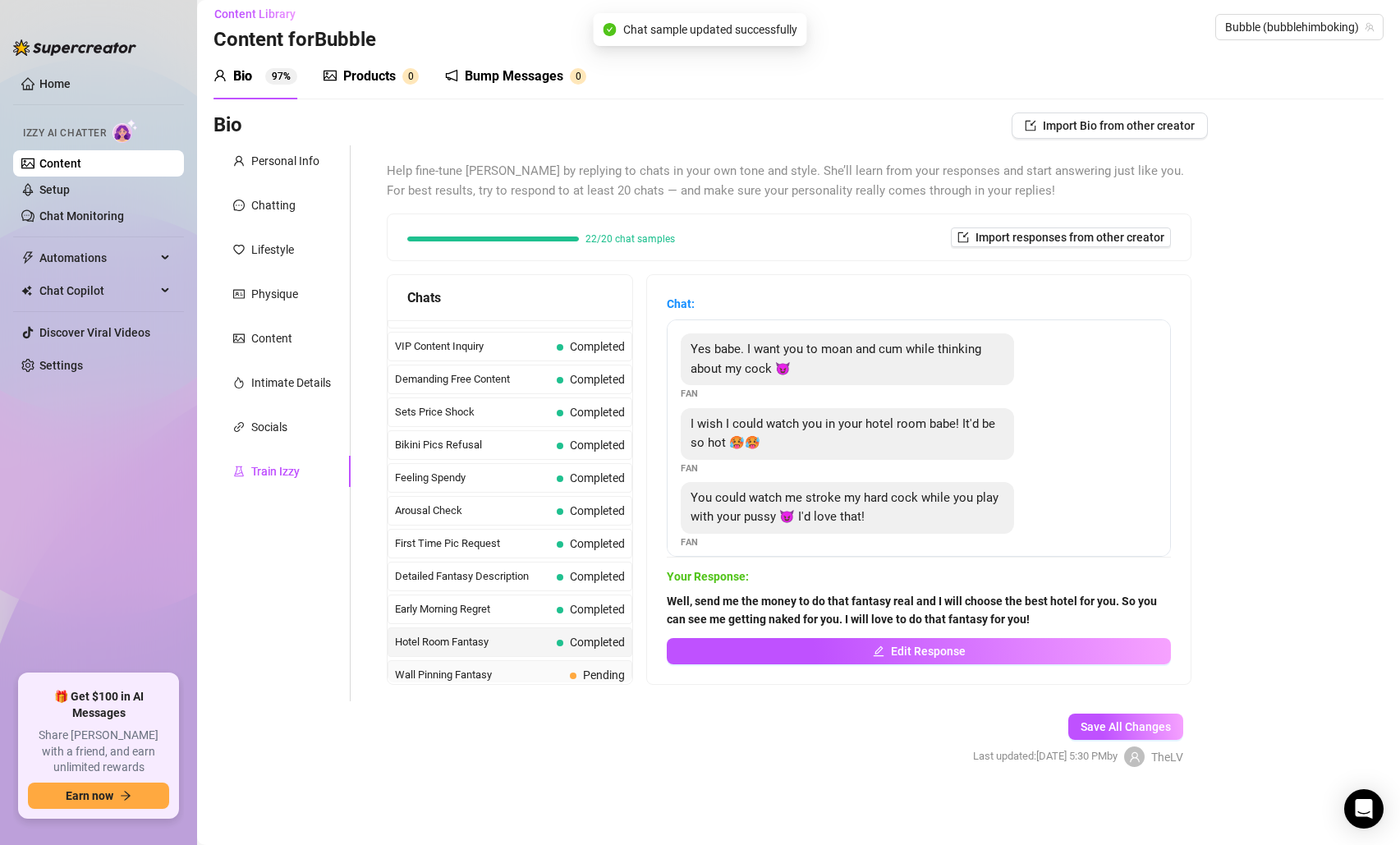
click at [554, 675] on span "Wall Pinning Fantasy" at bounding box center [479, 675] width 169 height 17
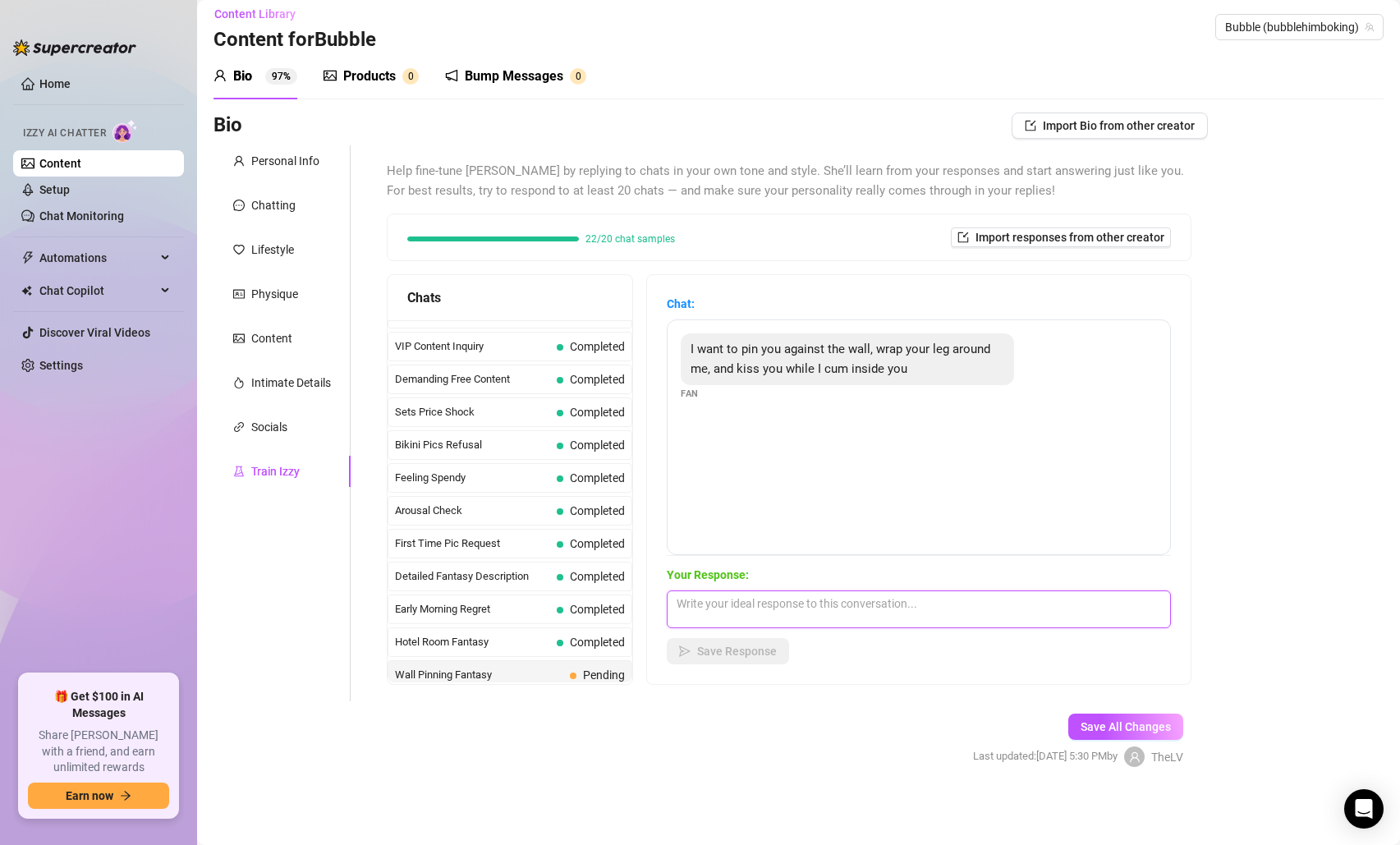
click at [765, 613] on textarea at bounding box center [918, 608] width 504 height 38
type textarea "O"
type textarea "Uff babe that is so hot and please do it. I love that and I want that because I…"
click at [729, 647] on span "Save Response" at bounding box center [736, 651] width 79 height 13
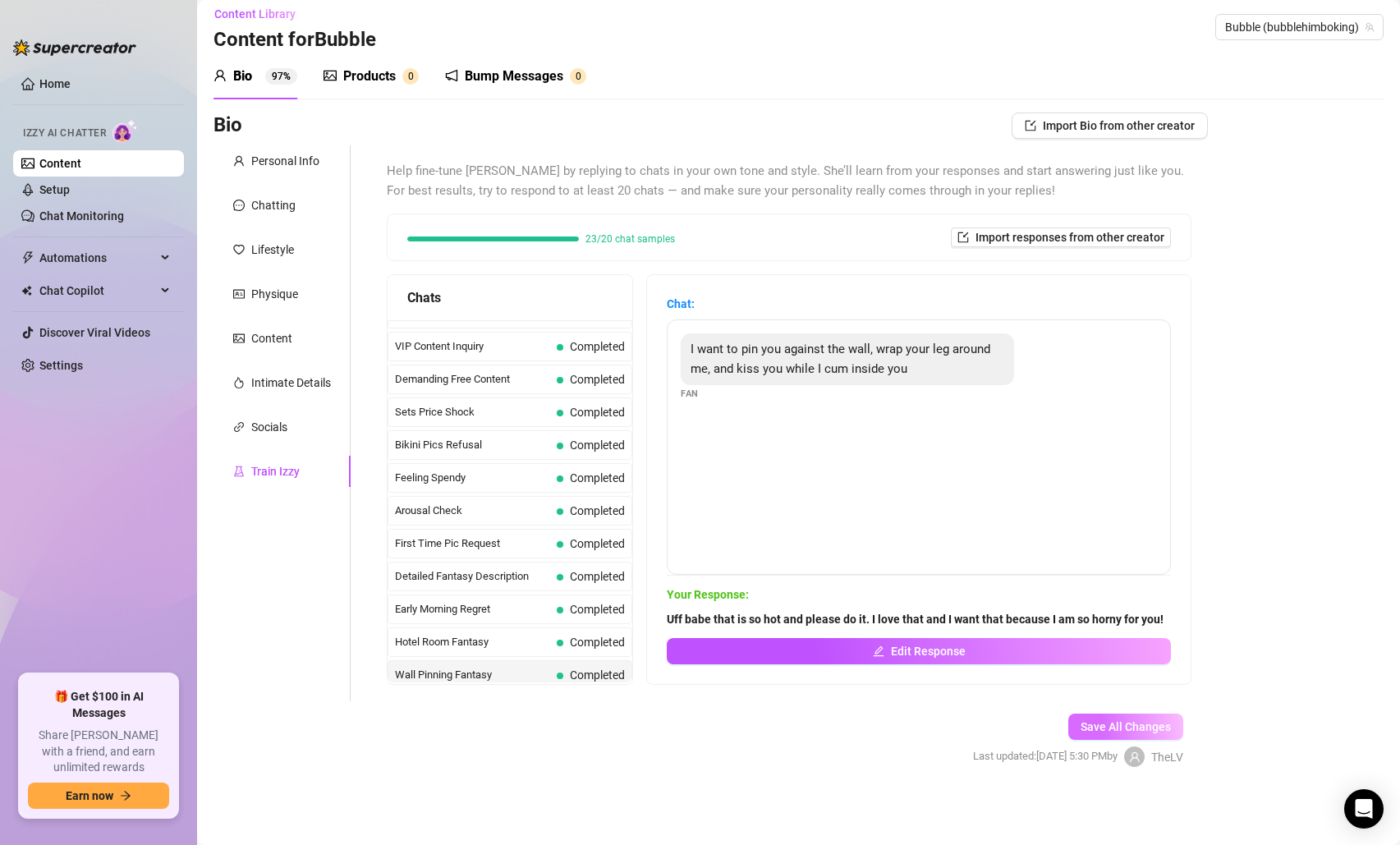
click at [1111, 714] on button "Save All Changes" at bounding box center [1125, 727] width 115 height 26
